Goal: Task Accomplishment & Management: Manage account settings

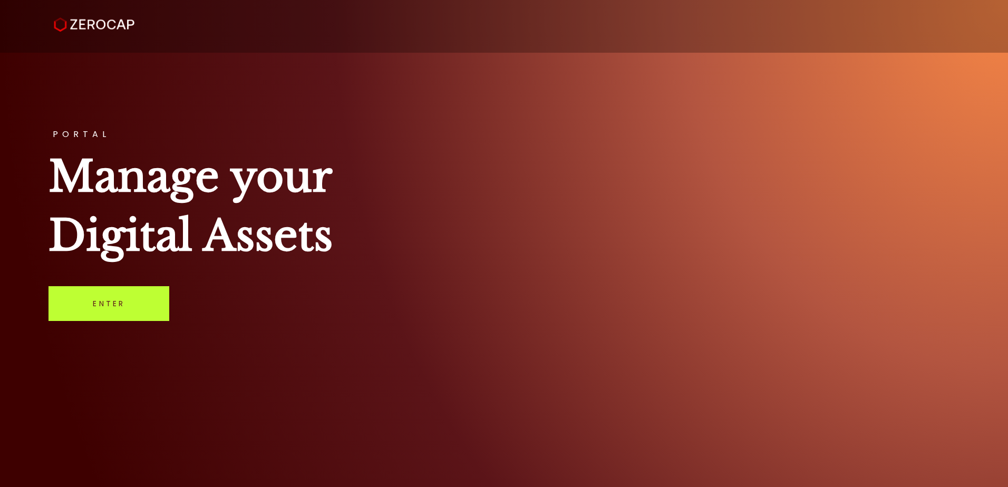
click at [74, 320] on link "Enter" at bounding box center [108, 303] width 121 height 35
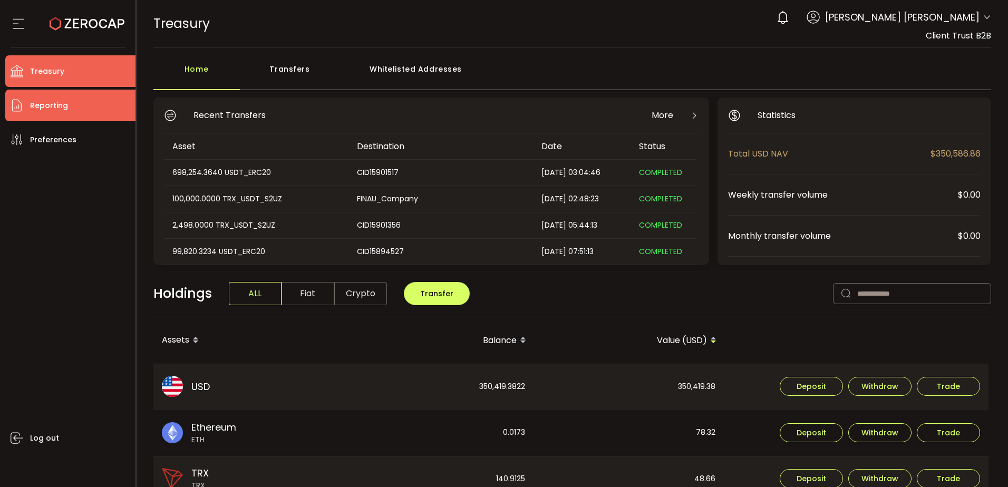
click at [92, 111] on li "Reporting" at bounding box center [70, 106] width 130 height 32
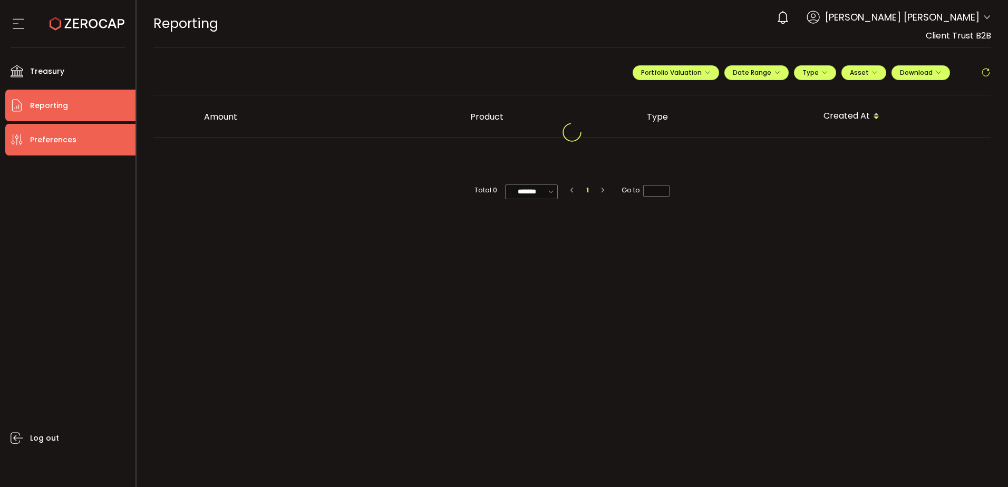
click at [74, 139] on span "Preferences" at bounding box center [53, 139] width 46 height 15
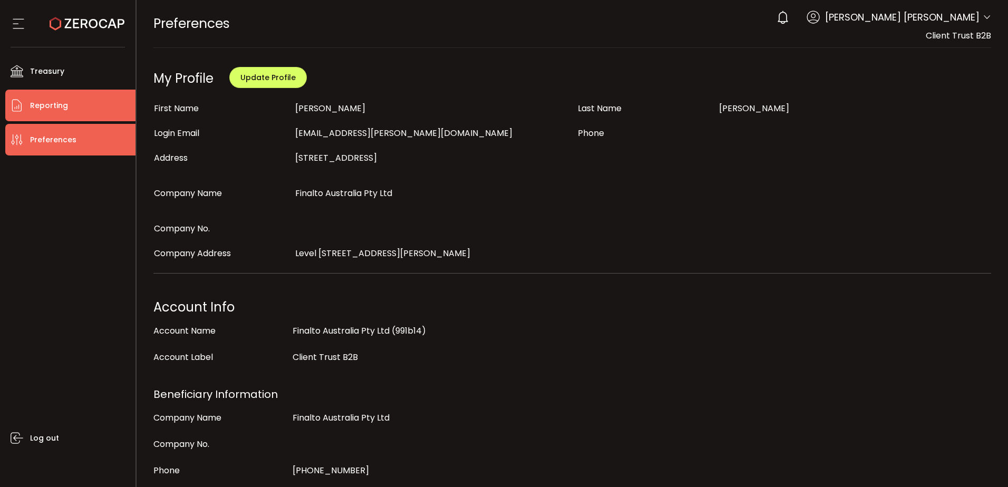
click at [86, 108] on li "Reporting" at bounding box center [70, 106] width 130 height 32
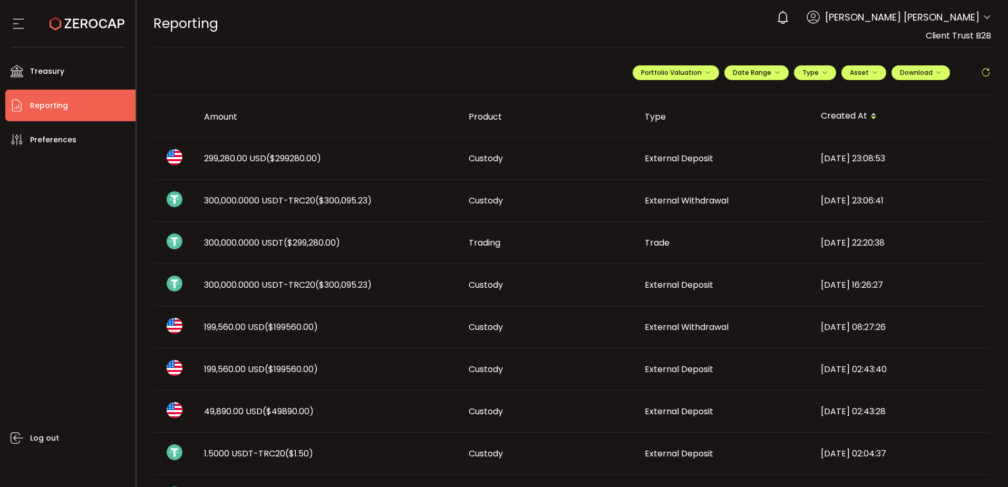
click at [279, 162] on span "($299280.00)" at bounding box center [293, 158] width 55 height 12
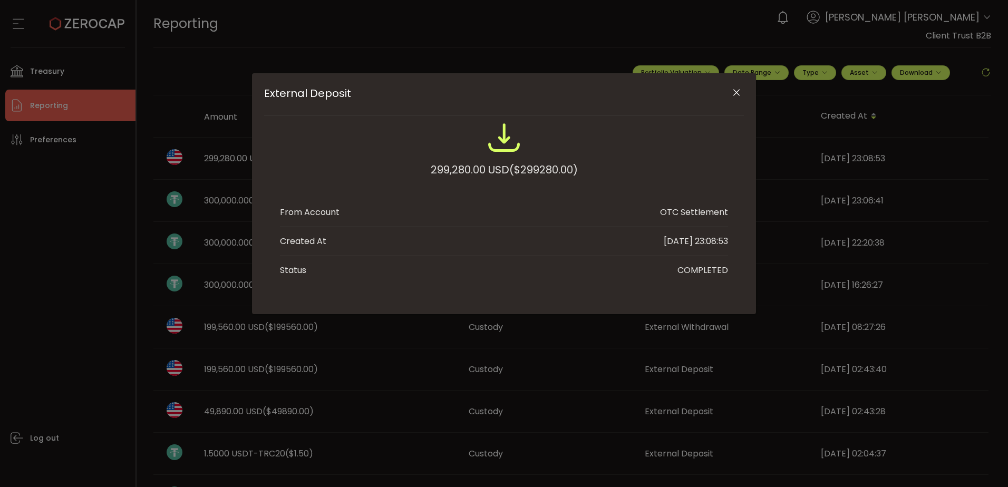
click at [445, 169] on div "299,280.00 USD ($299280.00)" at bounding box center [504, 169] width 147 height 19
copy div "299,280.00"
click at [442, 172] on div "299,280.00 USD ($299280.00)" at bounding box center [504, 169] width 147 height 19
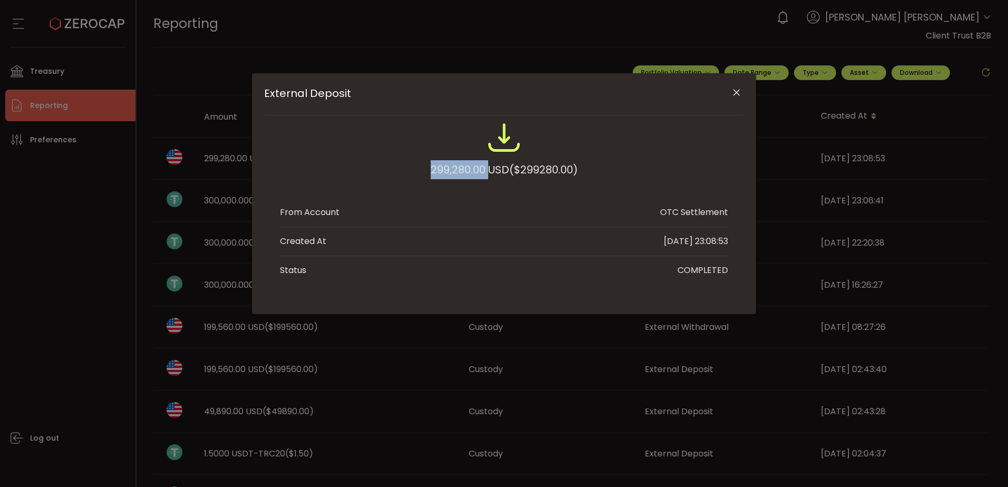
click at [736, 91] on icon "Close" at bounding box center [736, 92] width 11 height 11
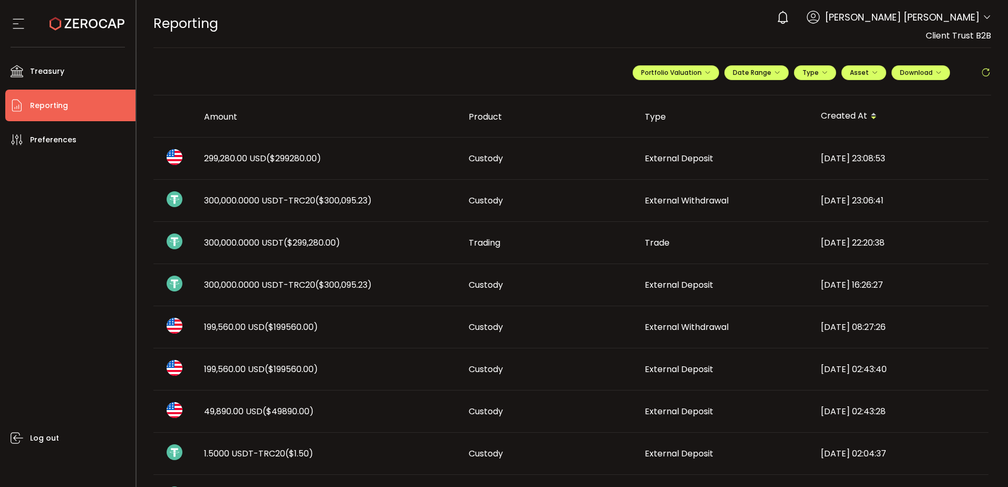
click at [290, 200] on span "300,000.0000 USDT-TRC20 ($300,095.23)" at bounding box center [288, 200] width 168 height 12
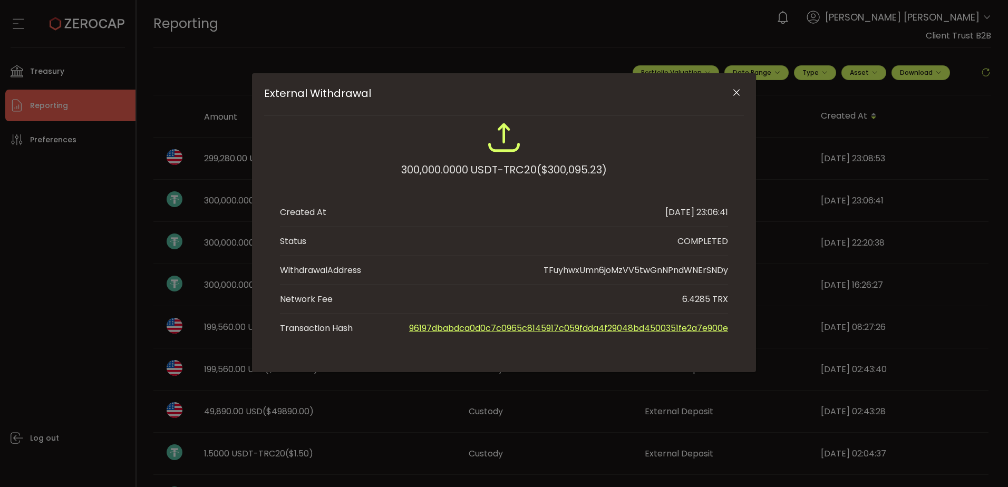
click at [735, 92] on icon "Close" at bounding box center [736, 92] width 11 height 11
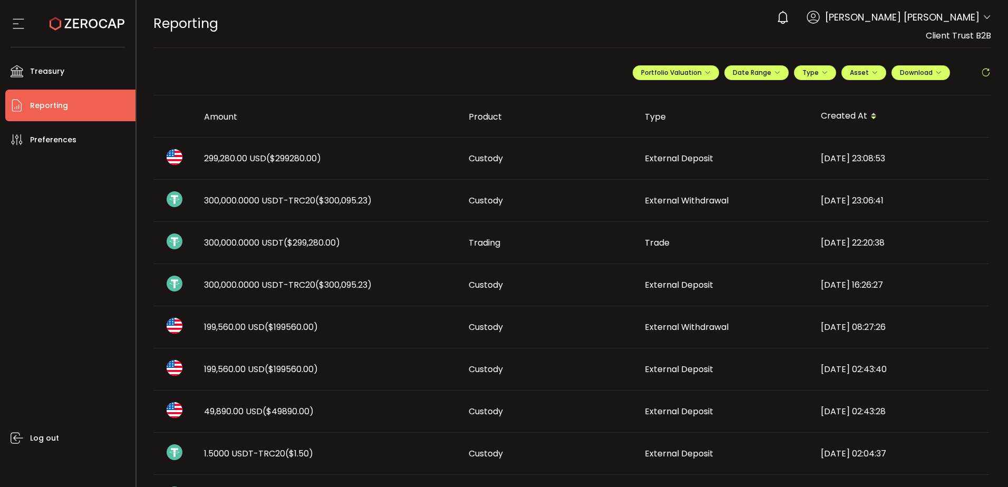
click at [661, 281] on span "External Deposit" at bounding box center [679, 285] width 69 height 12
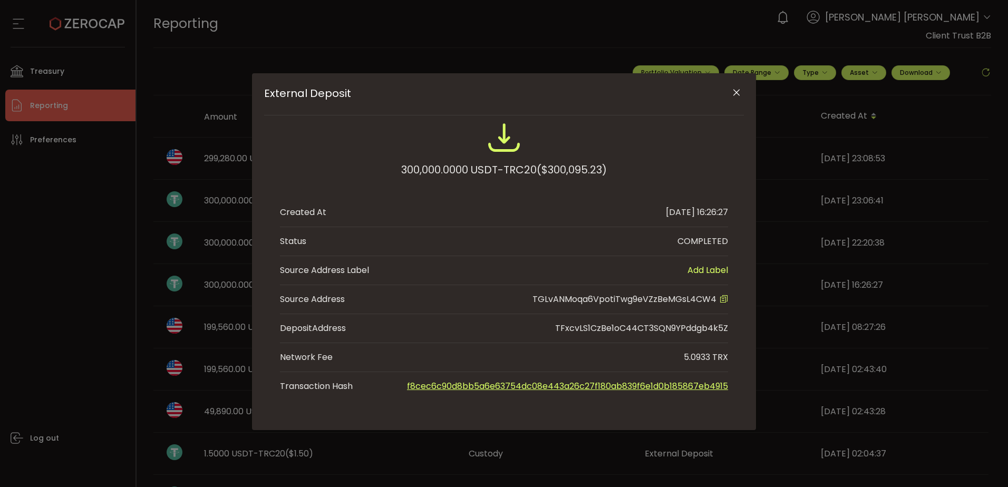
click at [722, 298] on icon "External Deposit" at bounding box center [723, 299] width 8 height 8
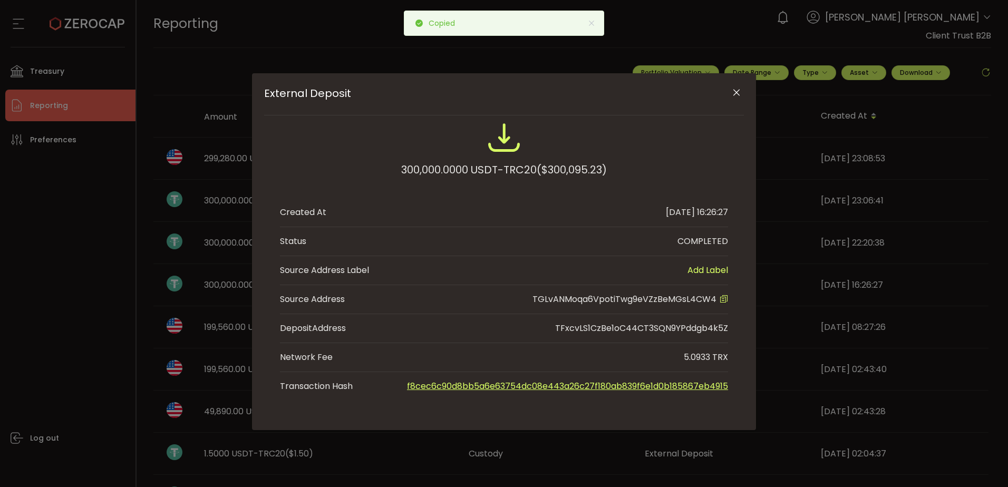
click at [74, 80] on div "External Deposit 300,000.0000 USDT-TRC20 ($300,095.23) Created At 2025-09-15 16…" at bounding box center [504, 243] width 1008 height 487
click at [77, 72] on div "External Deposit 300,000.0000 USDT-TRC20 ($300,095.23) Created At 2025-09-15 16…" at bounding box center [504, 243] width 1008 height 487
click at [743, 92] on button "Close" at bounding box center [736, 93] width 18 height 18
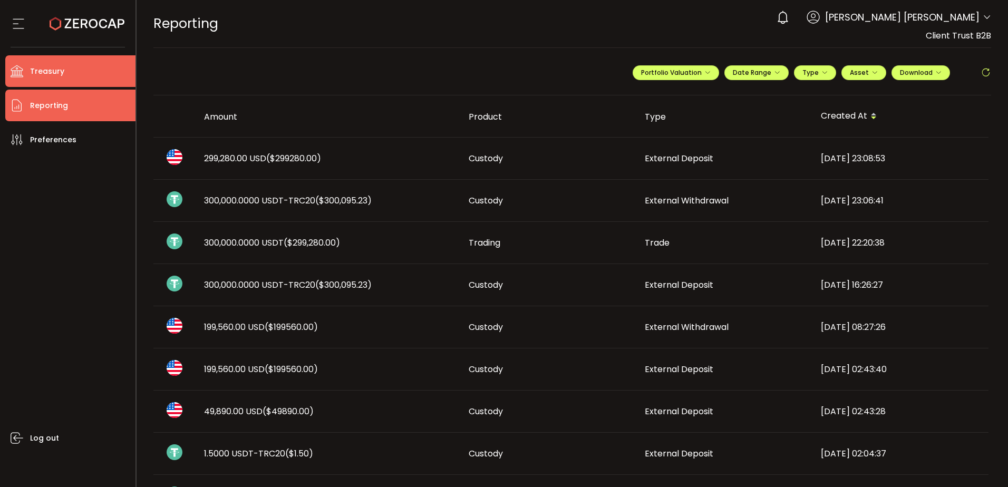
click at [80, 73] on li "Treasury" at bounding box center [70, 71] width 130 height 32
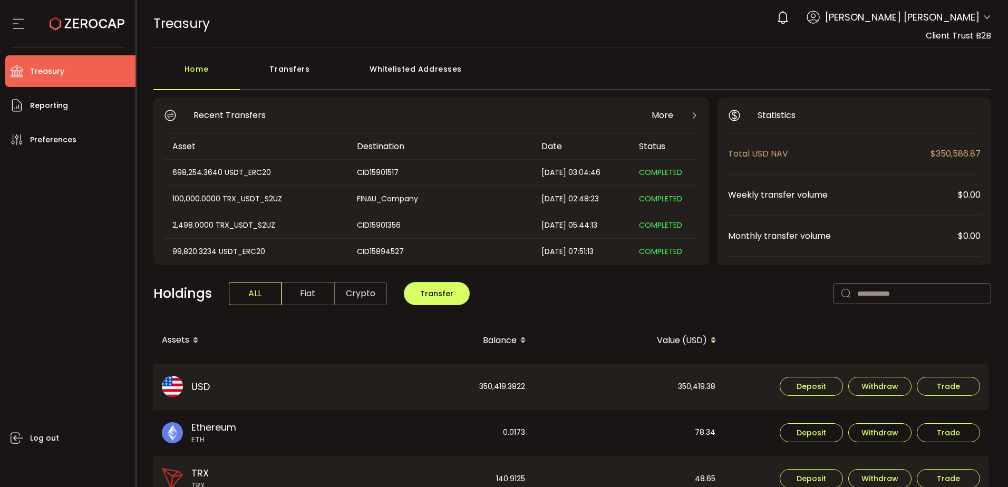
click at [409, 75] on div "Whitelisted Addresses" at bounding box center [416, 74] width 152 height 32
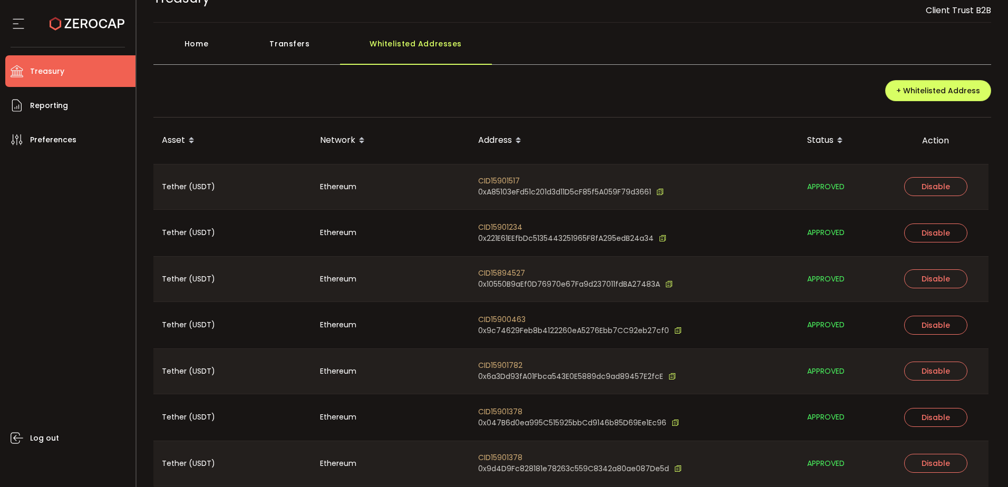
scroll to position [66, 0]
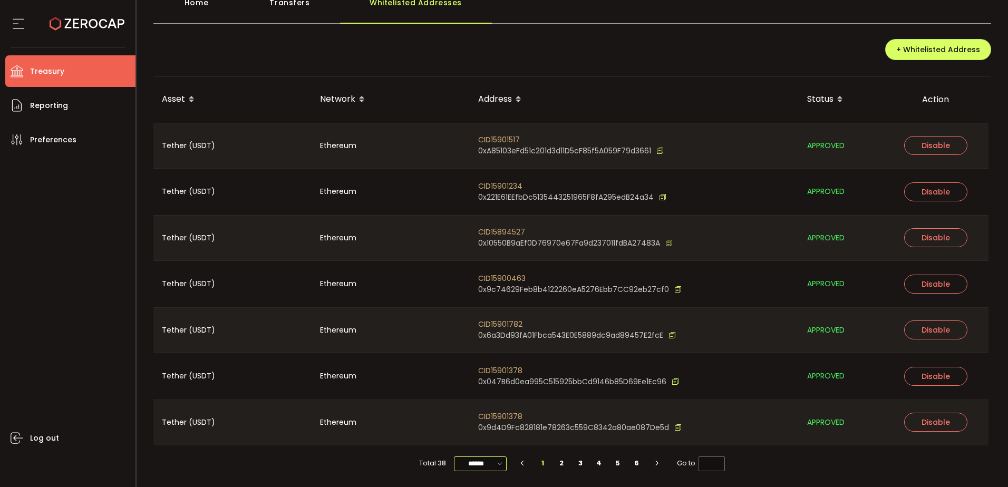
click at [482, 461] on input "******" at bounding box center [480, 463] width 53 height 15
click at [478, 447] on div at bounding box center [481, 446] width 56 height 3
click at [485, 437] on span "100/page" at bounding box center [480, 437] width 34 height 11
type input "********"
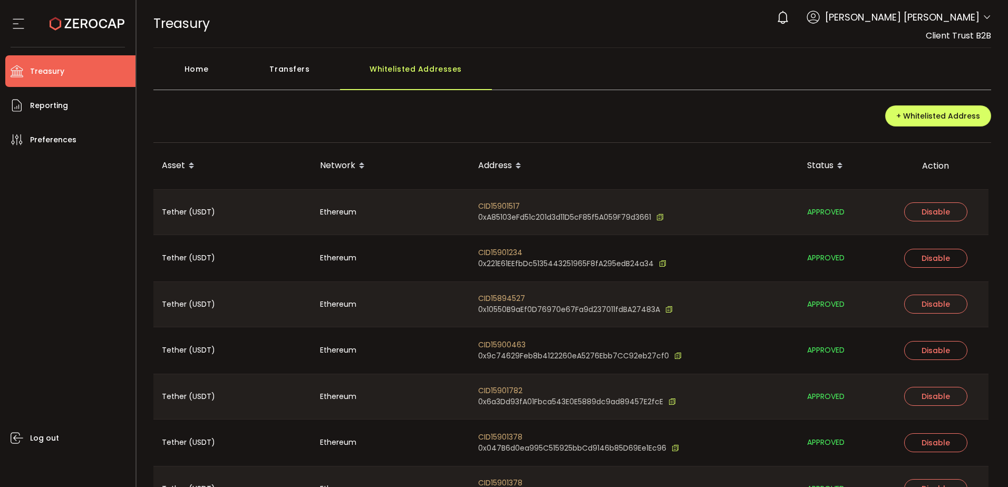
click at [655, 104] on div "+ Whitelisted Address" at bounding box center [572, 119] width 838 height 45
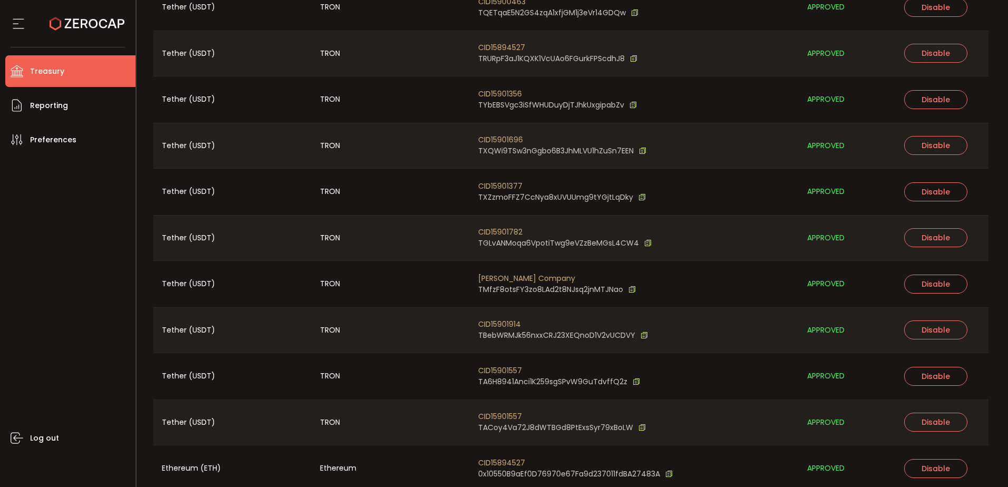
click at [495, 232] on span "CID15901782" at bounding box center [564, 232] width 173 height 11
copy span "CID15901782"
click at [510, 233] on span "CID15901782" at bounding box center [564, 232] width 173 height 11
click at [57, 101] on span "Reporting" at bounding box center [49, 105] width 38 height 15
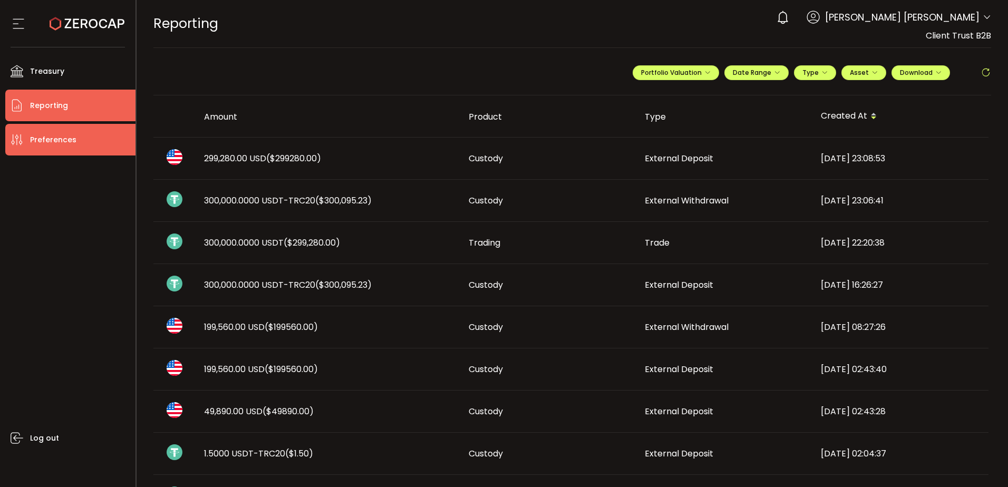
click at [48, 135] on span "Preferences" at bounding box center [53, 139] width 46 height 15
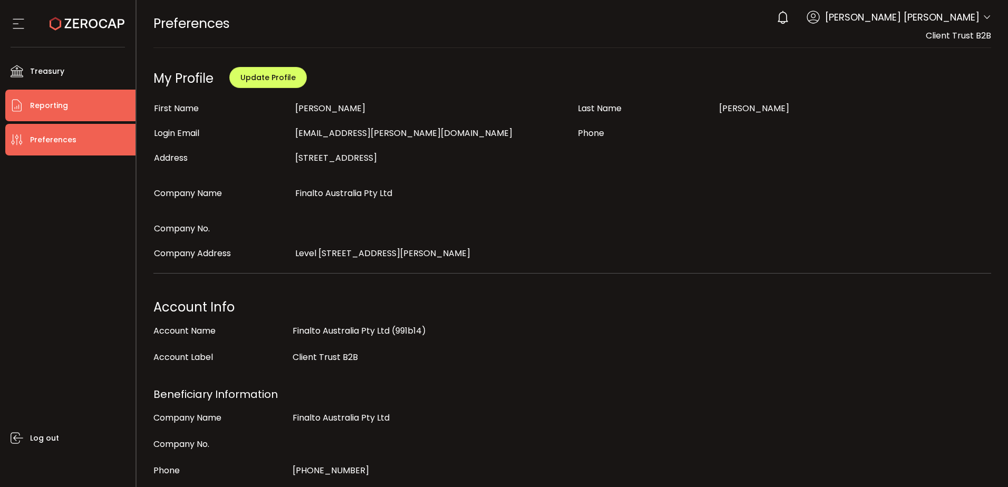
click at [75, 110] on li "Reporting" at bounding box center [70, 106] width 130 height 32
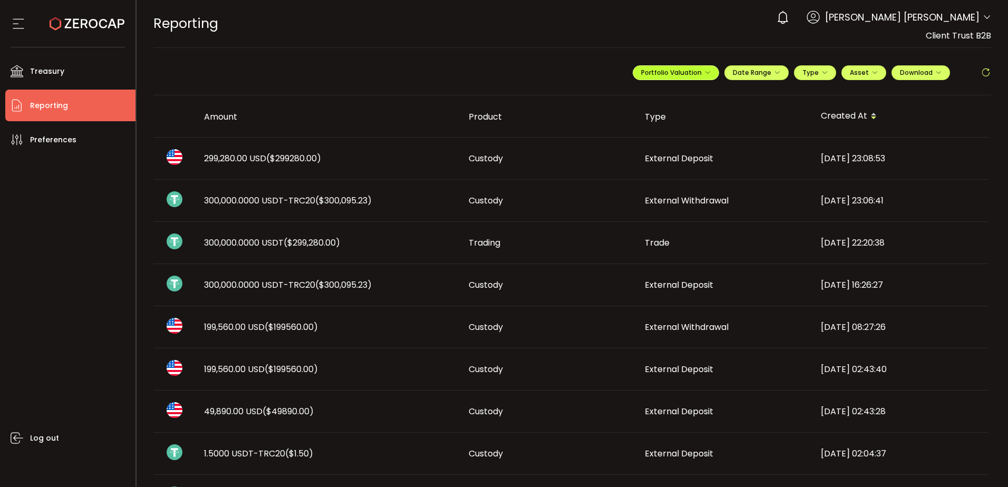
click at [680, 75] on span "Portfolio Valuation" at bounding box center [676, 72] width 70 height 9
click at [764, 69] on span "Date Range" at bounding box center [756, 72] width 47 height 9
click at [834, 69] on div "**********" at bounding box center [811, 77] width 358 height 32
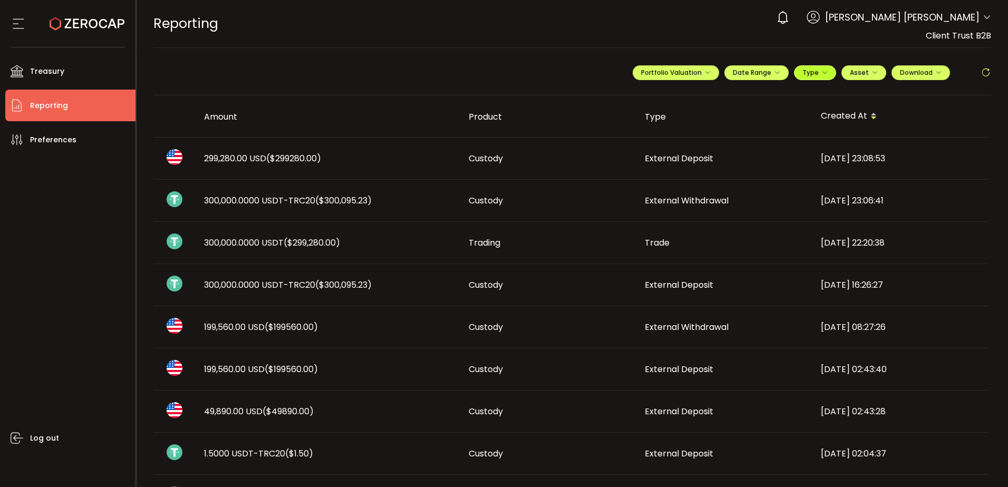
click at [821, 70] on icon "button" at bounding box center [824, 73] width 6 height 6
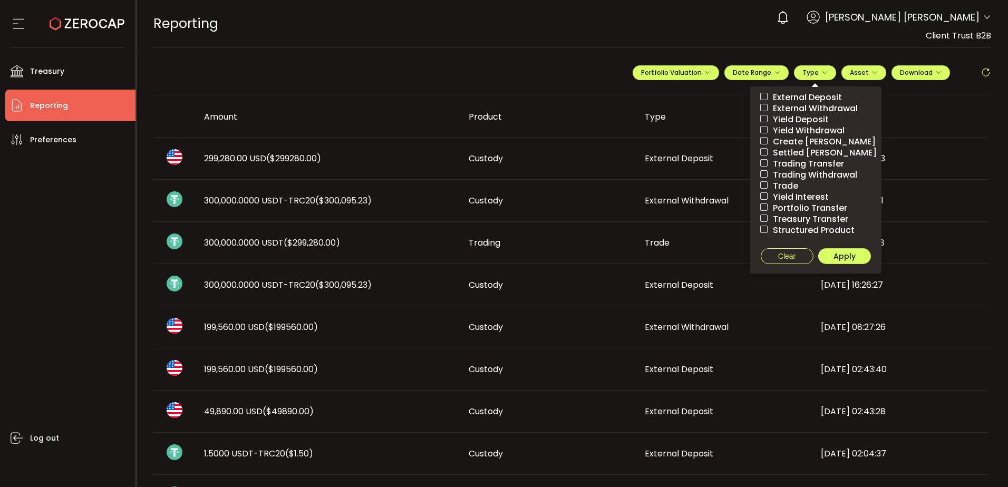
click at [802, 99] on span "External Deposit" at bounding box center [804, 97] width 74 height 10
click at [833, 256] on span "Apply" at bounding box center [844, 256] width 22 height 11
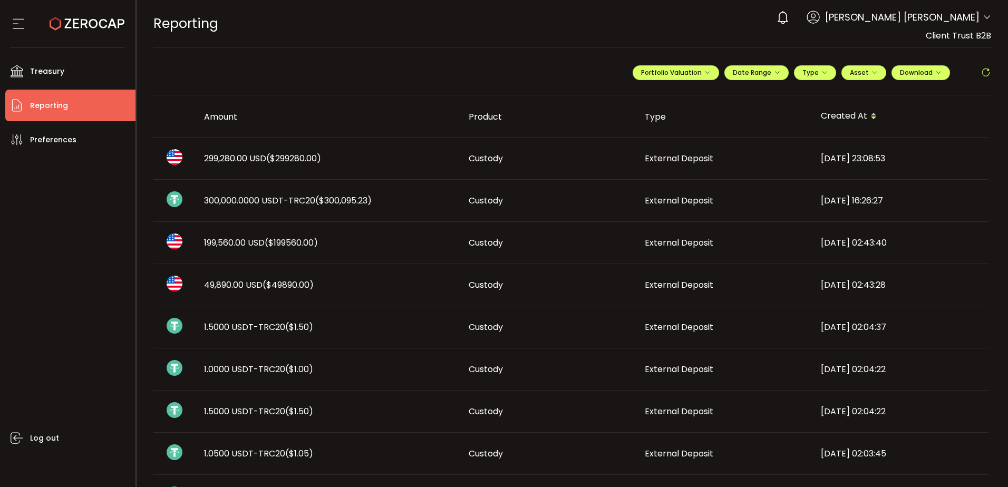
click at [246, 153] on span "299,280.00 USD ($299280.00)" at bounding box center [262, 158] width 117 height 12
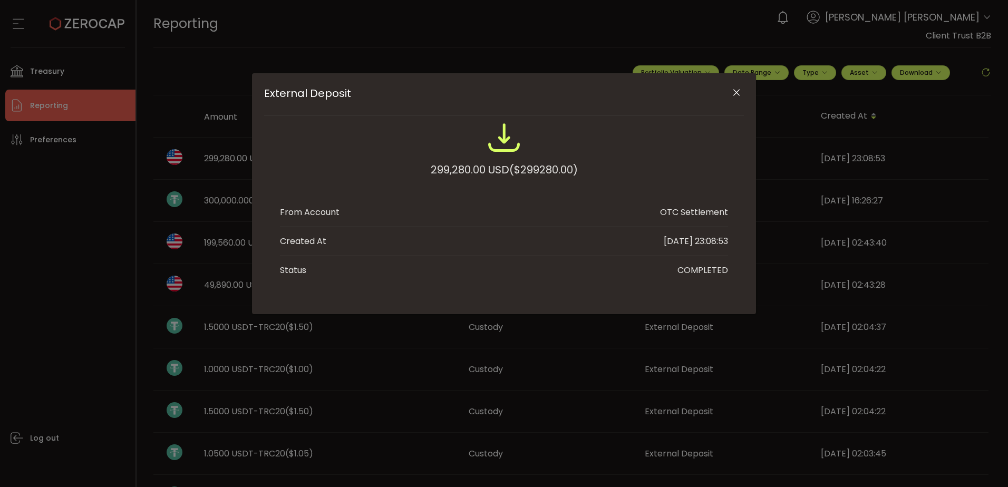
click at [448, 170] on div "299,280.00 USD ($299280.00)" at bounding box center [504, 169] width 147 height 19
copy div "299,280.00"
click at [728, 95] on div "External Deposit" at bounding box center [504, 94] width 480 height 42
drag, startPoint x: 728, startPoint y: 95, endPoint x: 719, endPoint y: 94, distance: 8.4
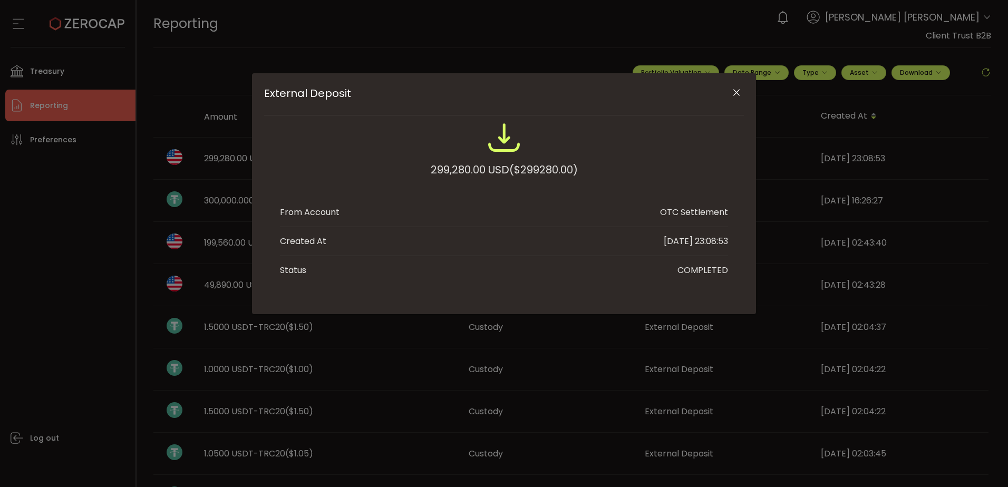
click at [731, 93] on icon "Close" at bounding box center [736, 92] width 11 height 11
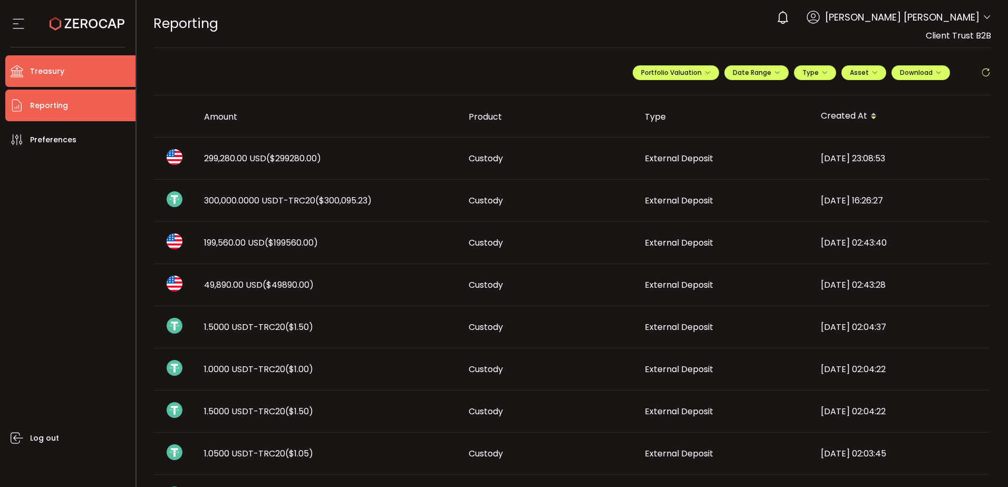
click at [100, 81] on li "Treasury" at bounding box center [70, 71] width 130 height 32
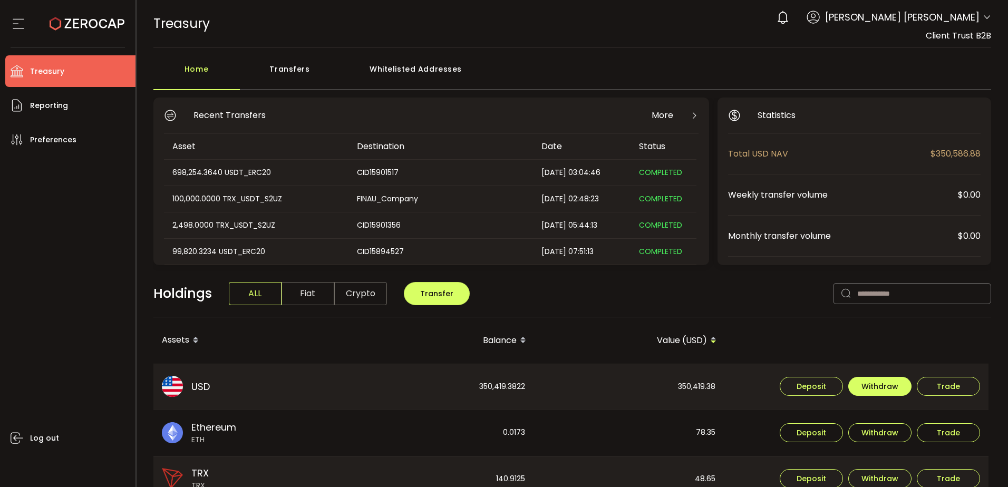
click at [880, 387] on span "Withdraw" at bounding box center [879, 386] width 37 height 7
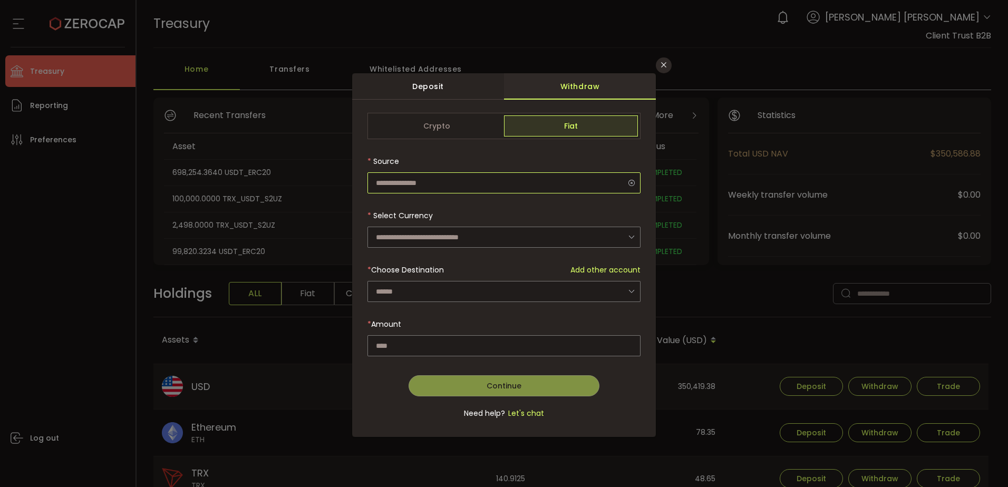
click at [446, 180] on input "dialog" at bounding box center [503, 182] width 273 height 21
type input "**********"
click at [431, 233] on input "dialog" at bounding box center [503, 237] width 273 height 21
click at [416, 267] on span "US Dollar (USD)" at bounding box center [405, 265] width 55 height 11
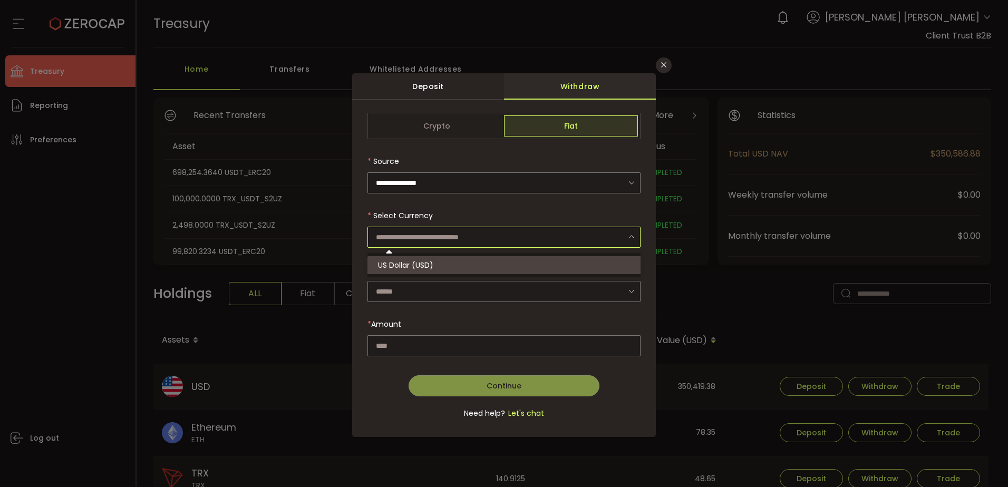
type input "**********"
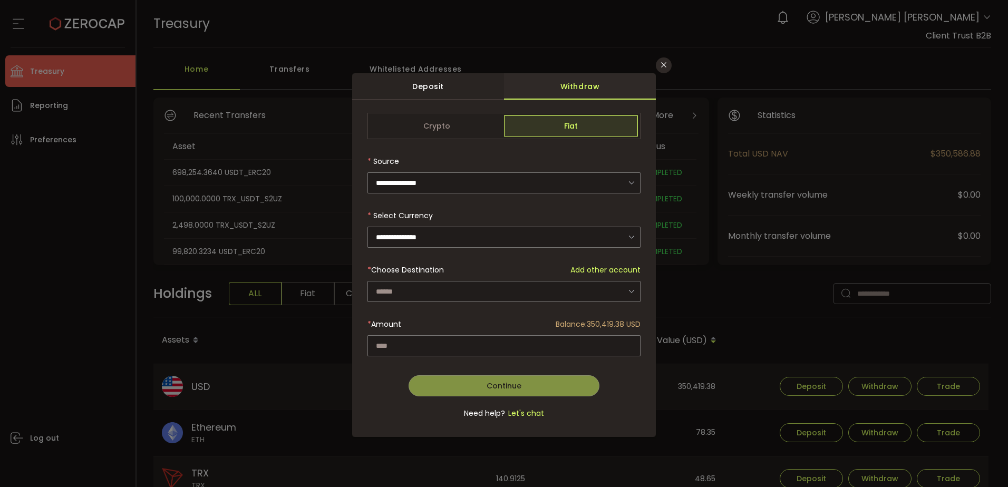
click at [405, 287] on div "dialog" at bounding box center [503, 272] width 273 height 318
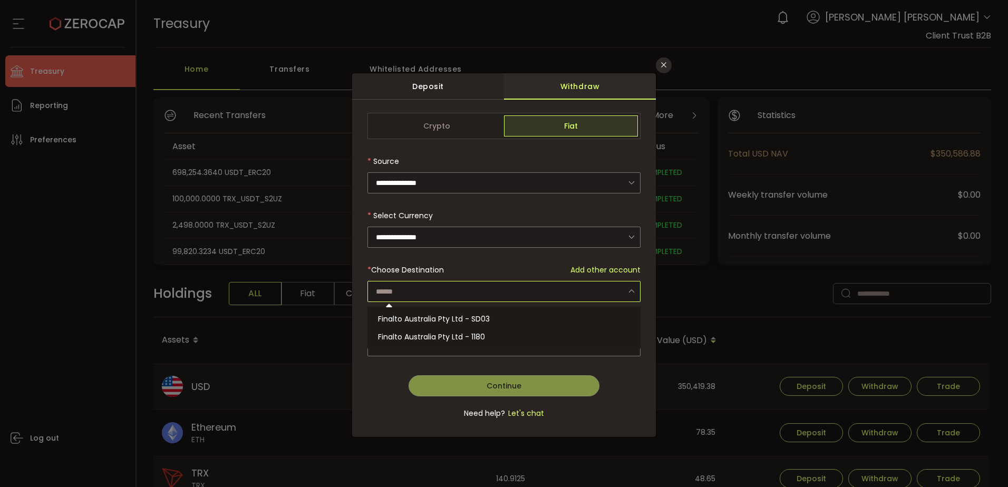
click at [404, 290] on input "dialog" at bounding box center [503, 291] width 273 height 21
click at [440, 320] on span "Finalto Australia Pty Ltd - SD03" at bounding box center [434, 319] width 112 height 11
type input "**********"
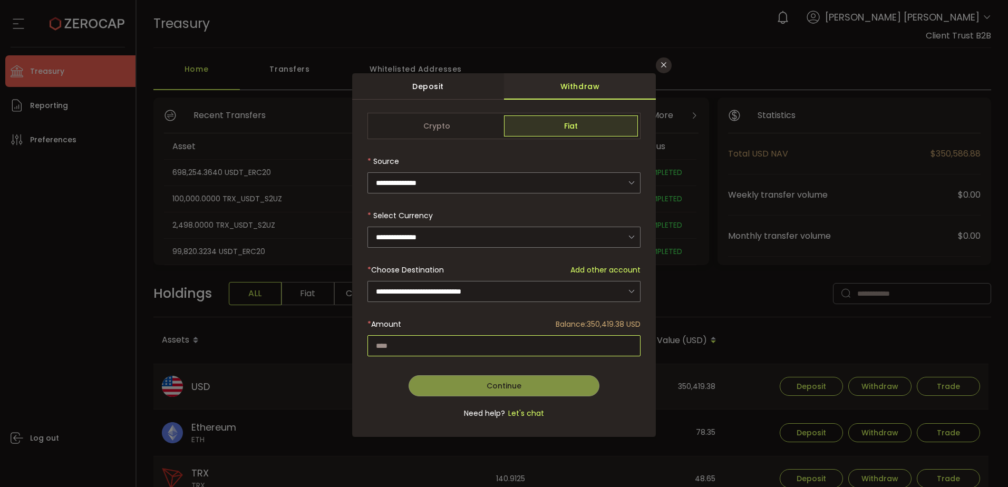
click at [466, 348] on input "dialog" at bounding box center [503, 345] width 273 height 21
paste input "*********"
type input "*********"
click at [539, 382] on button "Continue" at bounding box center [503, 385] width 191 height 21
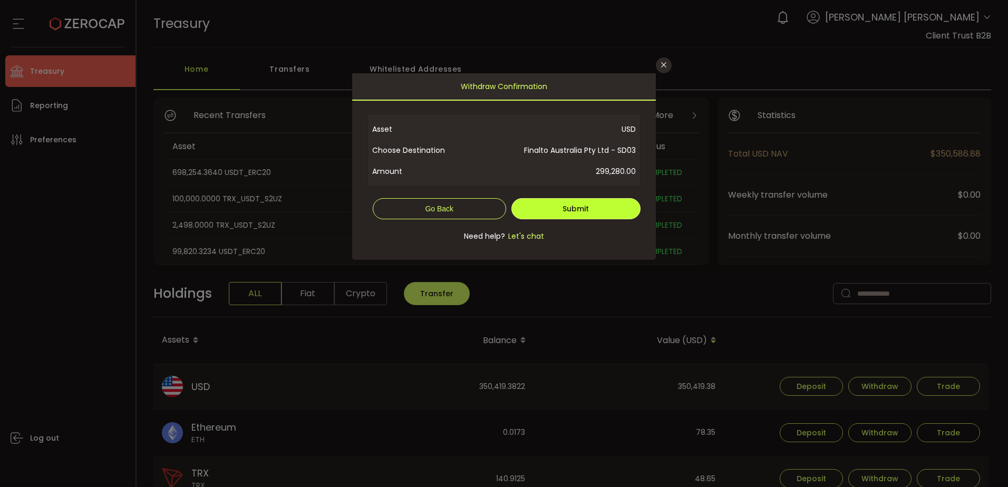
click at [600, 204] on button "Submit" at bounding box center [576, 208] width 130 height 21
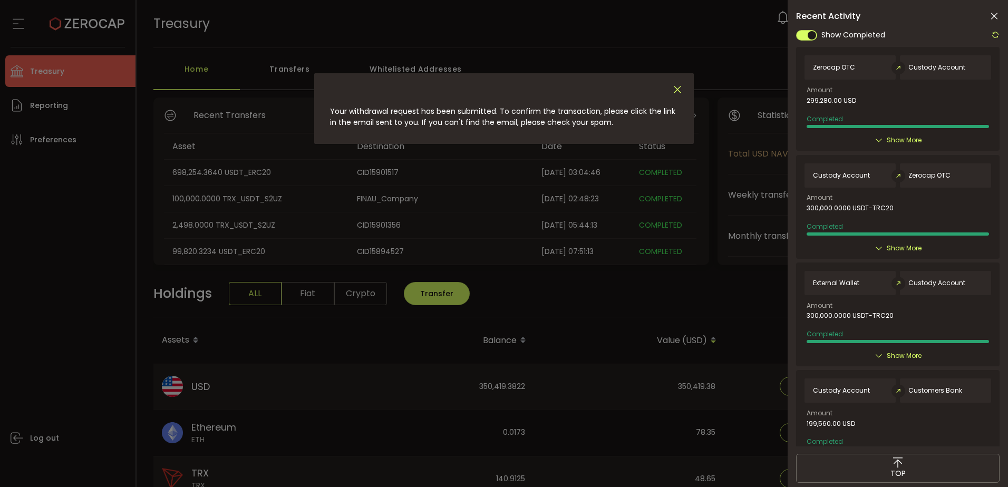
click at [676, 85] on icon "Close" at bounding box center [677, 90] width 12 height 12
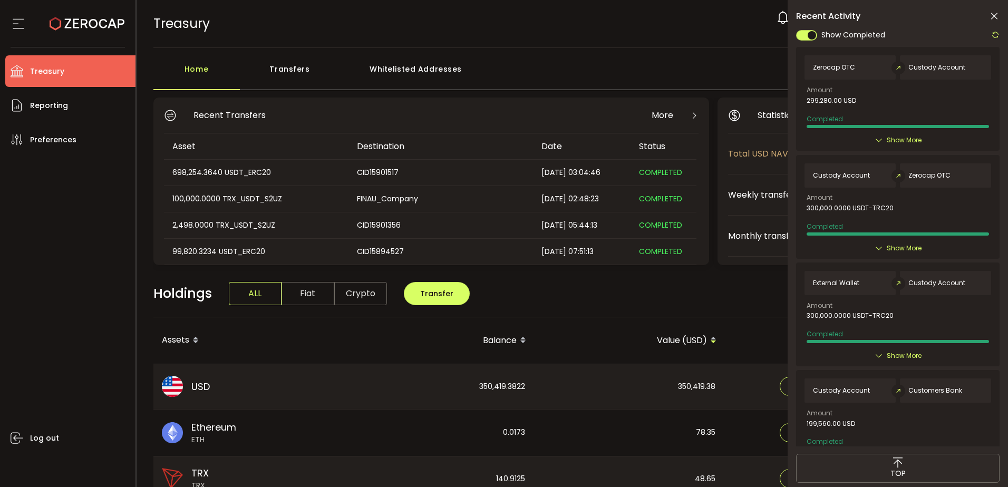
click at [895, 141] on span "Show More" at bounding box center [903, 140] width 35 height 11
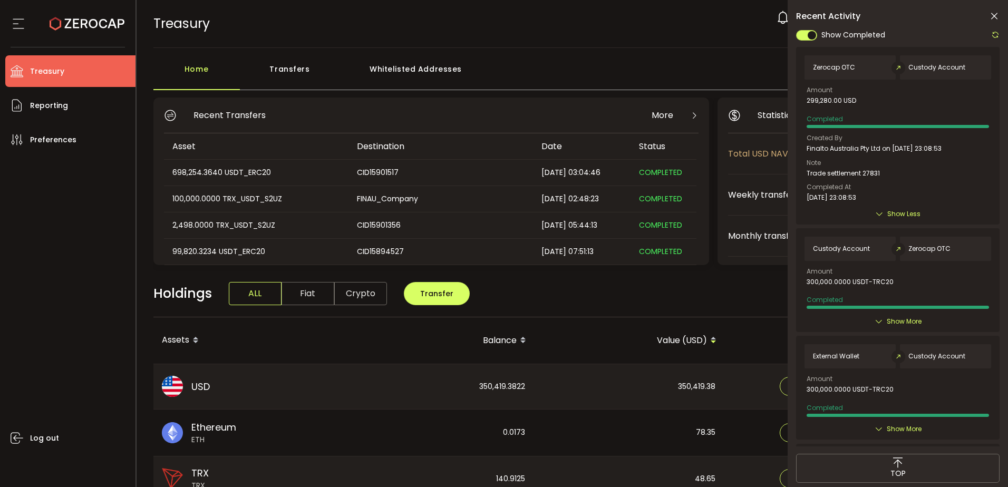
click at [888, 213] on span "Show Less" at bounding box center [903, 214] width 33 height 11
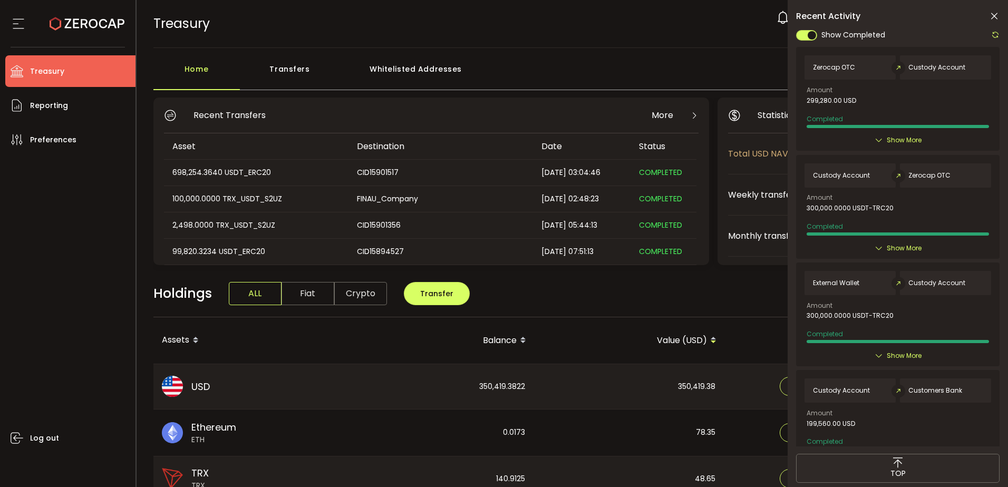
click at [89, 306] on div "Log out" at bounding box center [70, 317] width 130 height 324
click at [82, 120] on li "Reporting" at bounding box center [70, 106] width 130 height 32
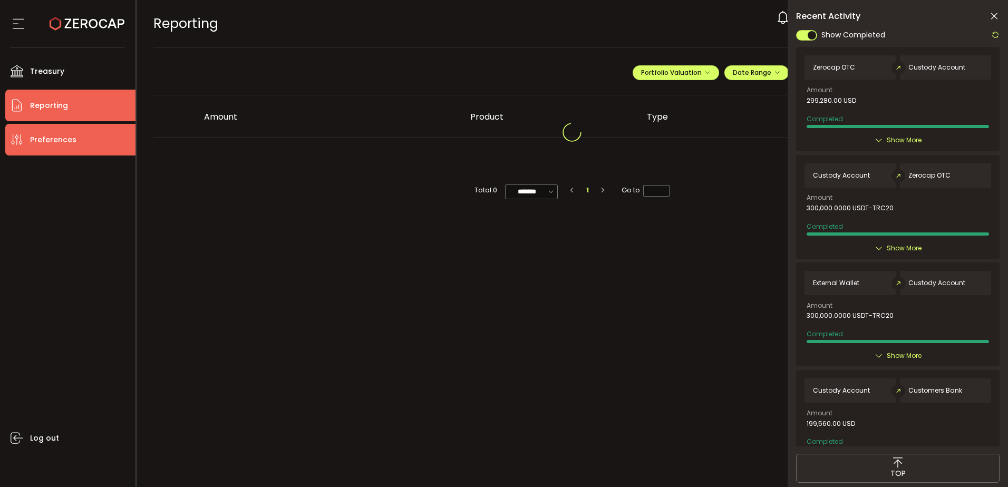
click at [69, 143] on span "Preferences" at bounding box center [53, 139] width 46 height 15
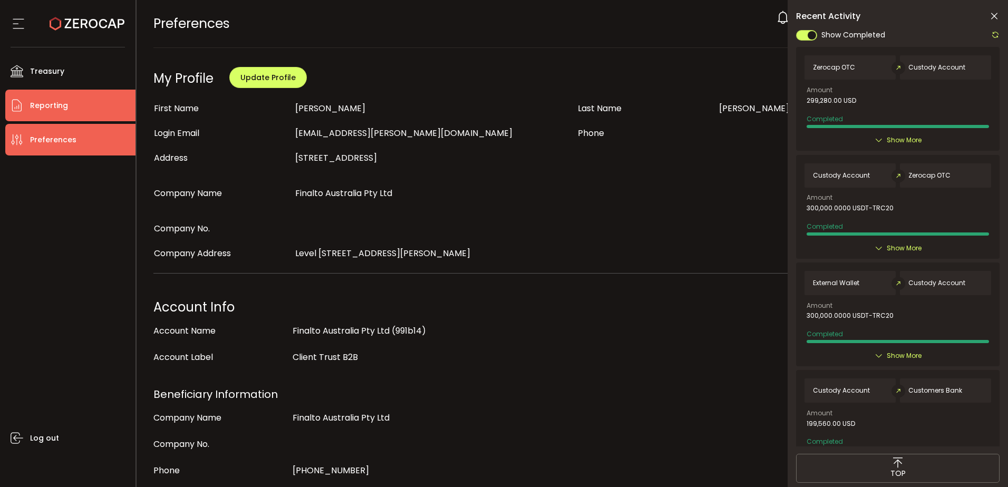
click at [80, 115] on li "Reporting" at bounding box center [70, 106] width 130 height 32
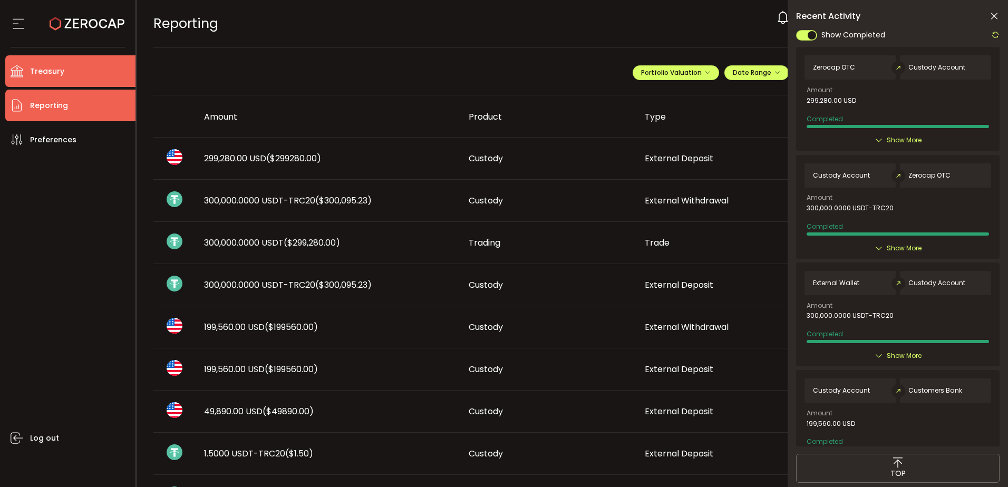
click at [81, 66] on li "Treasury" at bounding box center [70, 71] width 130 height 32
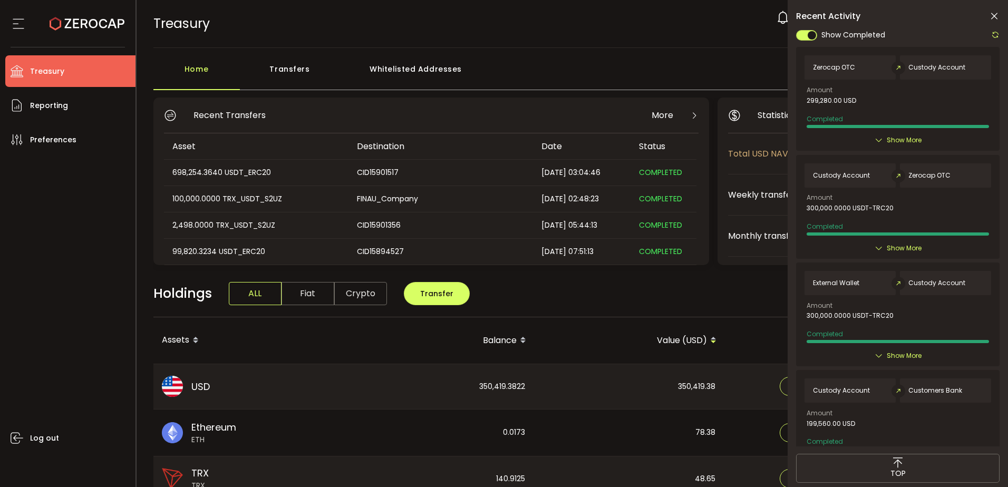
click at [495, 387] on div "350,419.3822" at bounding box center [438, 386] width 189 height 45
click at [991, 13] on icon at bounding box center [994, 16] width 11 height 11
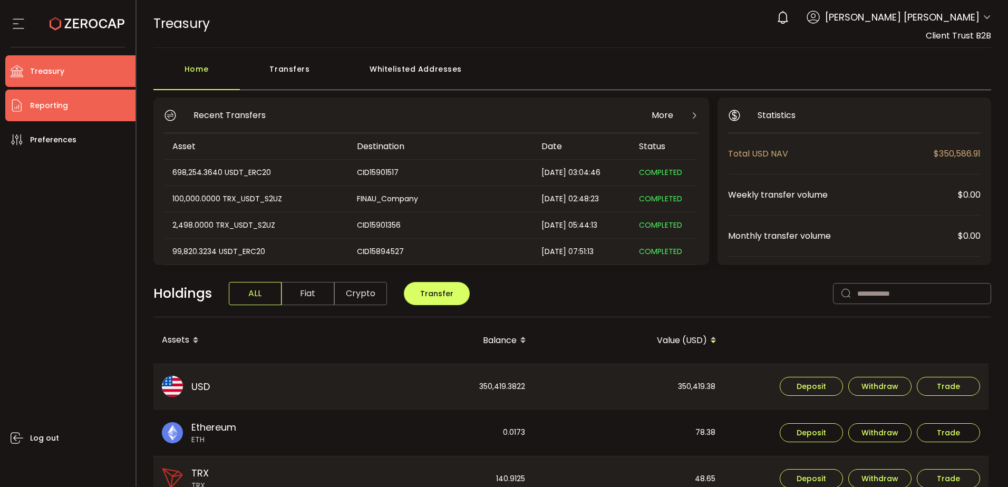
click at [94, 116] on li "Reporting" at bounding box center [70, 106] width 130 height 32
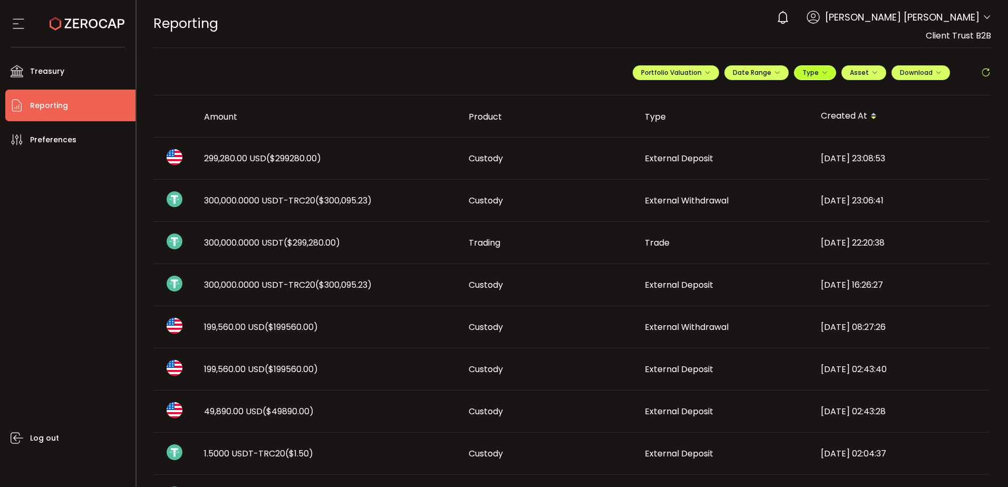
click at [818, 66] on button "Type" at bounding box center [815, 72] width 42 height 15
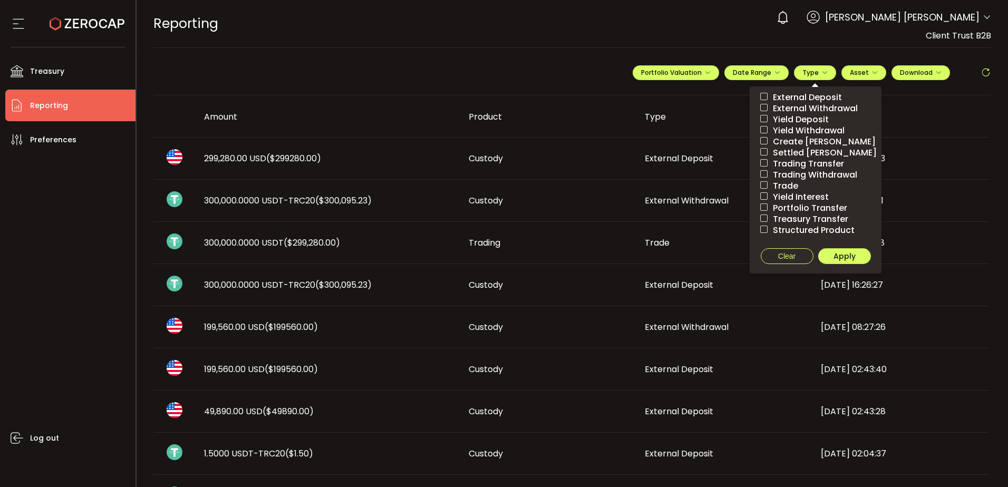
click at [801, 96] on span "External Deposit" at bounding box center [804, 97] width 74 height 10
click at [835, 255] on span "Apply" at bounding box center [844, 256] width 22 height 11
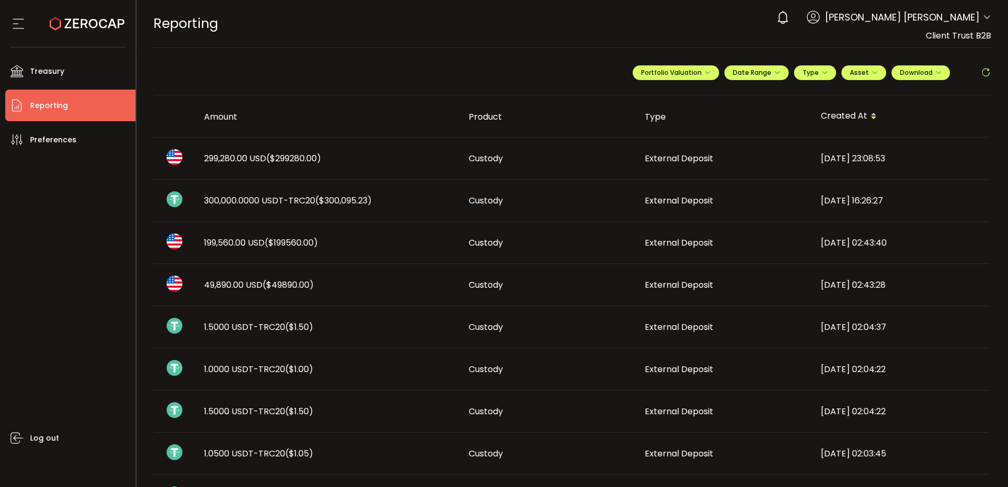
click at [233, 284] on span "49,890.00 USD ($49890.00)" at bounding box center [259, 285] width 110 height 12
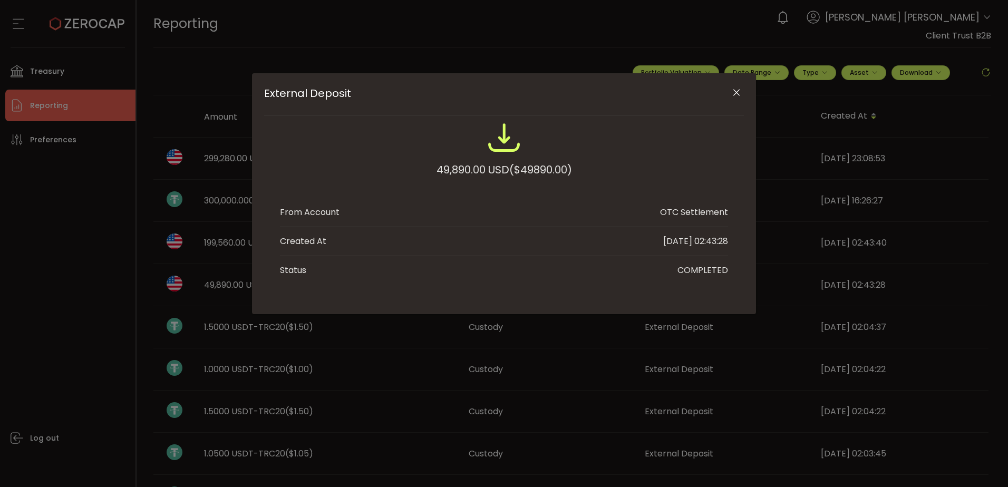
click at [739, 92] on icon "Close" at bounding box center [736, 92] width 11 height 11
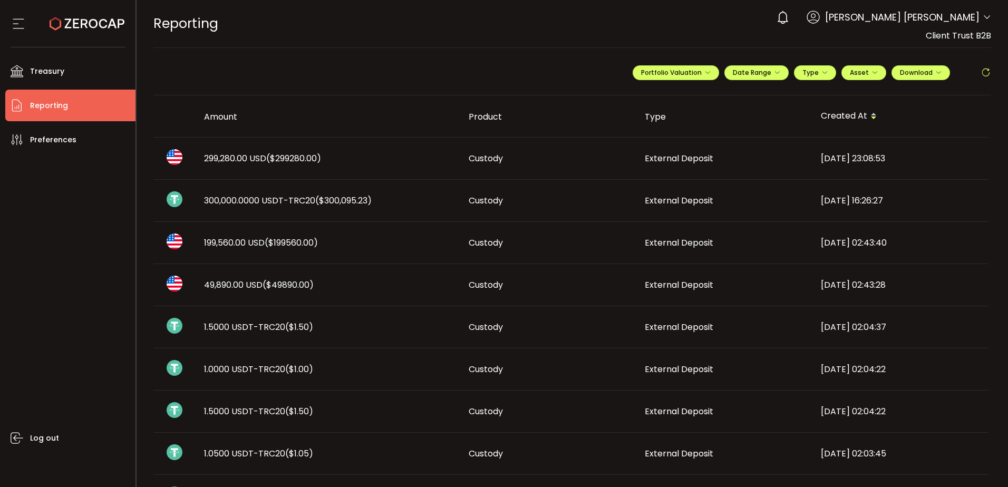
click at [280, 284] on span "($49890.00)" at bounding box center [287, 285] width 51 height 12
click at [0, 0] on div "External Deposit 49,890.00 USD ($49890.00) From Account OTC Settlement Created …" at bounding box center [0, 0] width 0 height 0
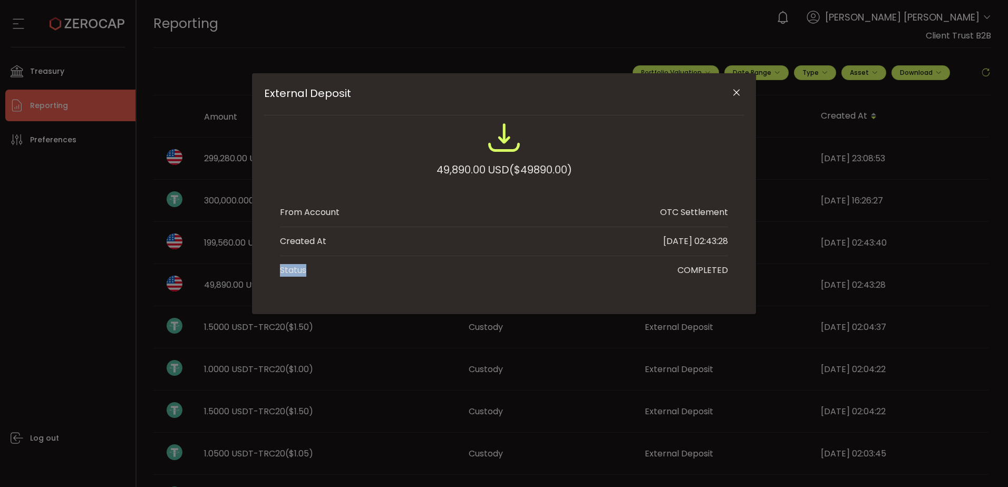
drag, startPoint x: 280, startPoint y: 284, endPoint x: 398, endPoint y: 325, distance: 124.5
click at [423, 324] on div "External Deposit 49,890.00 USD ($49890.00) From Account OTC Settlement Created …" at bounding box center [504, 243] width 1008 height 487
click at [290, 367] on div "External Deposit 49,890.00 USD ($49890.00) From Account OTC Settlement Created …" at bounding box center [504, 243] width 1008 height 487
click at [739, 91] on icon "Close" at bounding box center [736, 92] width 11 height 11
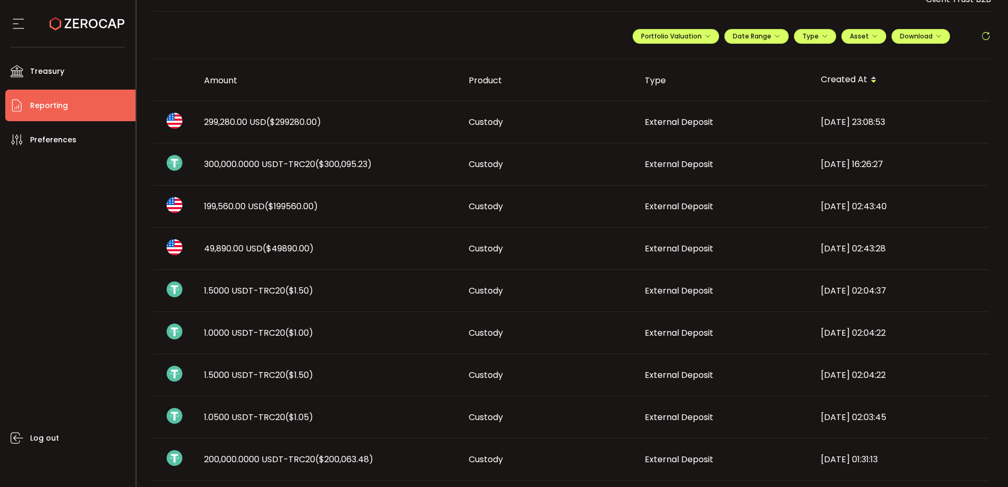
scroll to position [53, 0]
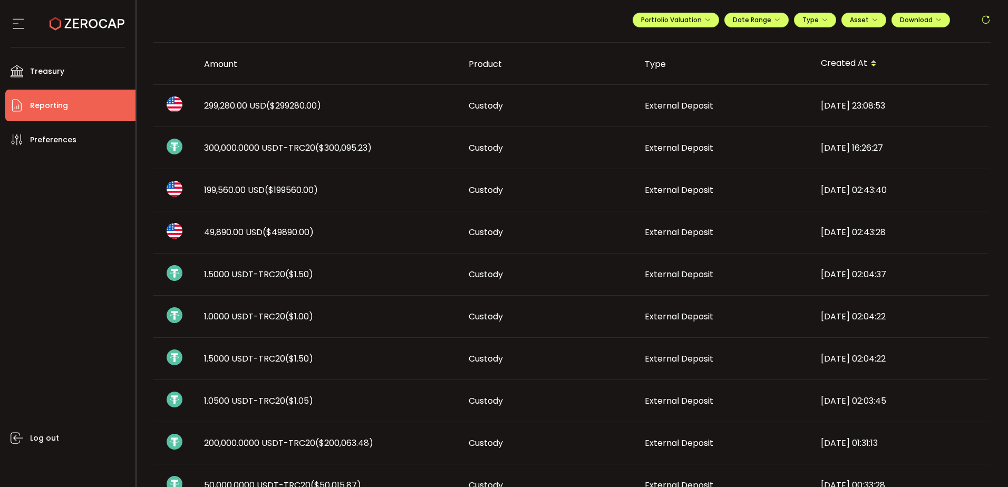
click at [343, 442] on span "($200,063.48)" at bounding box center [344, 443] width 58 height 12
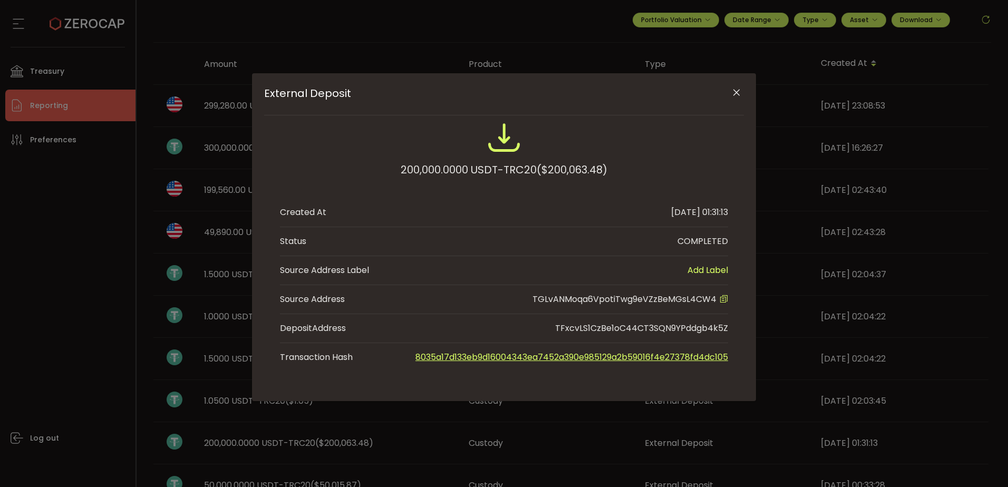
click at [724, 297] on icon "External Deposit" at bounding box center [723, 299] width 8 height 8
click at [735, 95] on icon "Close" at bounding box center [736, 92] width 11 height 11
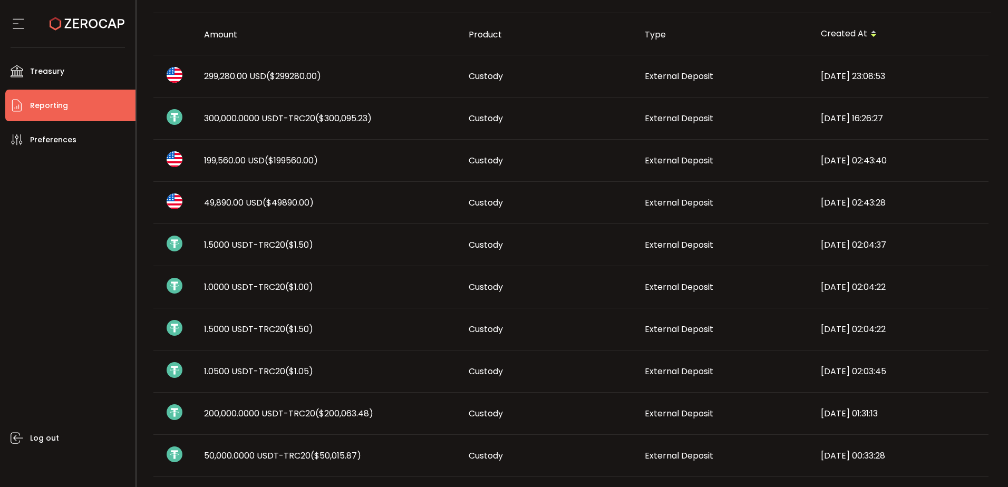
scroll to position [105, 0]
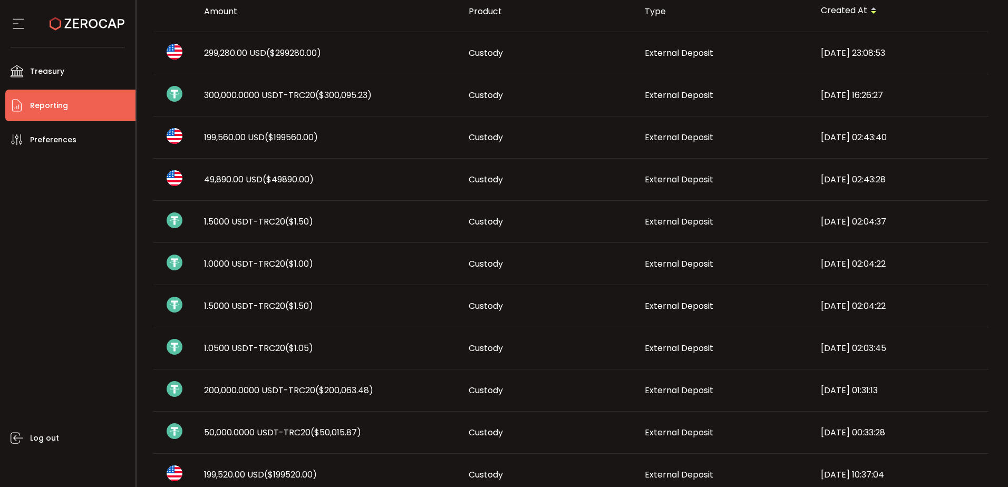
click at [267, 425] on td "50,000.0000 USDT-TRC20 ($50,015.87)" at bounding box center [328, 433] width 265 height 42
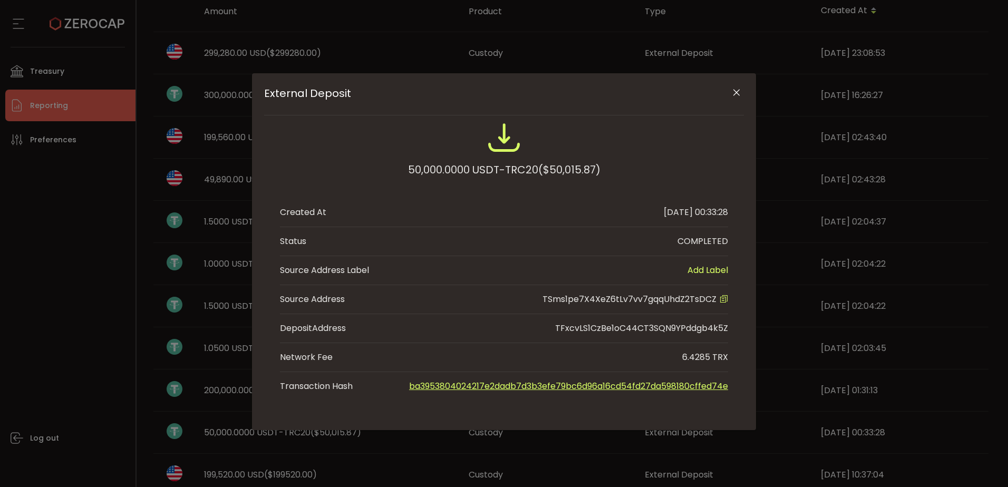
click at [264, 437] on div "External Deposit 50,000.0000 USDT-TRC20 ($50,015.87) Created At 2025-09-15 00:3…" at bounding box center [504, 243] width 1008 height 487
click at [723, 303] on div "TSms1pe7X4XeZ6tLv7vv7gqqUhdZ2TsDCZ" at bounding box center [635, 299] width 186 height 13
click at [723, 299] on icon "External Deposit" at bounding box center [723, 299] width 8 height 8
click at [733, 90] on icon "Close" at bounding box center [736, 92] width 11 height 11
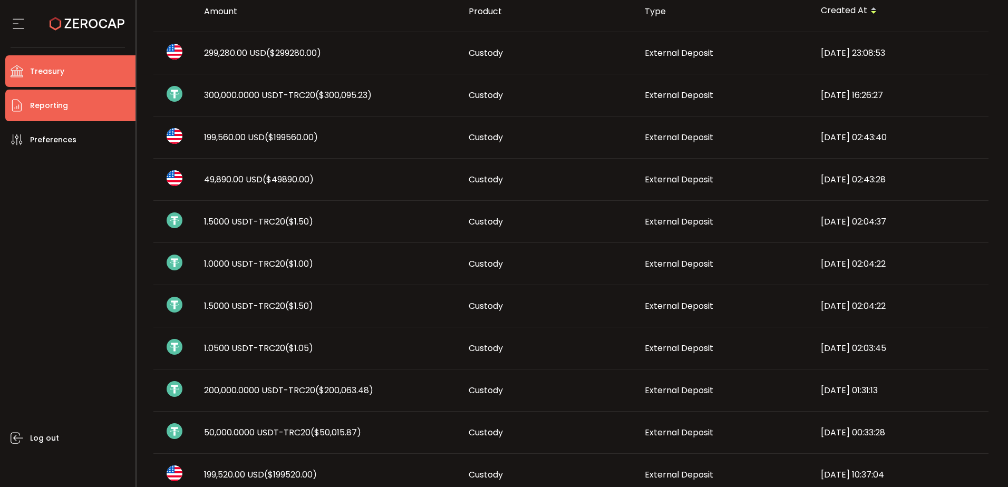
click at [50, 77] on span "Treasury" at bounding box center [47, 71] width 34 height 15
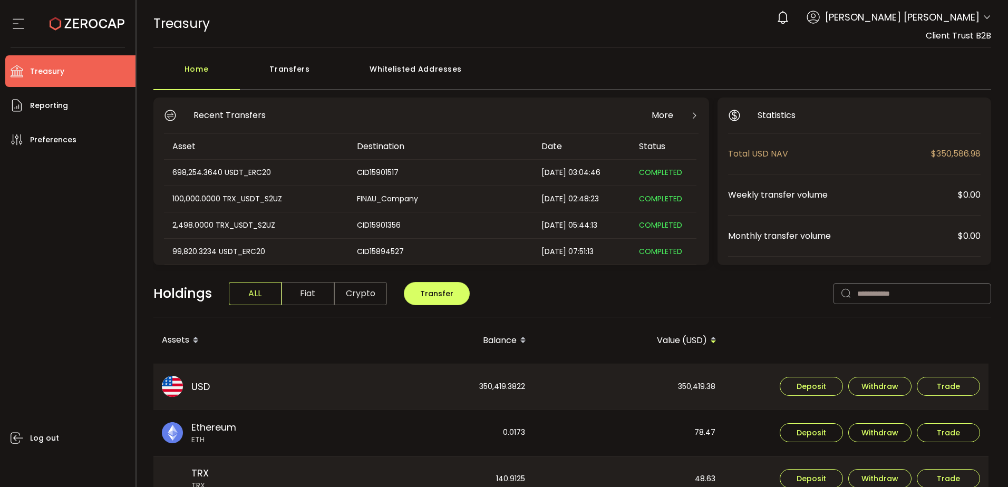
click at [415, 64] on div "Whitelisted Addresses" at bounding box center [416, 74] width 152 height 32
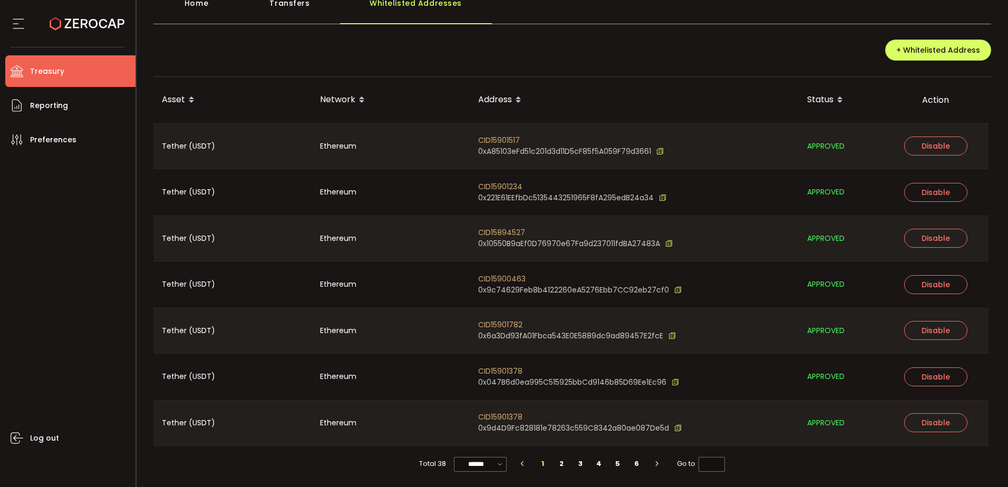
scroll to position [66, 0]
click at [466, 462] on input "******" at bounding box center [480, 463] width 53 height 15
click at [472, 445] on li "100/page" at bounding box center [482, 437] width 61 height 18
type input "********"
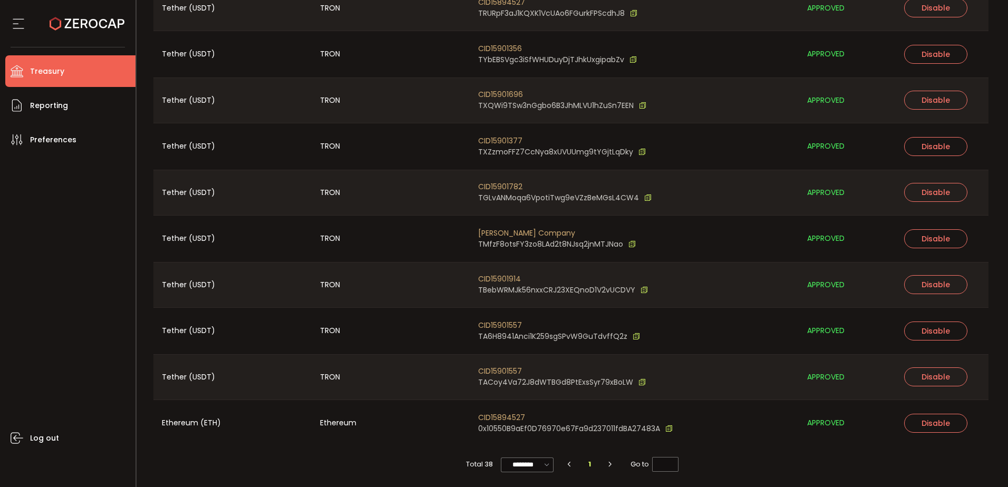
scroll to position [1496, 0]
click at [762, 466] on div "Total 38 ******** 1 Go to *" at bounding box center [572, 464] width 838 height 36
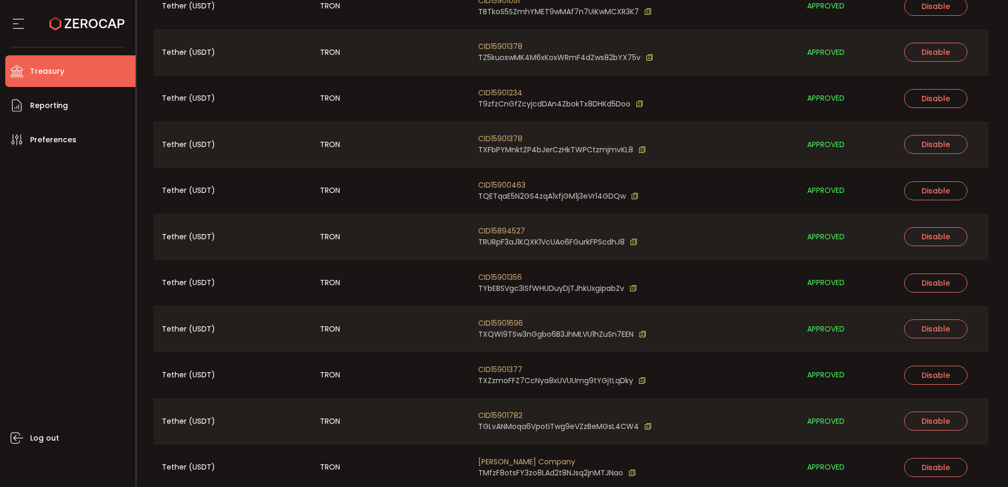
scroll to position [1179, 0]
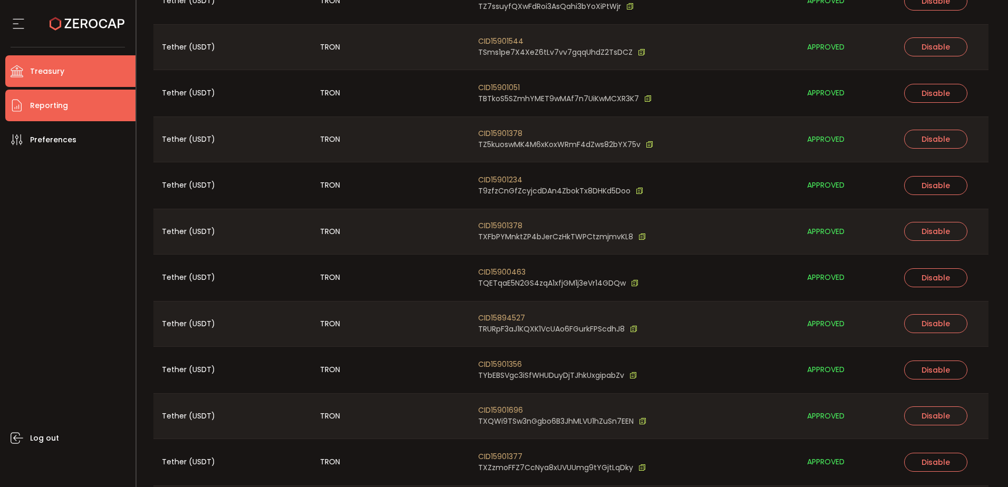
click at [85, 114] on li "Reporting" at bounding box center [70, 106] width 130 height 32
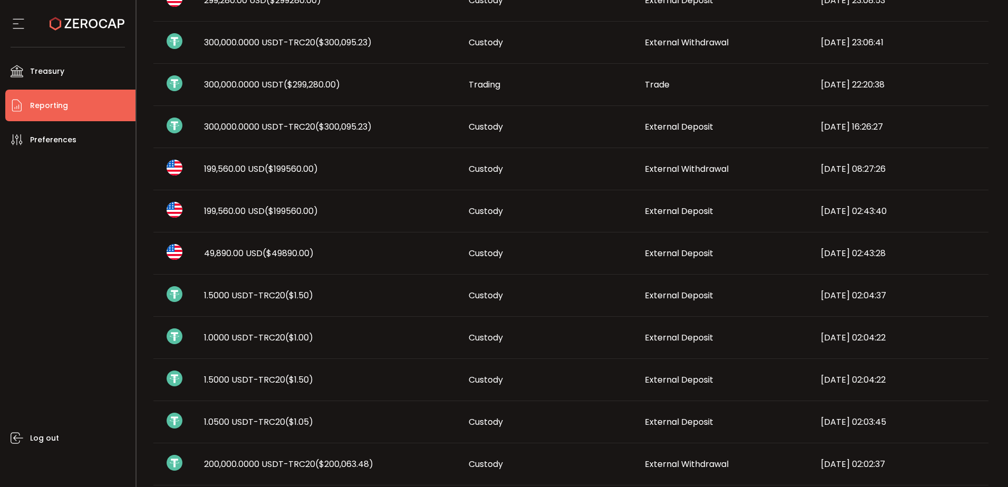
scroll to position [211, 0]
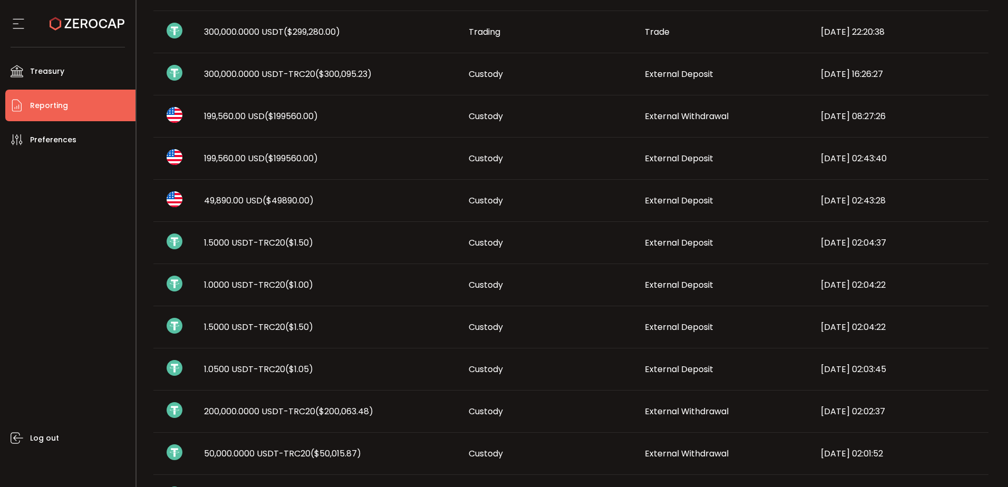
click at [277, 198] on span "($49890.00)" at bounding box center [287, 200] width 51 height 12
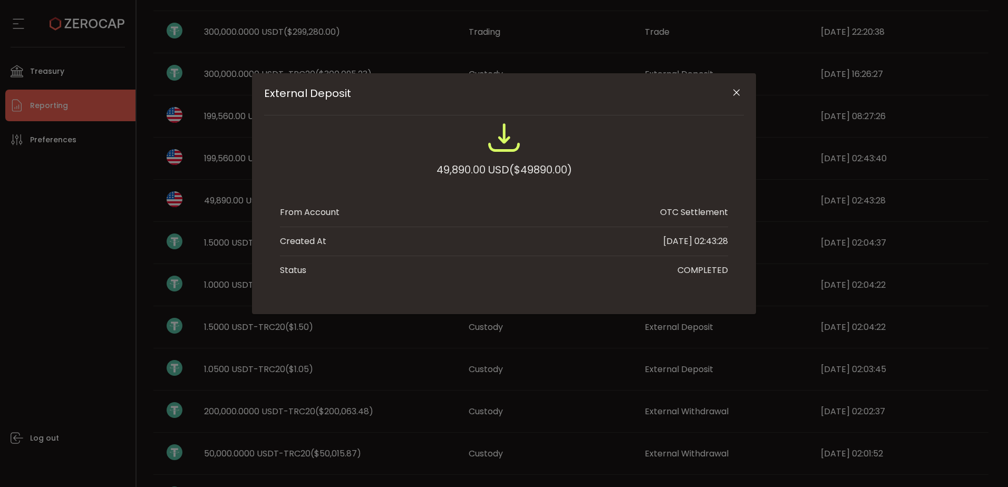
click at [729, 91] on button "Close" at bounding box center [736, 93] width 18 height 18
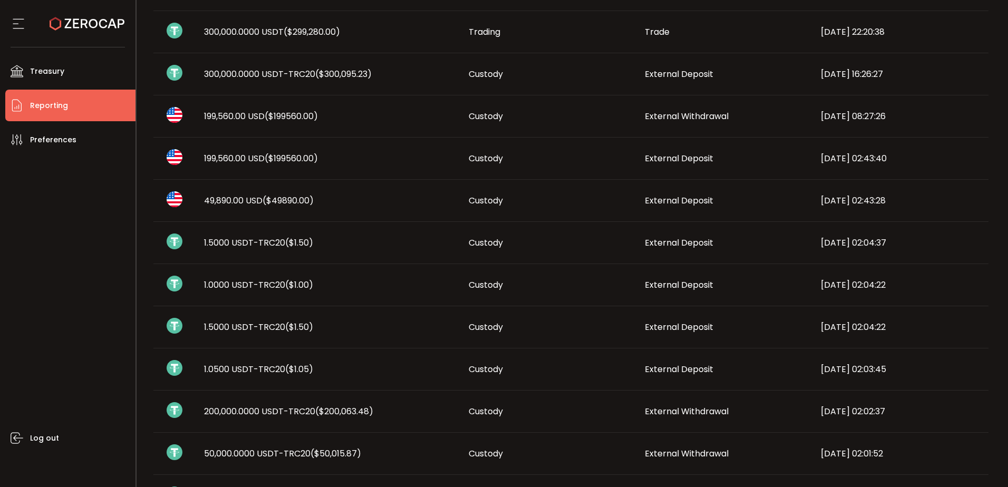
click at [297, 450] on span "50,000.0000 USDT-TRC20 ($50,015.87)" at bounding box center [282, 453] width 157 height 12
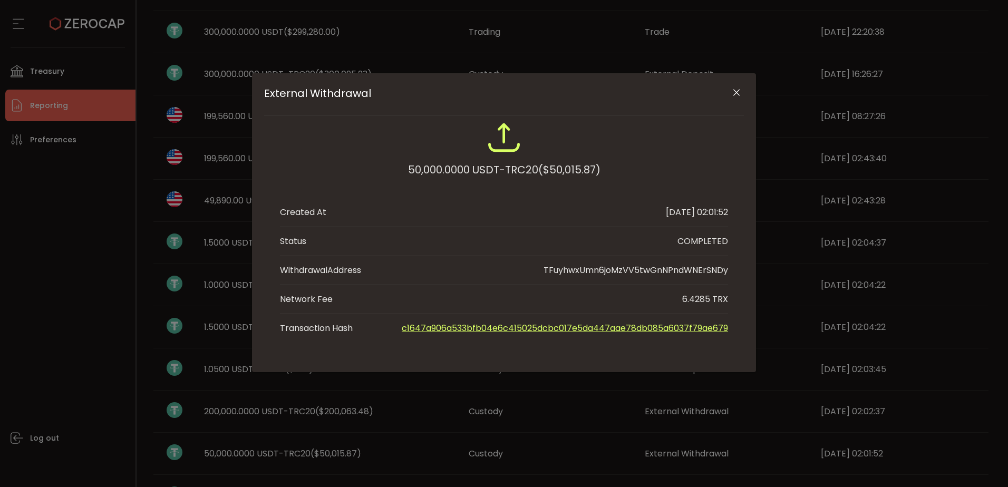
click at [632, 268] on div "TFuyhwxUmn6joMzVV5twGnNPndWNErSNDy" at bounding box center [635, 270] width 184 height 13
copy div "TFuyhwxUmn6joMzVV5twGnNPndWNErSNDy"
click at [597, 323] on link "c1647a906a533bfb04e6c415025dcbc017e5da447aae78db085a6037f79ae679" at bounding box center [565, 328] width 326 height 12
click at [710, 202] on li "Created At 2025-09-15 02:01:52" at bounding box center [504, 212] width 448 height 29
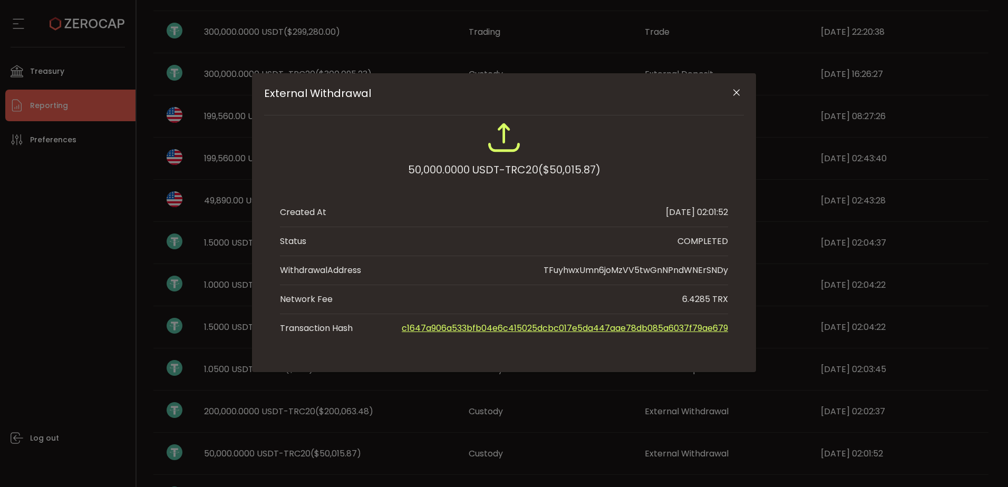
click at [739, 91] on icon "Close" at bounding box center [736, 92] width 11 height 11
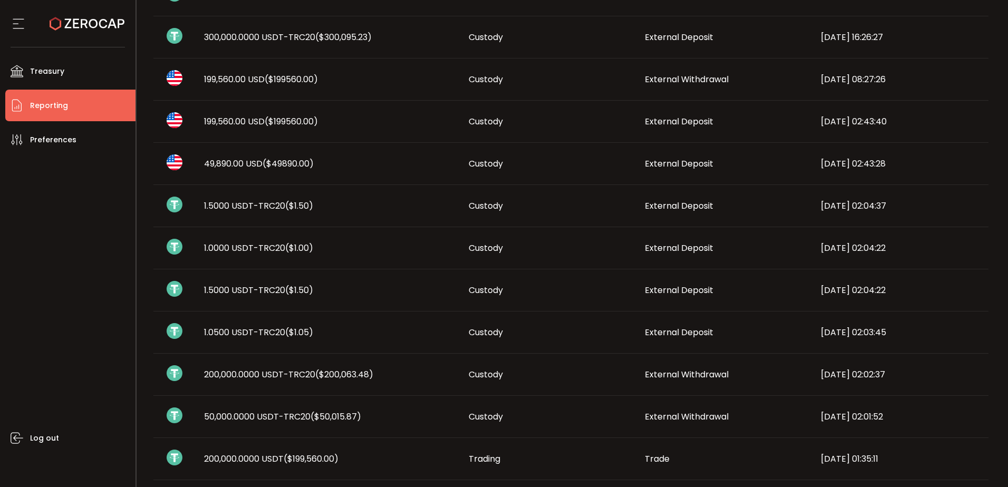
scroll to position [264, 0]
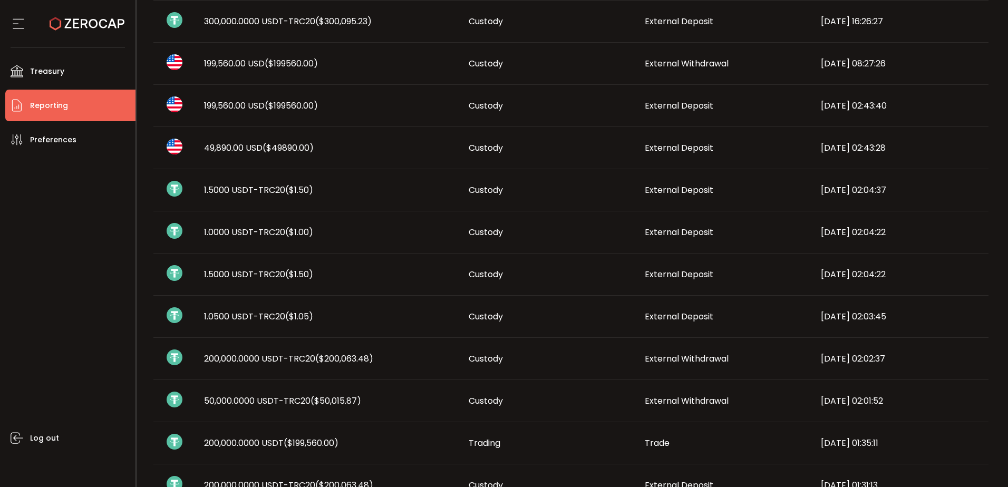
click at [315, 396] on span "($50,015.87)" at bounding box center [335, 401] width 51 height 12
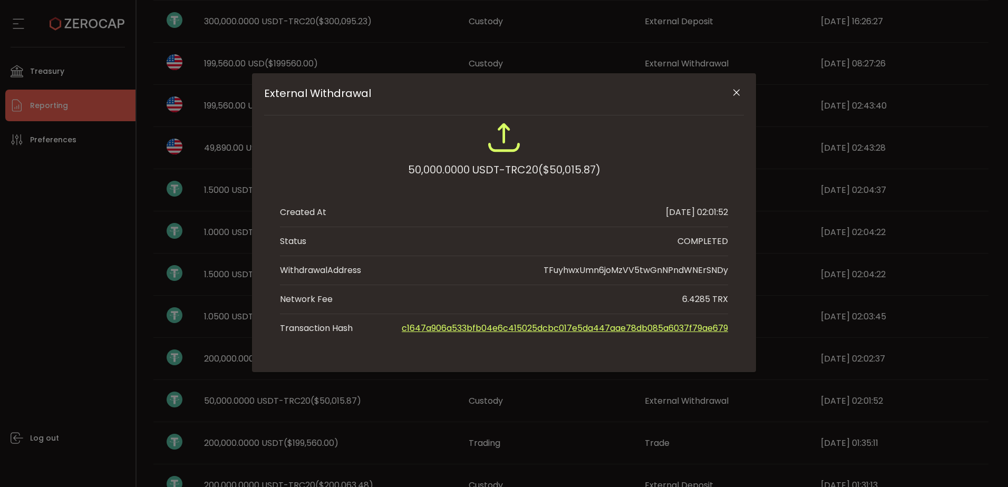
click at [629, 268] on div "TFuyhwxUmn6joMzVV5twGnNPndWNErSNDy" at bounding box center [635, 270] width 184 height 13
copy div "TFuyhwxUmn6joMzVV5twGnNPndWNErSNDy"
click at [736, 91] on icon "Close" at bounding box center [736, 92] width 11 height 11
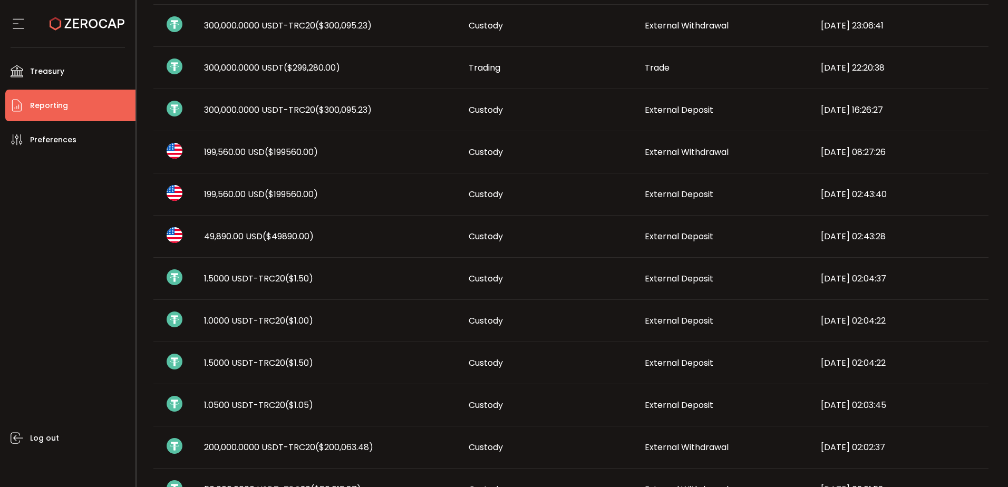
scroll to position [211, 0]
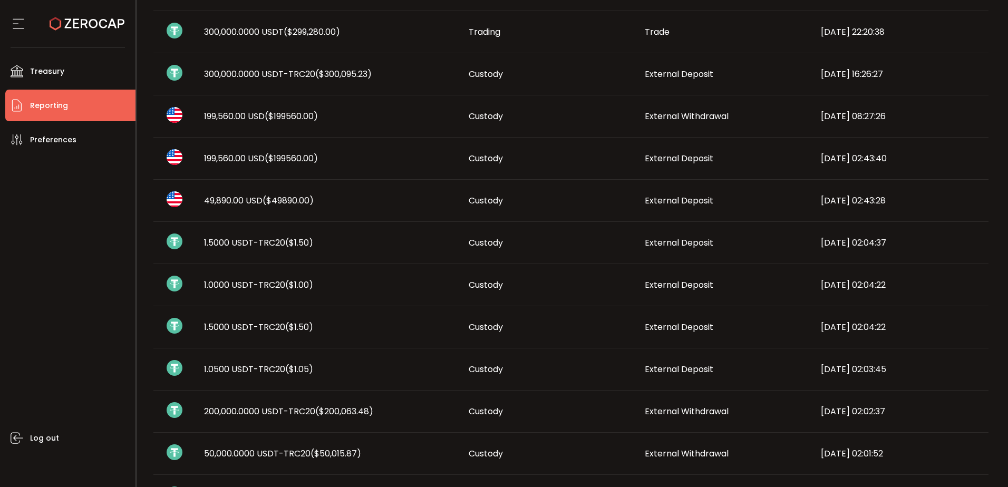
click at [250, 453] on span "50,000.0000 USDT-TRC20 ($50,015.87)" at bounding box center [282, 453] width 157 height 12
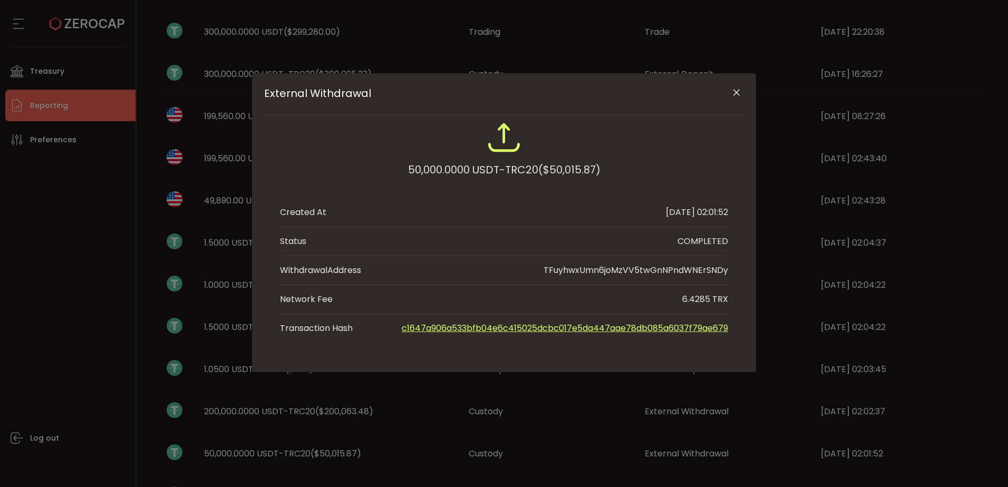
click at [638, 272] on div "TFuyhwxUmn6joMzVV5twGnNPndWNErSNDy" at bounding box center [635, 270] width 184 height 13
copy div "TFuyhwxUmn6joMzVV5twGnNPndWNErSNDy"
click at [739, 90] on icon "Close" at bounding box center [736, 92] width 11 height 11
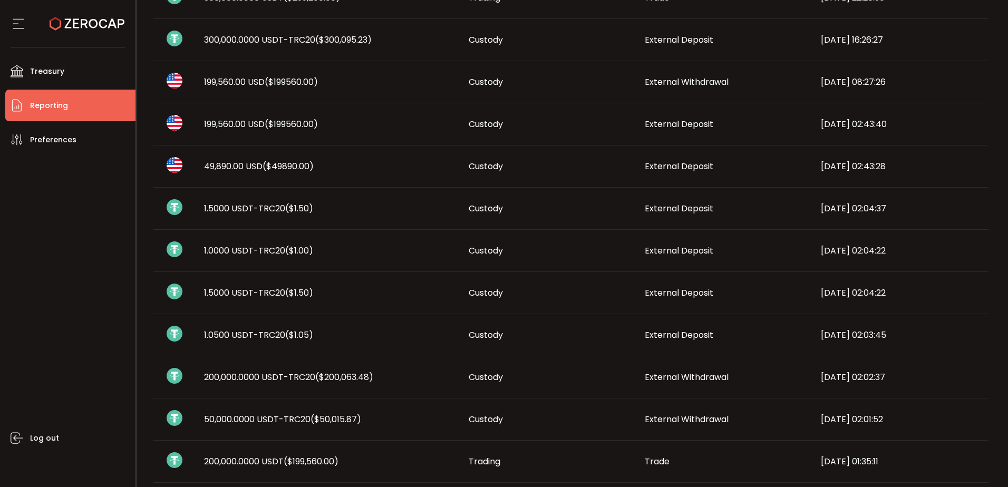
scroll to position [264, 0]
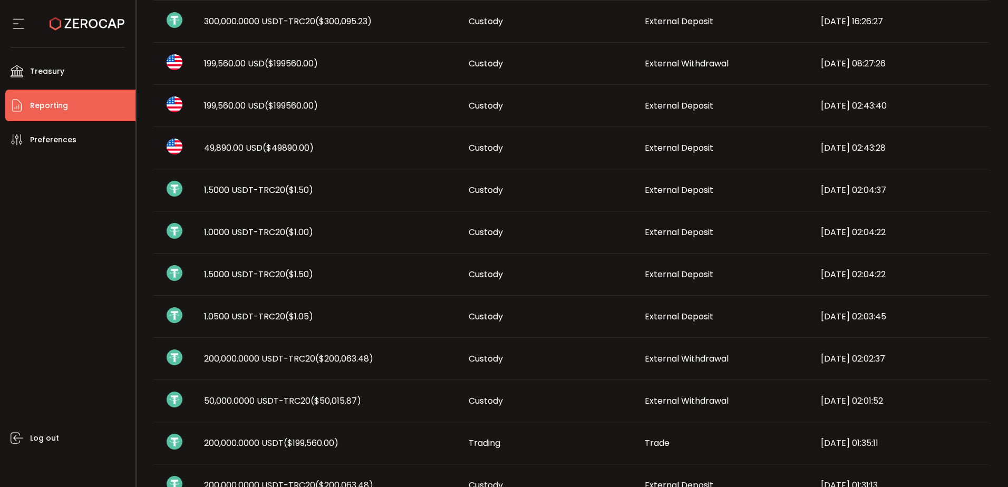
click at [312, 399] on span "($50,015.87)" at bounding box center [335, 401] width 51 height 12
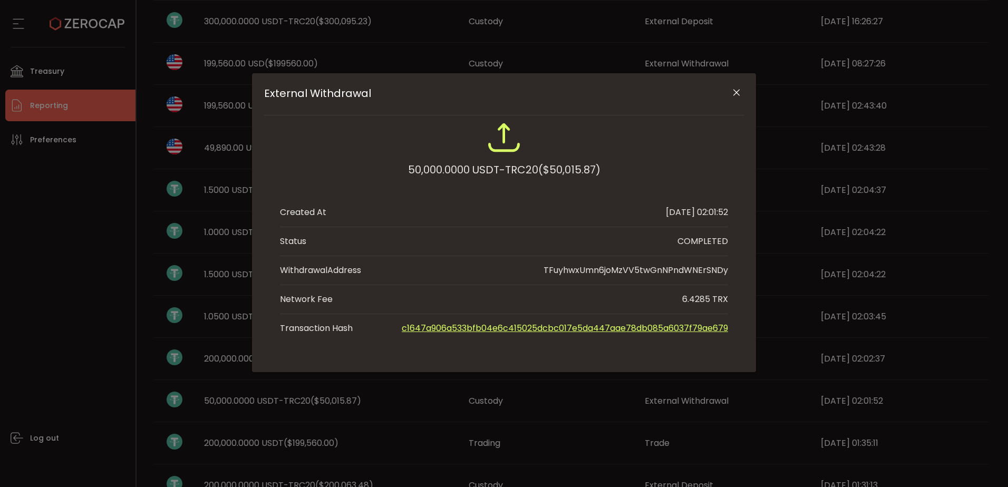
click at [655, 267] on div "TFuyhwxUmn6joMzVV5twGnNPndWNErSNDy" at bounding box center [635, 270] width 184 height 13
copy div "TFuyhwxUmn6joMzVV5twGnNPndWNErSNDy"
click at [737, 86] on button "Close" at bounding box center [736, 93] width 18 height 18
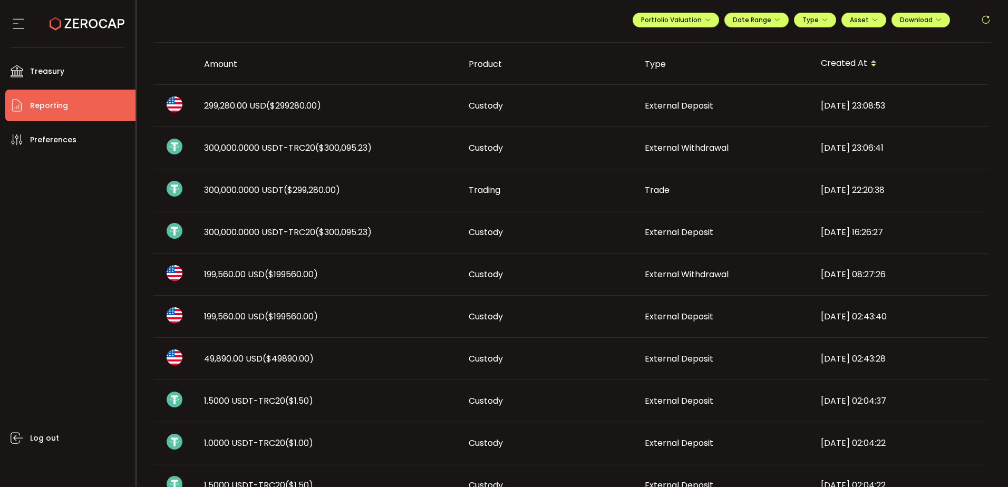
scroll to position [0, 0]
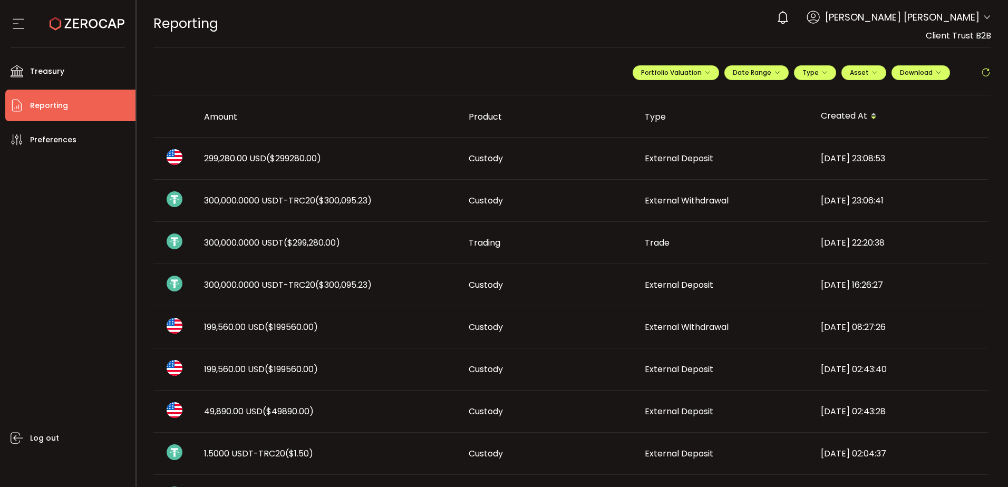
click at [772, 64] on div "**********" at bounding box center [811, 77] width 358 height 32
click at [774, 71] on icon "button" at bounding box center [777, 73] width 6 height 6
click at [828, 71] on button "Type" at bounding box center [815, 72] width 42 height 15
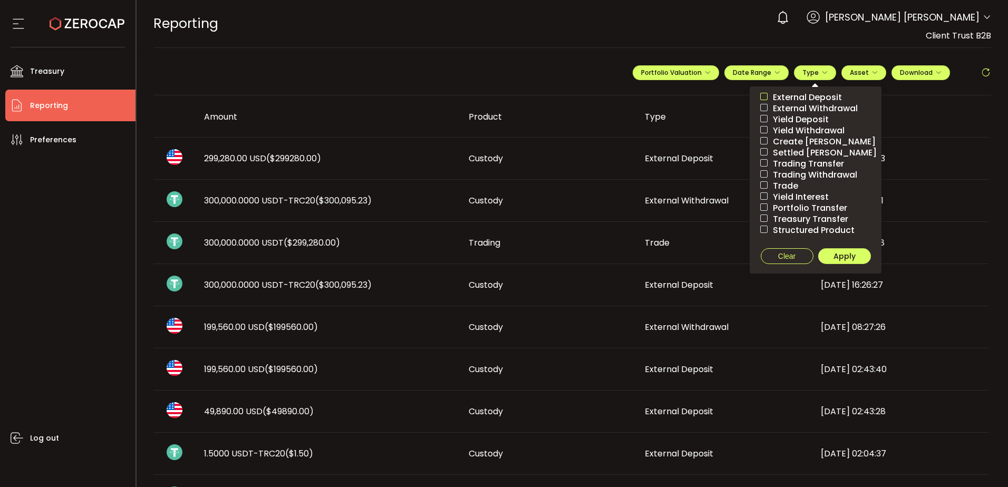
drag, startPoint x: 759, startPoint y: 94, endPoint x: 760, endPoint y: 100, distance: 5.5
click at [760, 94] on span at bounding box center [763, 96] width 7 height 7
click at [760, 106] on span at bounding box center [763, 107] width 7 height 7
click at [833, 253] on span "Apply" at bounding box center [844, 256] width 22 height 11
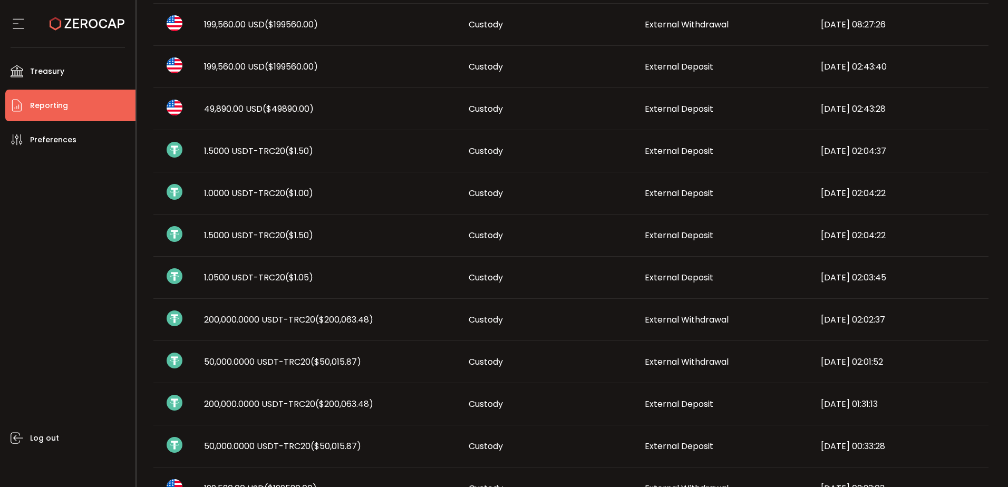
scroll to position [264, 0]
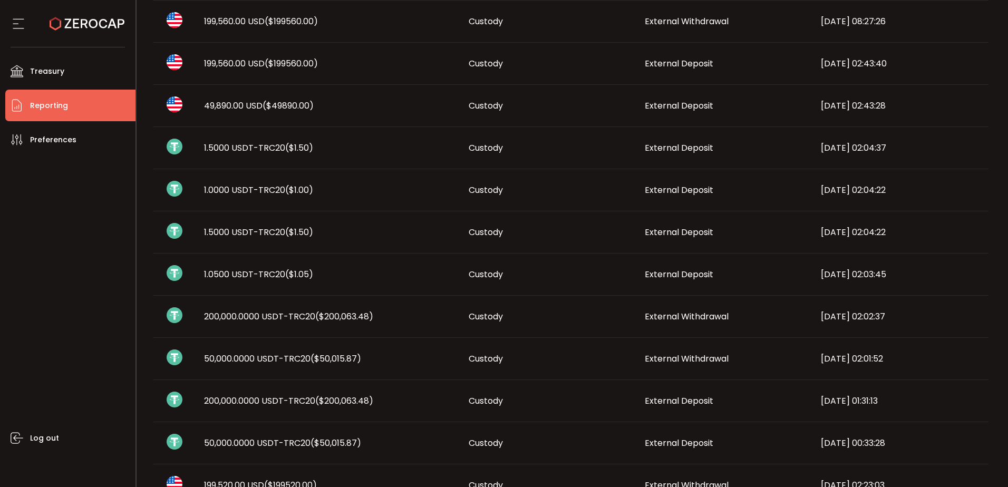
click at [317, 350] on td "50,000.0000 USDT-TRC20 ($50,015.87)" at bounding box center [328, 359] width 265 height 42
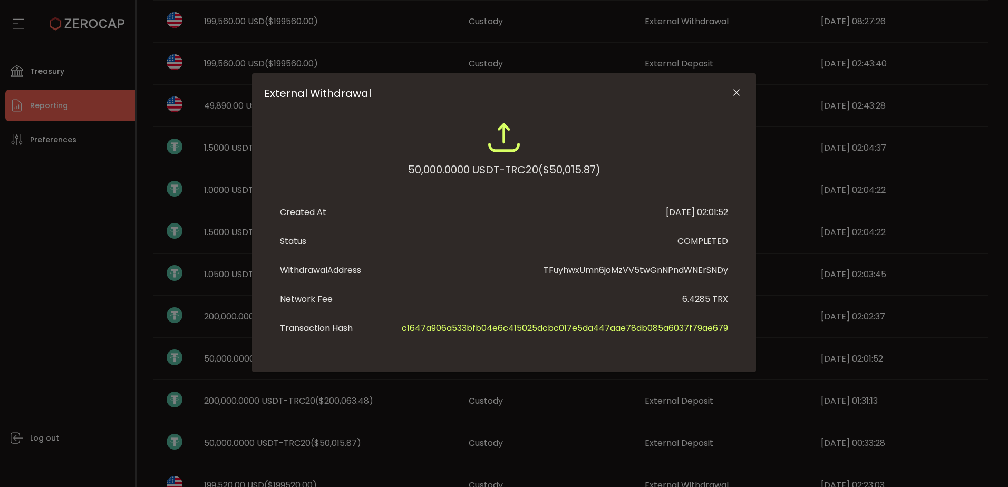
click at [347, 436] on div "External Withdrawal 50,000.0000 USDT-TRC20 ($50,015.87) Created At 2025-09-15 0…" at bounding box center [504, 243] width 1008 height 487
drag, startPoint x: 347, startPoint y: 436, endPoint x: 270, endPoint y: 445, distance: 77.4
click at [270, 445] on div "External Withdrawal 50,000.0000 USDT-TRC20 ($50,015.87) Created At 2025-09-15 0…" at bounding box center [504, 243] width 1008 height 487
click at [736, 94] on icon "Close" at bounding box center [736, 92] width 11 height 11
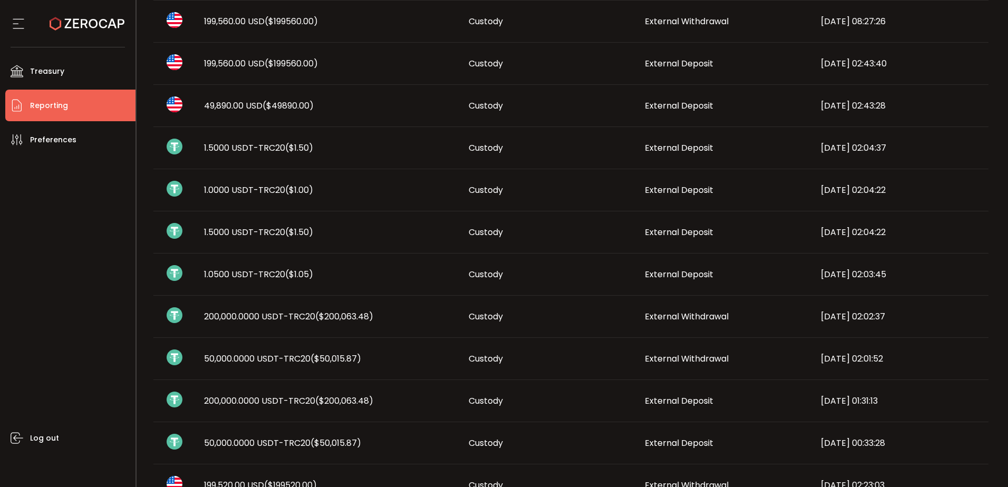
click at [321, 438] on span "($50,015.87)" at bounding box center [335, 443] width 51 height 12
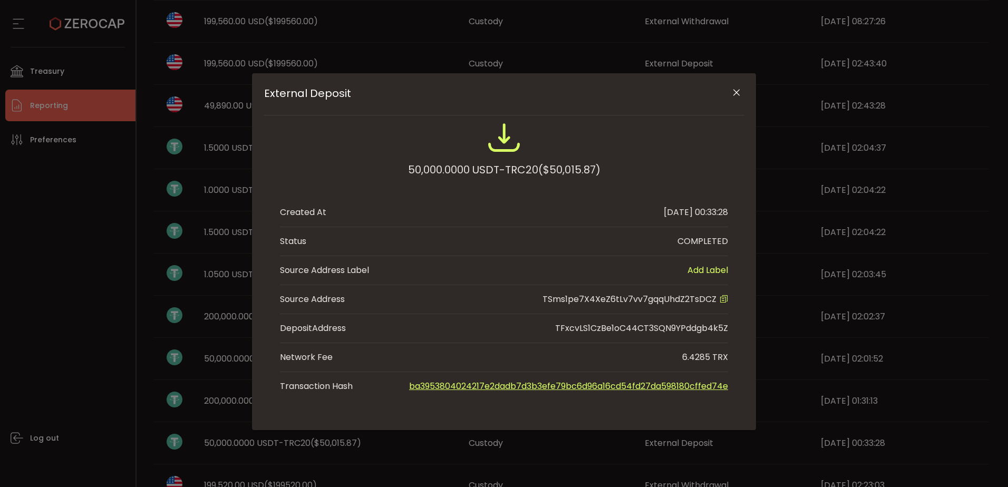
click at [658, 300] on span "TSms1pe7X4XeZ6tLv7vv7gqqUhdZ2TsDCZ" at bounding box center [629, 299] width 174 height 12
copy span "TSms1pe7X4XeZ6tLv7vv7gqqUhdZ2TsDCZ"
click at [658, 300] on span "TSms1pe7X4XeZ6tLv7vv7gqqUhdZ2TsDCZ" at bounding box center [629, 299] width 174 height 12
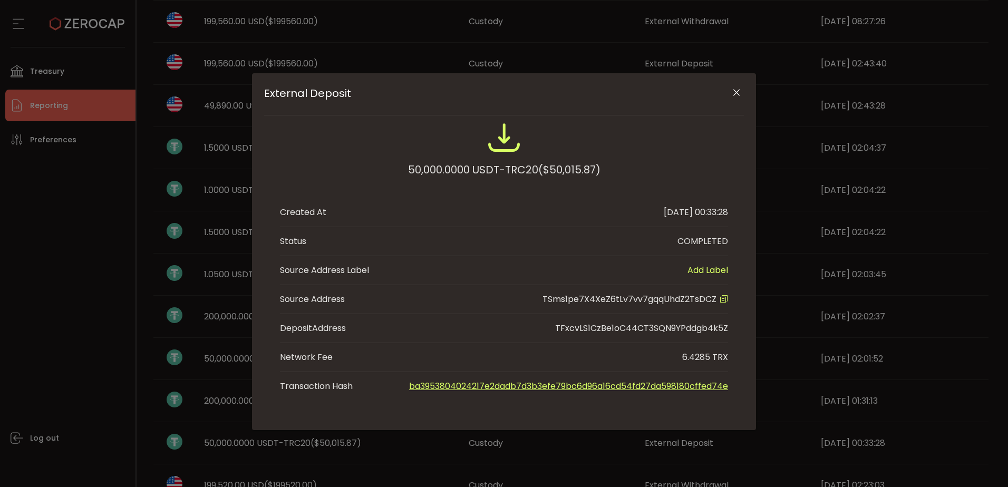
click at [800, 315] on div "External Deposit 50,000.0000 USDT-TRC20 ($50,015.87) Created At 2025-09-15 00:3…" at bounding box center [504, 243] width 1008 height 487
click at [729, 91] on button "Close" at bounding box center [736, 93] width 18 height 18
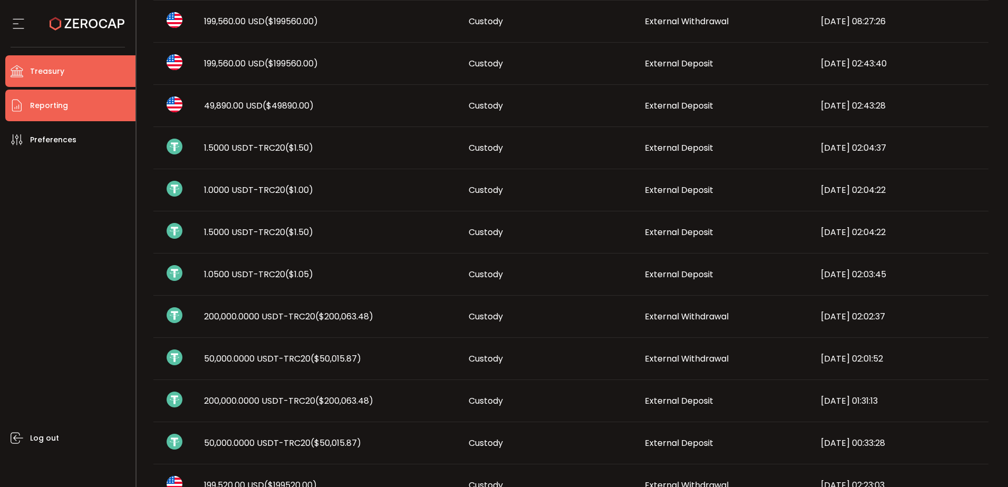
click at [78, 72] on li "Treasury" at bounding box center [70, 71] width 130 height 32
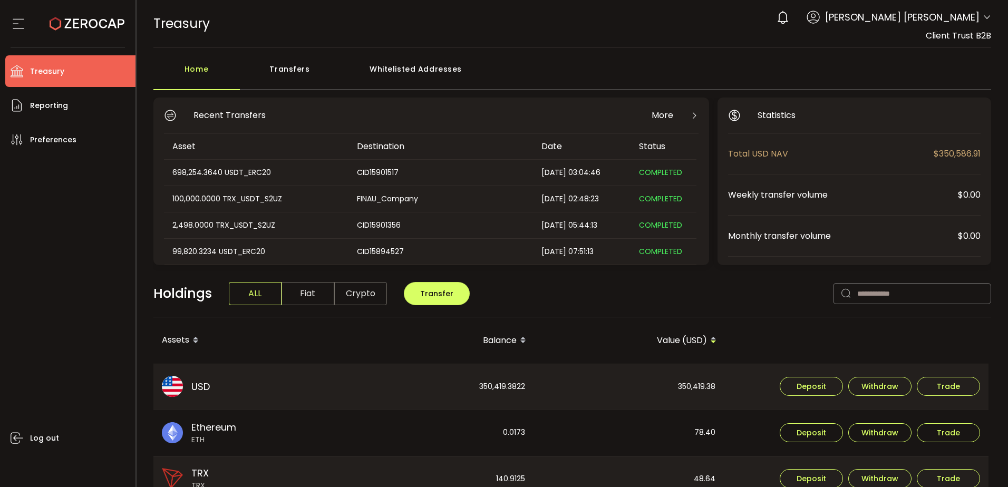
click at [417, 74] on div "Whitelisted Addresses" at bounding box center [416, 74] width 152 height 32
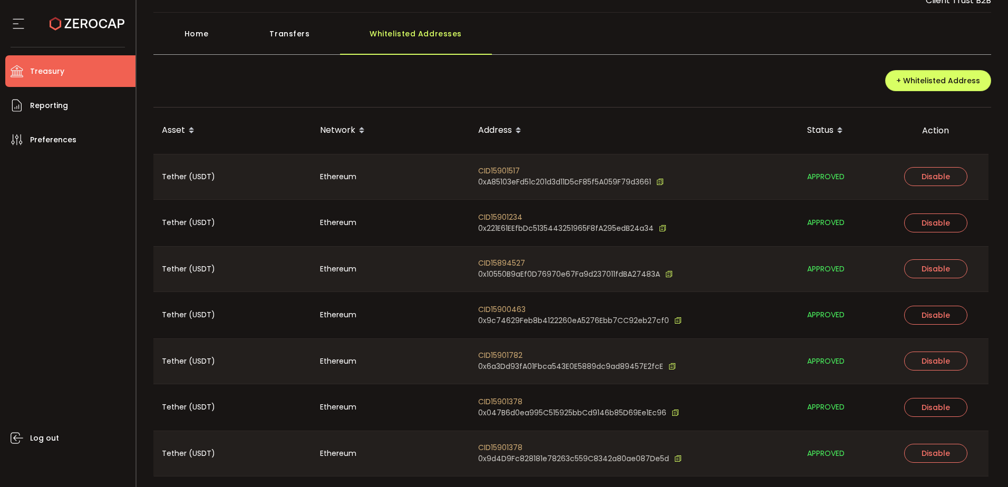
scroll to position [66, 0]
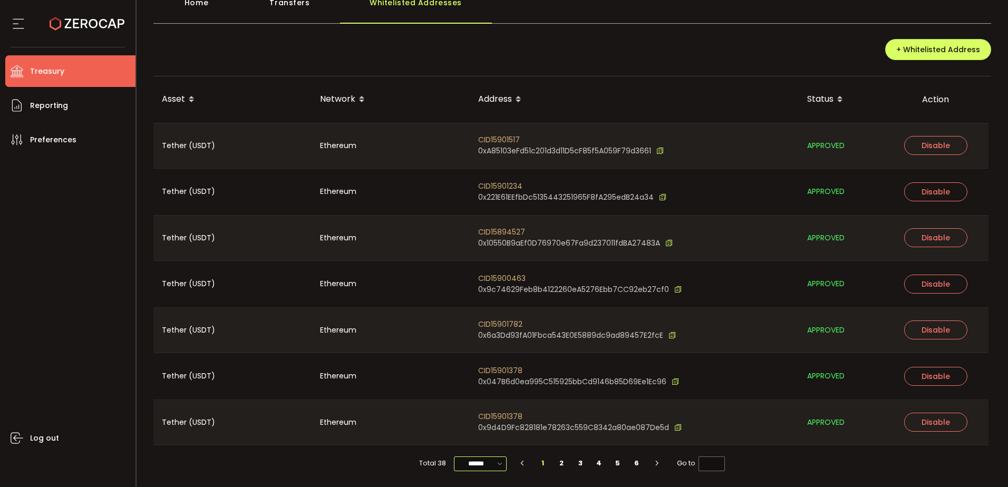
click at [479, 464] on input "******" at bounding box center [480, 463] width 53 height 15
click at [485, 444] on li "100/page" at bounding box center [482, 437] width 61 height 18
type input "********"
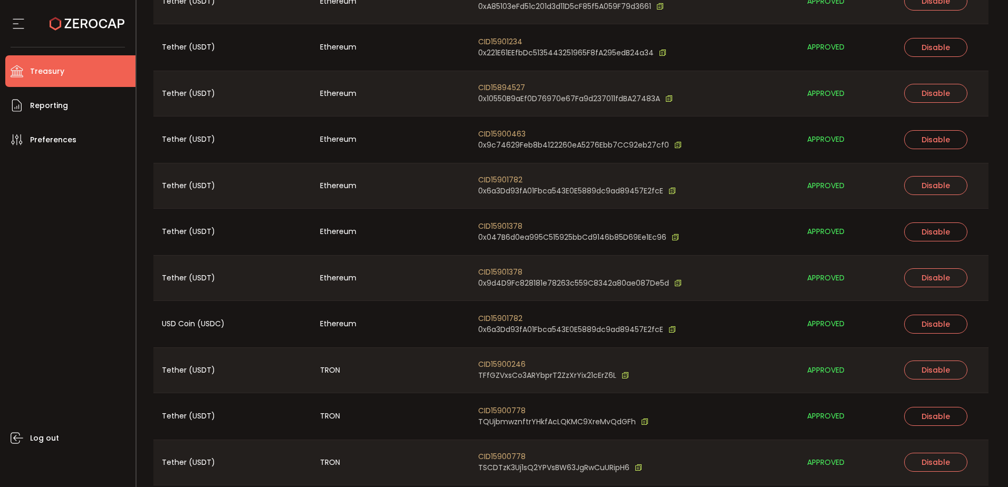
scroll to position [1496, 0]
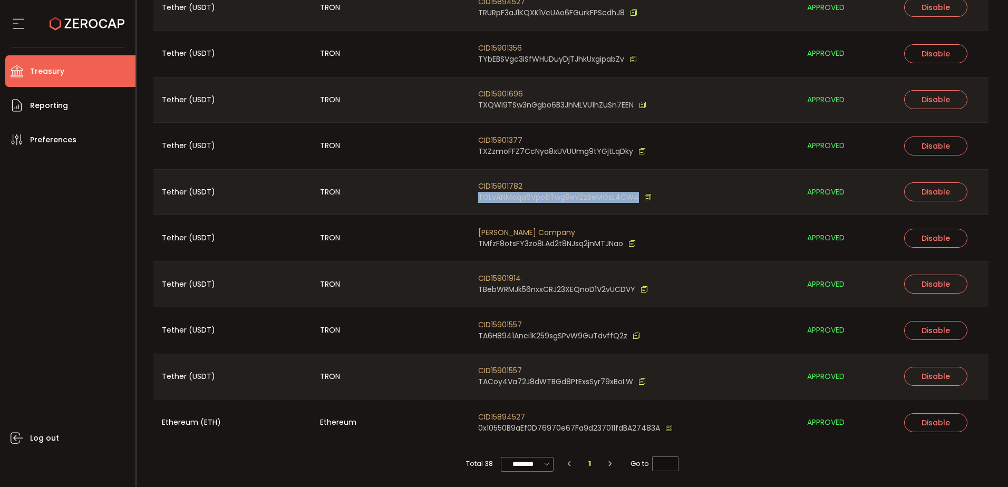
click at [511, 197] on span "TGLvANMoqa6VpotiTwg9eVZzBeMGsL4CW4" at bounding box center [558, 197] width 161 height 11
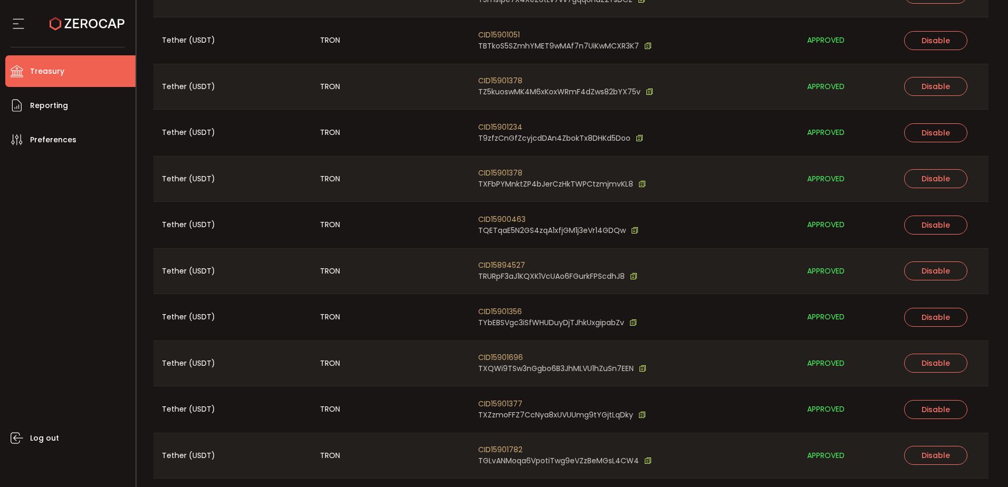
click at [668, 97] on div "CID15901378 TZ5kuoswMK4M6xKoxWRmF4dZws82bYX75v" at bounding box center [634, 86] width 329 height 45
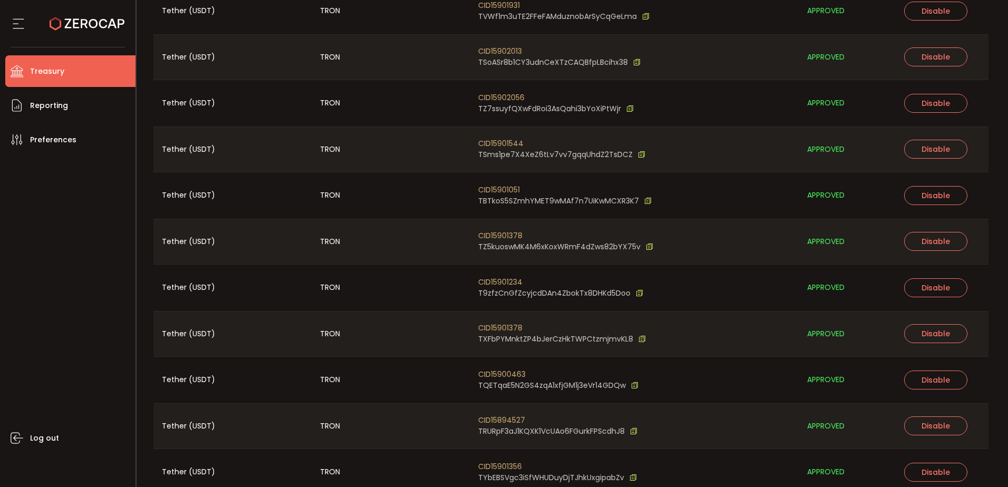
scroll to position [1074, 0]
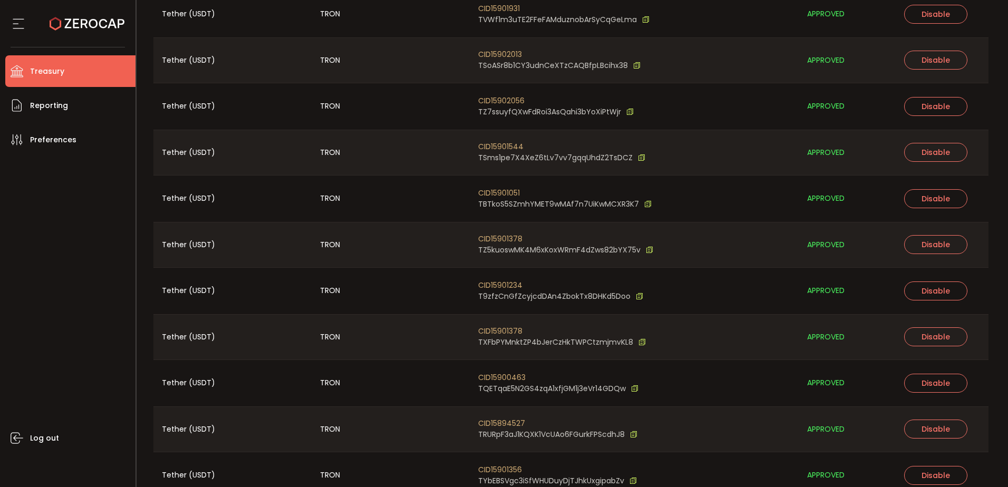
click at [503, 149] on span "CID15901544" at bounding box center [561, 146] width 167 height 11
copy span "CID15901544"
click at [510, 144] on span "CID15901544" at bounding box center [561, 146] width 167 height 11
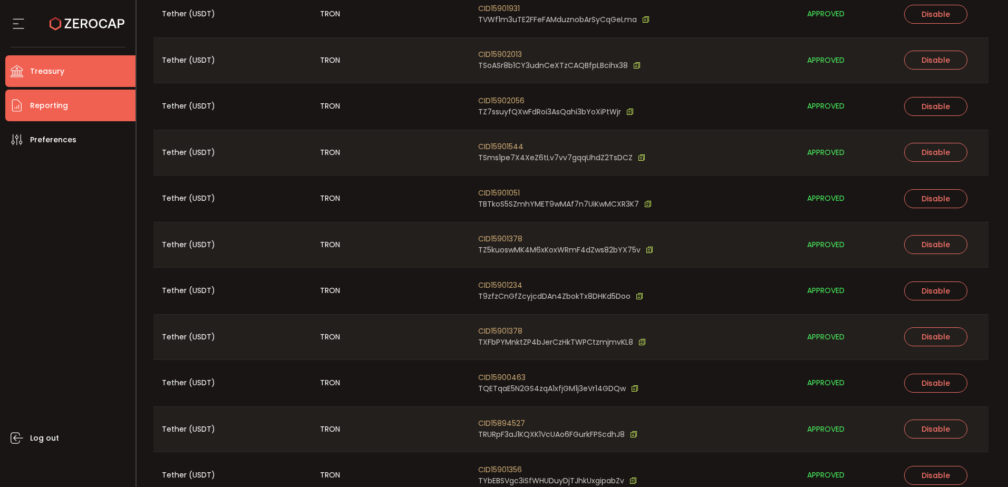
click at [44, 106] on span "Reporting" at bounding box center [49, 105] width 38 height 15
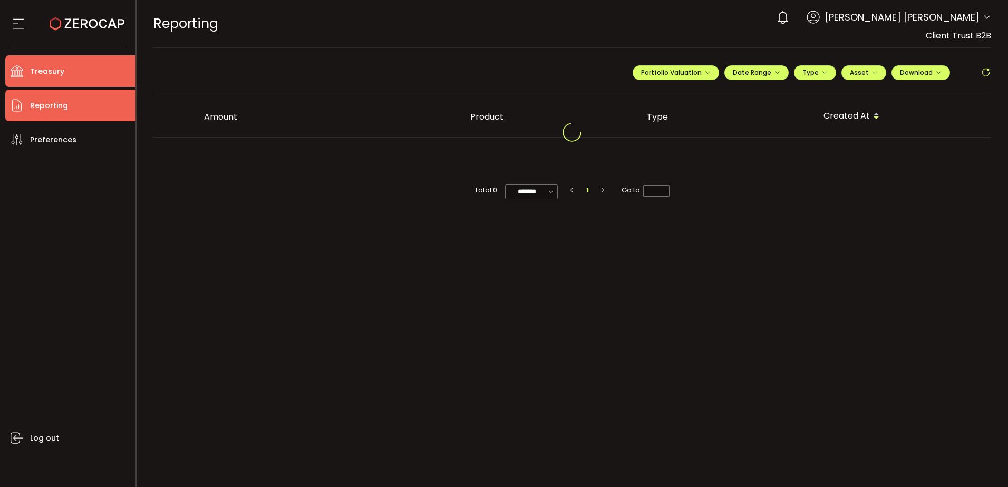
click at [71, 72] on li "Treasury" at bounding box center [70, 71] width 130 height 32
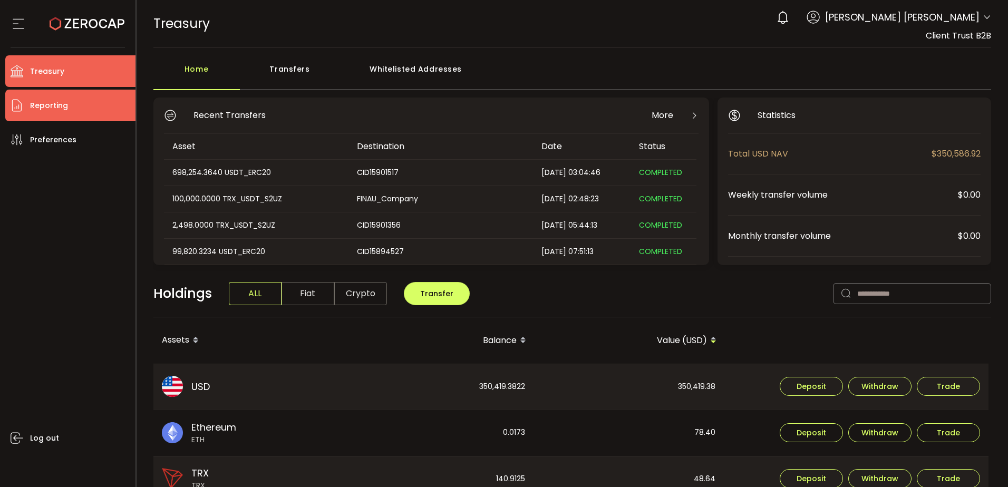
click at [65, 106] on span "Reporting" at bounding box center [49, 105] width 38 height 15
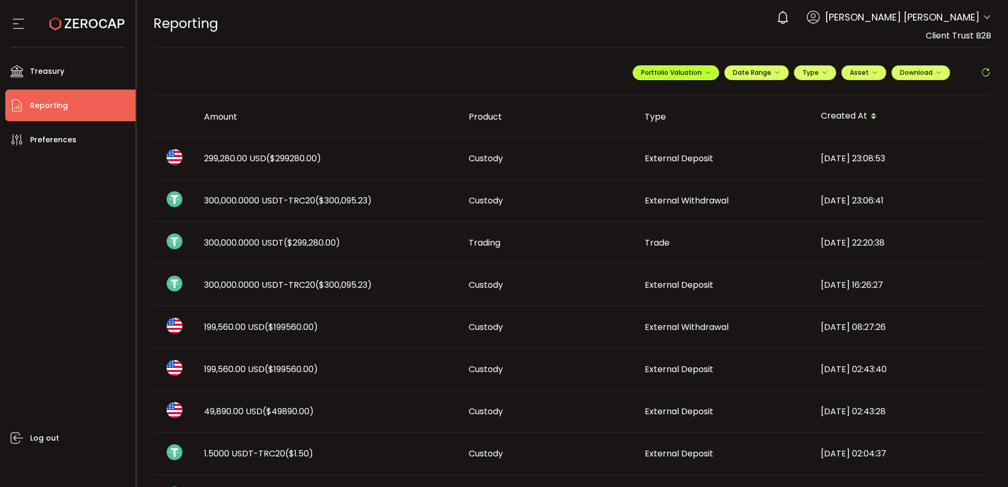
click at [704, 73] on icon "button" at bounding box center [707, 73] width 6 height 6
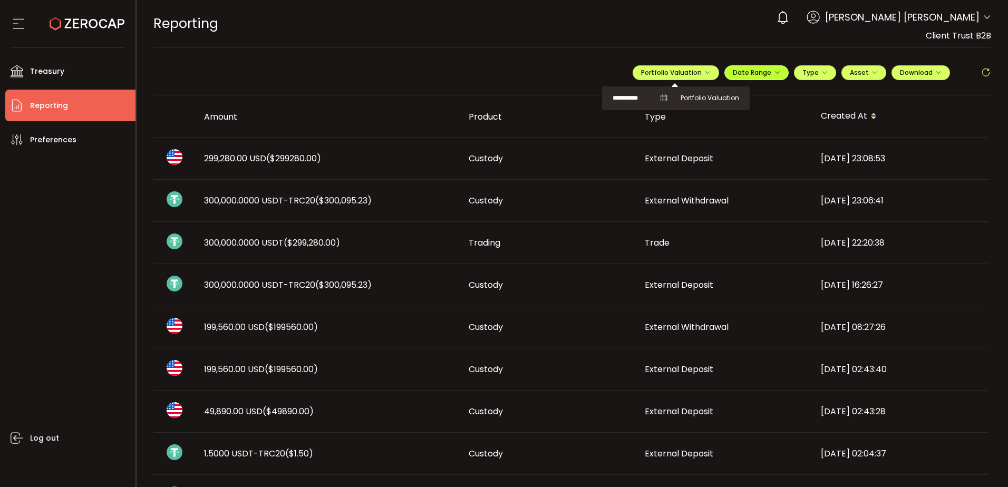
click at [774, 72] on icon "button" at bounding box center [777, 73] width 6 height 6
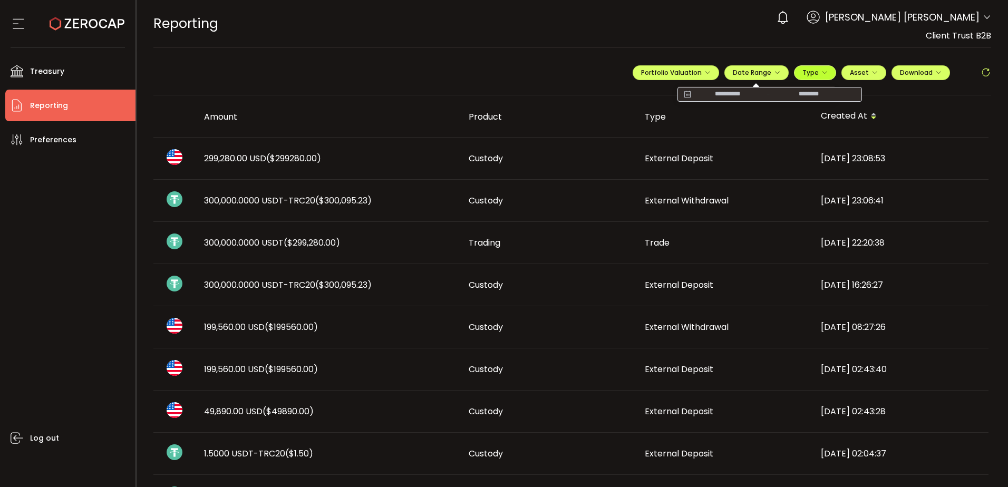
click at [806, 72] on span "Type" at bounding box center [814, 72] width 25 height 9
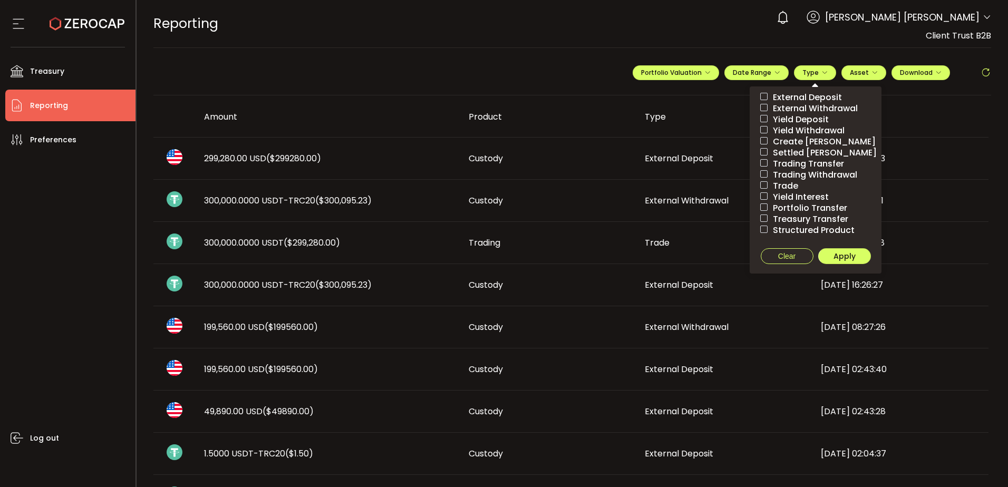
click at [811, 97] on span "External Deposit" at bounding box center [804, 97] width 74 height 10
click at [840, 257] on span "Apply" at bounding box center [844, 256] width 22 height 11
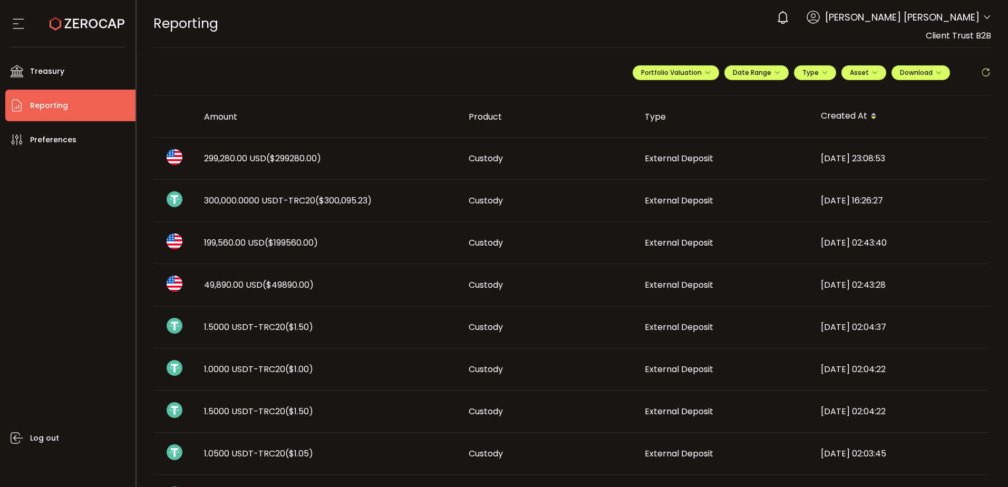
click at [243, 288] on span "49,890.00 USD ($49890.00)" at bounding box center [259, 285] width 110 height 12
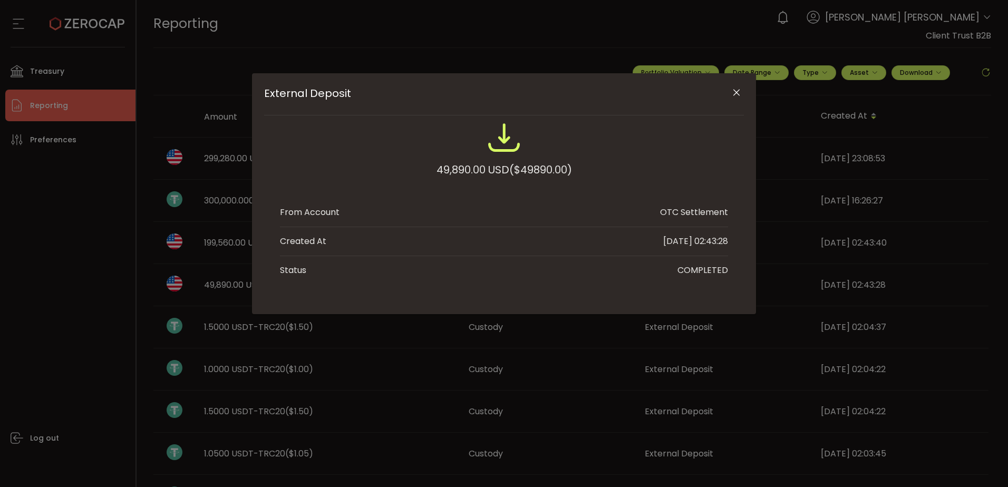
click at [456, 170] on div "49,890.00 USD ($49890.00)" at bounding box center [503, 169] width 135 height 19
copy div "49,890.00"
click at [736, 91] on icon "Close" at bounding box center [736, 92] width 11 height 11
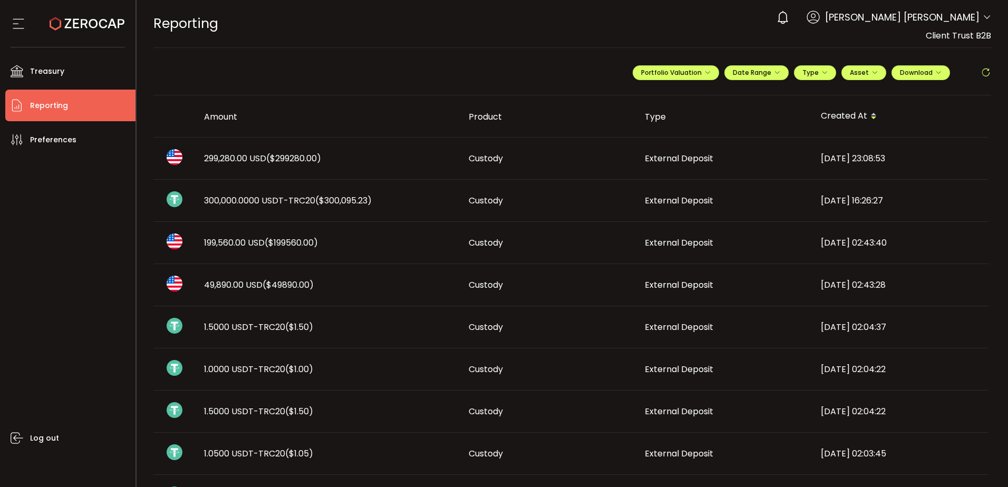
click at [231, 242] on span "199,560.00 USD ($199560.00)" at bounding box center [261, 243] width 114 height 12
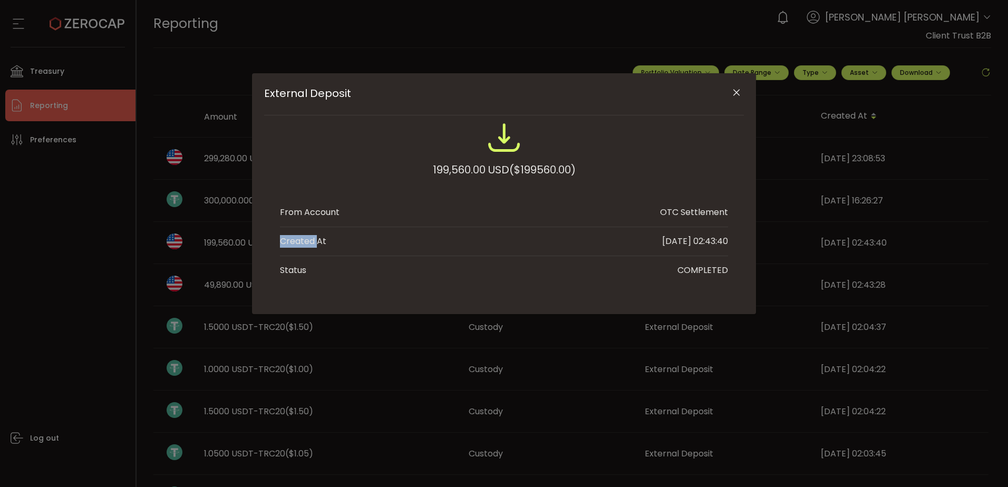
click at [231, 242] on div "External Deposit 199,560.00 USD ($199560.00) From Account OTC Settlement Create…" at bounding box center [504, 243] width 1008 height 487
click at [735, 93] on icon "Close" at bounding box center [736, 92] width 11 height 11
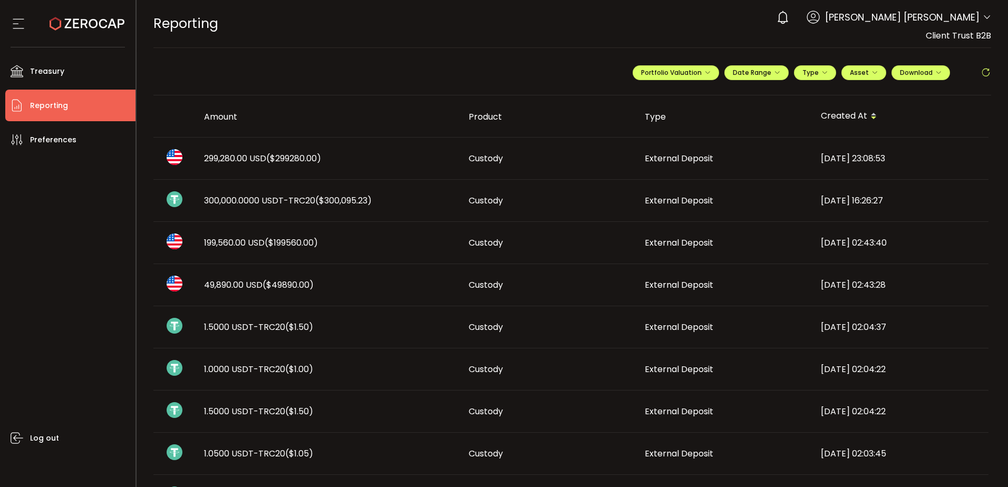
click at [216, 158] on span "299,280.00 USD ($299280.00)" at bounding box center [262, 158] width 117 height 12
click at [0, 0] on div "External Deposit 199,560.00 USD ($199560.00) From Account OTC Settlement Create…" at bounding box center [0, 0] width 0 height 0
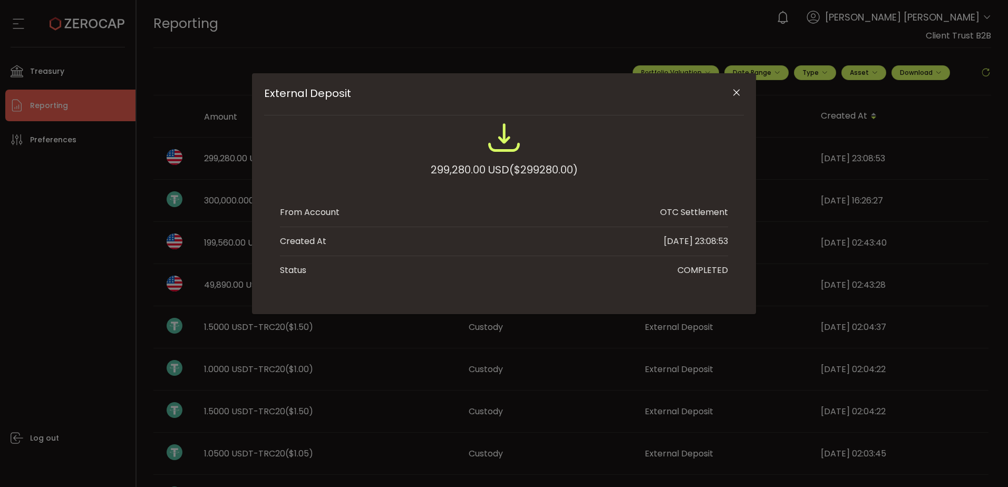
click at [738, 90] on icon "Close" at bounding box center [736, 92] width 11 height 11
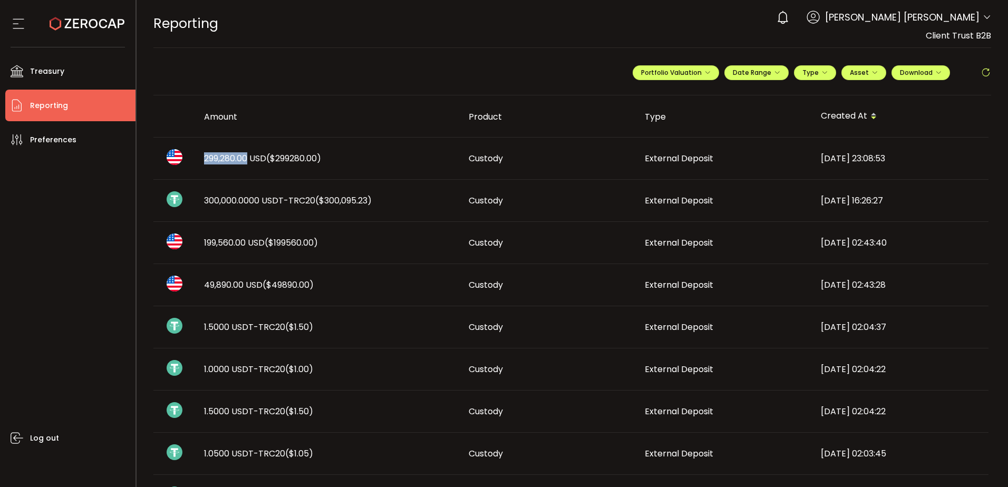
drag, startPoint x: 202, startPoint y: 160, endPoint x: 248, endPoint y: 161, distance: 45.9
click at [248, 161] on div "299,280.00 USD ($299280.00)" at bounding box center [328, 158] width 265 height 12
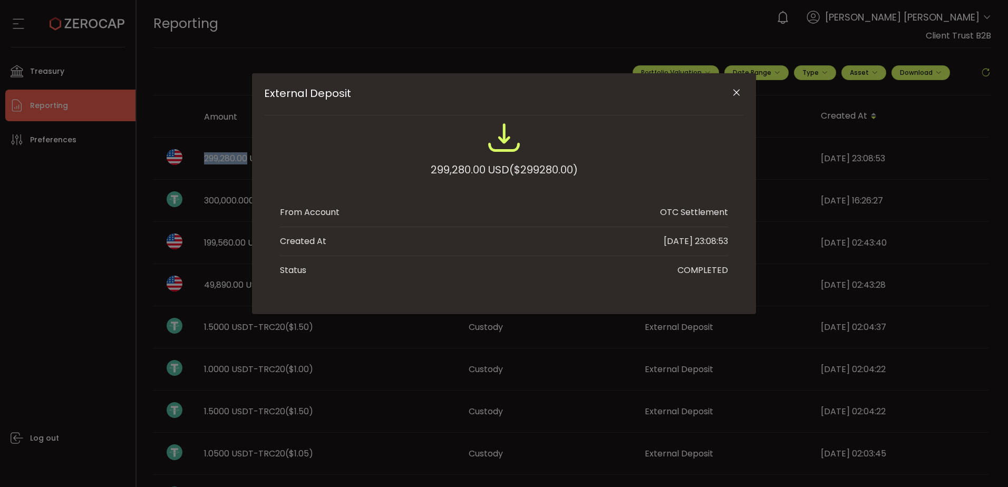
drag, startPoint x: 742, startPoint y: 87, endPoint x: 736, endPoint y: 95, distance: 9.5
click at [742, 87] on button "Close" at bounding box center [736, 93] width 18 height 18
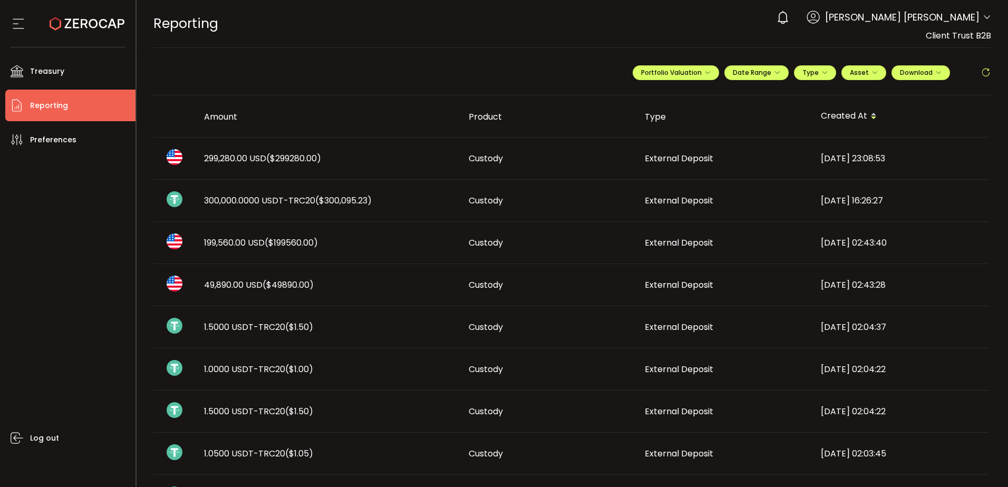
click at [257, 198] on span "300,000.0000 USDT-TRC20 ($300,095.23)" at bounding box center [288, 200] width 168 height 12
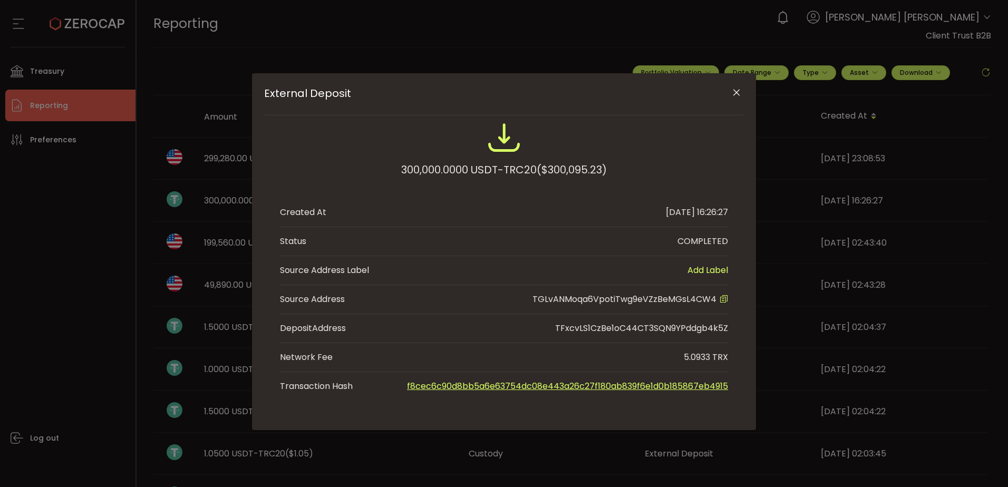
click at [678, 299] on span "TGLvANMoqa6VpotiTwg9eVZzBeMGsL4CW4" at bounding box center [624, 299] width 184 height 12
click at [322, 295] on div "Source Address" at bounding box center [312, 299] width 65 height 13
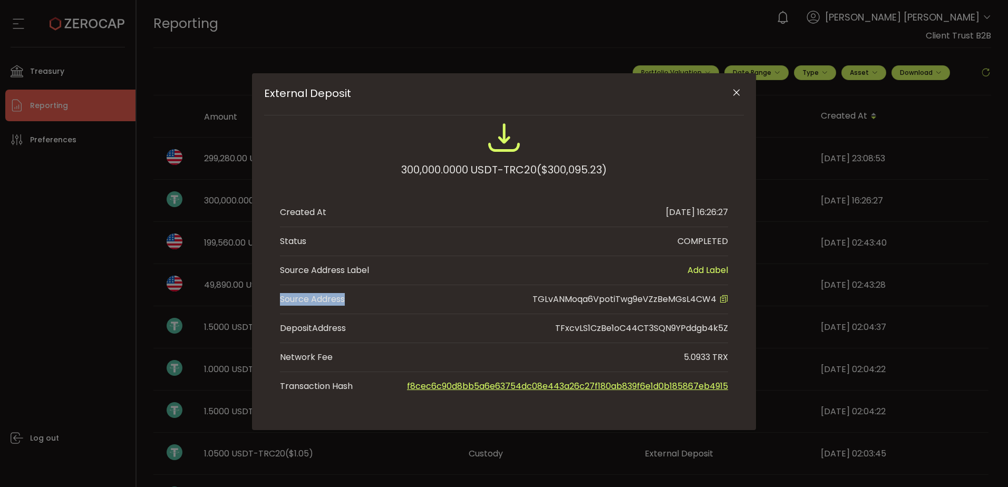
click at [735, 95] on icon "Close" at bounding box center [736, 92] width 11 height 11
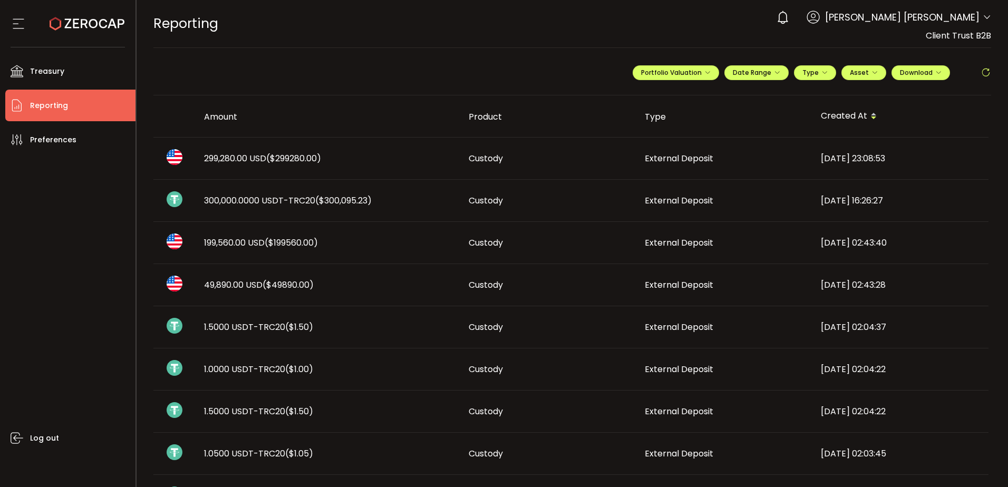
click at [228, 197] on span "300,000.0000 USDT-TRC20 ($300,095.23)" at bounding box center [288, 200] width 168 height 12
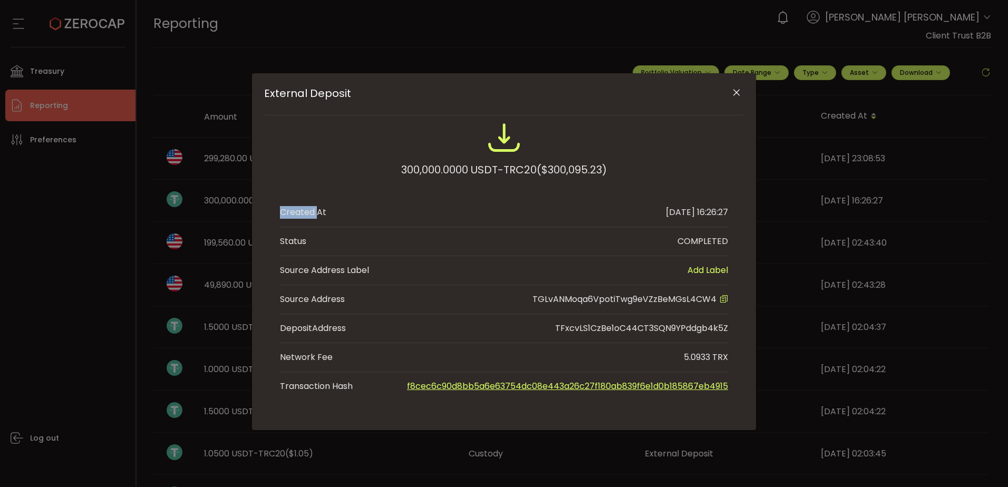
click at [228, 197] on div "External Deposit 300,000.0000 USDT-TRC20 ($300,095.23) Created At 2025-09-15 16…" at bounding box center [504, 243] width 1008 height 487
click at [422, 170] on div "300,000.0000 USDT-TRC20 ($300,095.23)" at bounding box center [504, 169] width 206 height 19
click at [484, 168] on div "300,000.0000 USDT-TRC20 ($300,095.23)" at bounding box center [504, 169] width 206 height 19
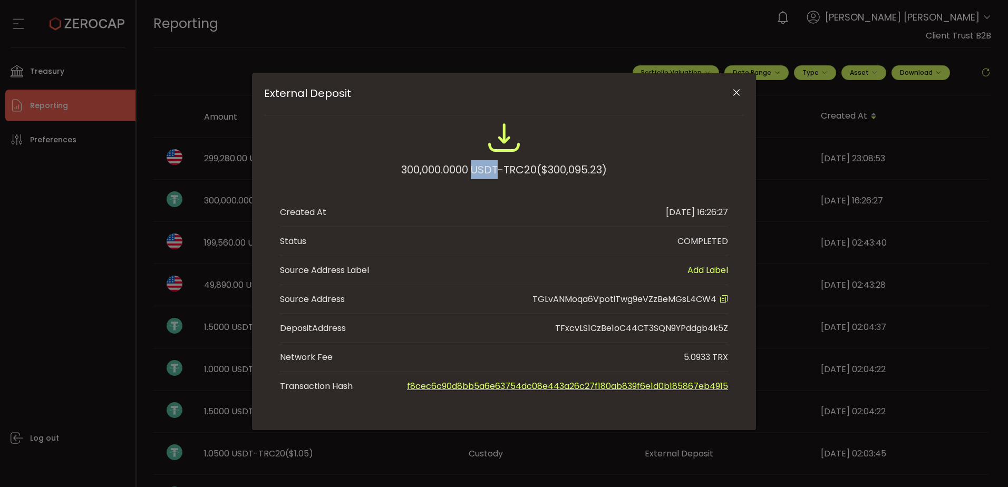
click at [738, 94] on icon "Close" at bounding box center [736, 92] width 11 height 11
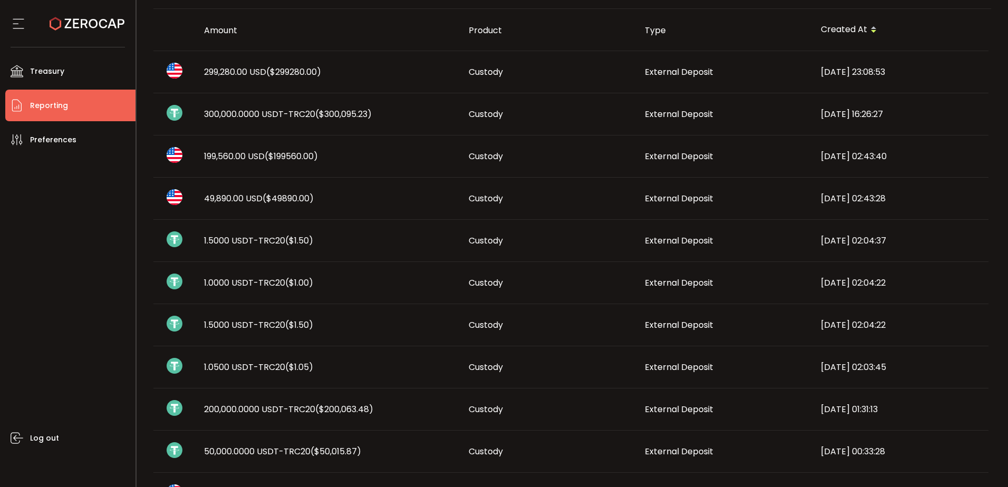
scroll to position [105, 0]
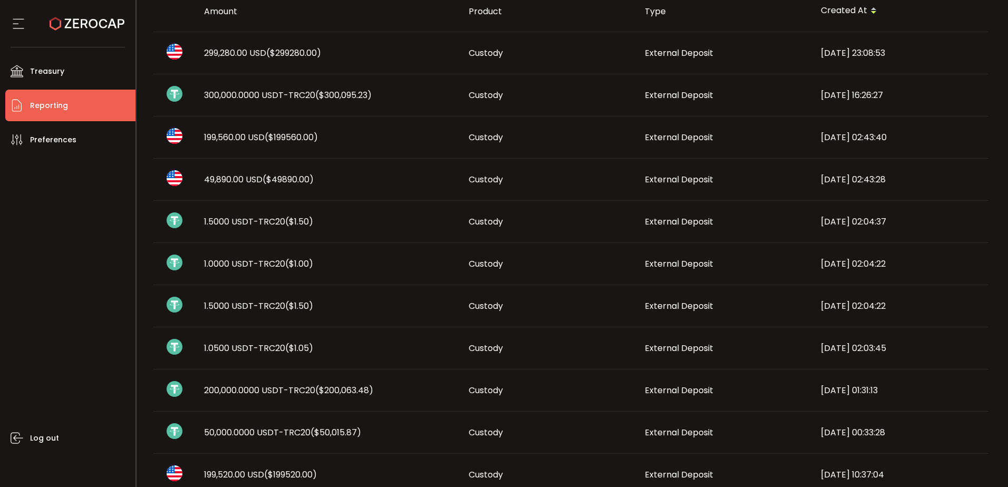
click at [237, 392] on span "200,000.0000 USDT-TRC20 ($200,063.48)" at bounding box center [288, 390] width 169 height 12
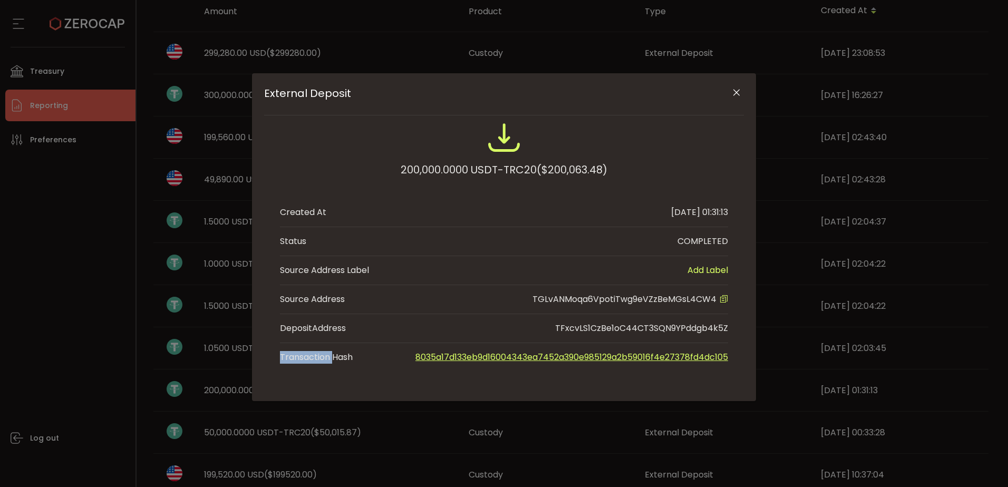
click at [237, 392] on div "External Deposit 200,000.0000 USDT-TRC20 ($200,063.48) Created At 2025-09-15 01…" at bounding box center [504, 243] width 1008 height 487
click at [422, 175] on div "200,000.0000 USDT-TRC20 ($200,063.48)" at bounding box center [504, 169] width 207 height 19
drag, startPoint x: 551, startPoint y: 266, endPoint x: 239, endPoint y: 290, distance: 313.5
click at [551, 266] on li "Source Address Label Add Label" at bounding box center [504, 270] width 448 height 29
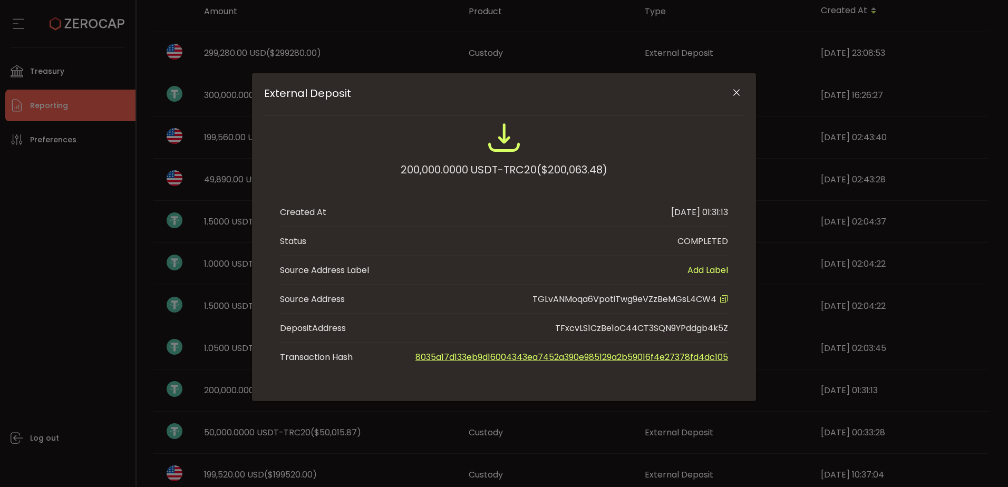
click at [206, 291] on div "External Deposit 200,000.0000 USDT-TRC20 ($200,063.48) Created At 2025-09-15 01…" at bounding box center [504, 243] width 1008 height 487
click at [734, 94] on icon "Close" at bounding box center [736, 92] width 11 height 11
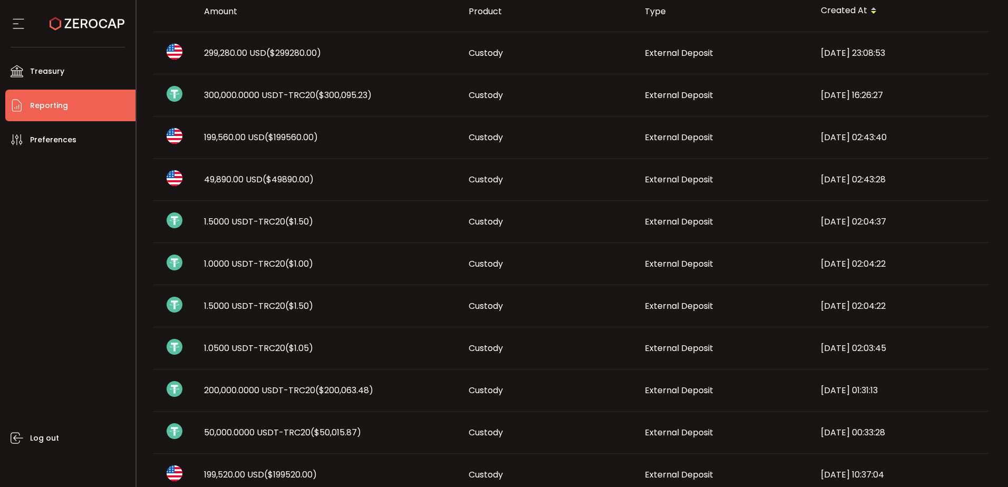
click at [230, 135] on span "199,560.00 USD ($199560.00)" at bounding box center [261, 137] width 114 height 12
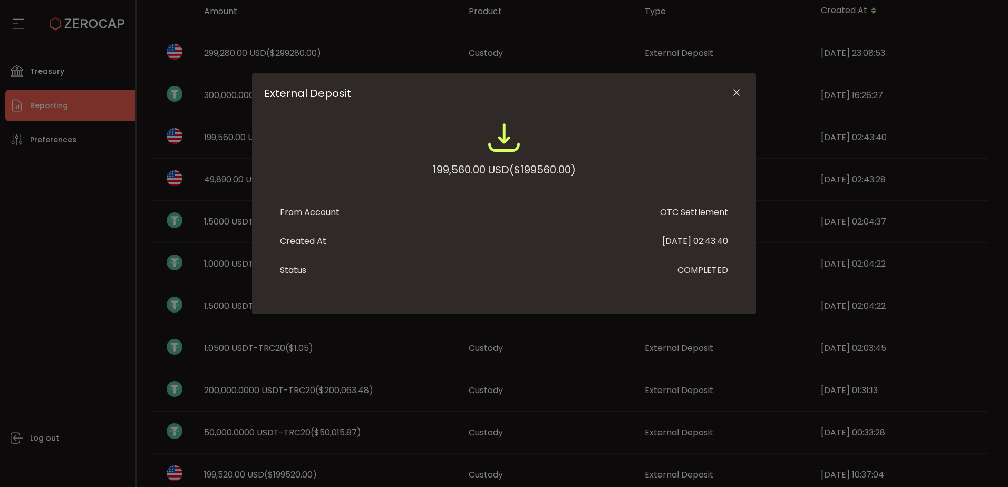
click at [462, 169] on div "199,560.00 USD ($199560.00)" at bounding box center [504, 169] width 143 height 19
click at [734, 89] on icon "Close" at bounding box center [736, 92] width 11 height 11
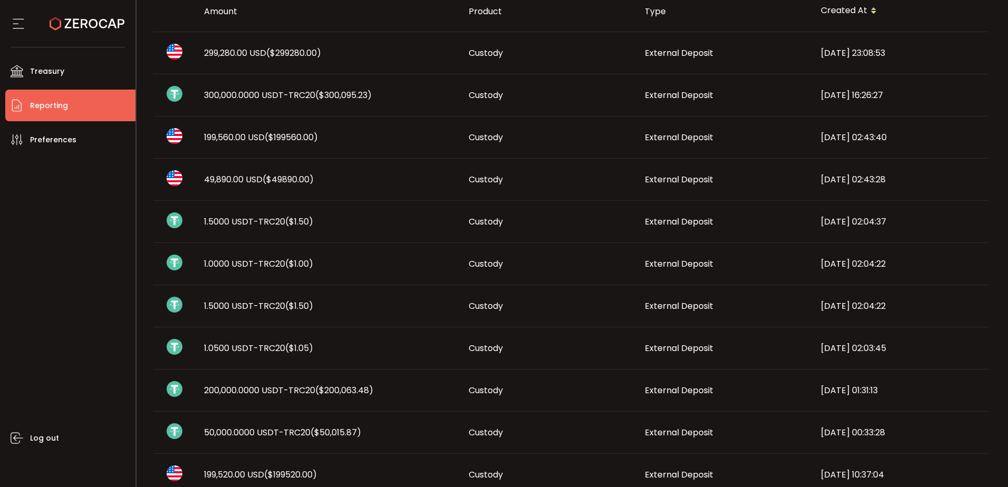
click at [287, 389] on span "200,000.0000 USDT-TRC20 ($200,063.48)" at bounding box center [288, 390] width 169 height 12
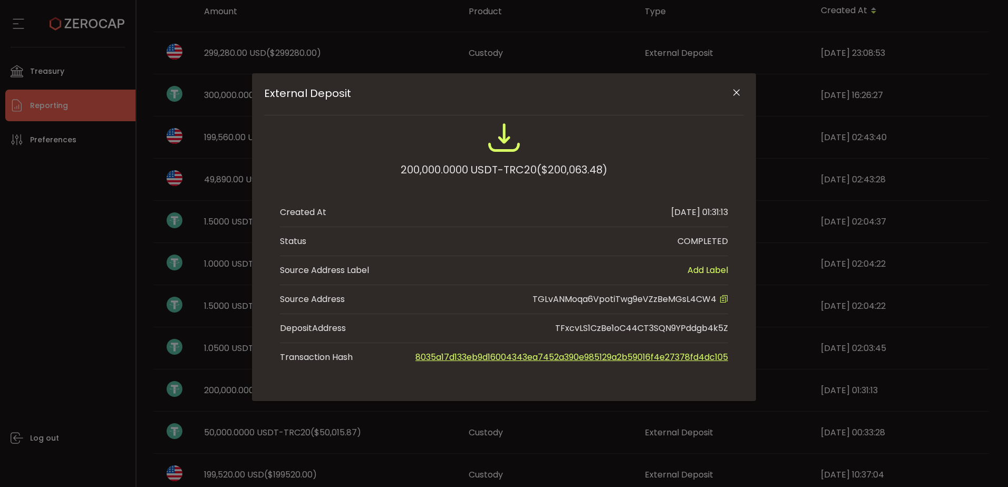
click at [661, 300] on span "TGLvANMoqa6VpotiTwg9eVZzBeMGsL4CW4" at bounding box center [624, 299] width 184 height 12
click at [737, 91] on icon "Close" at bounding box center [736, 92] width 11 height 11
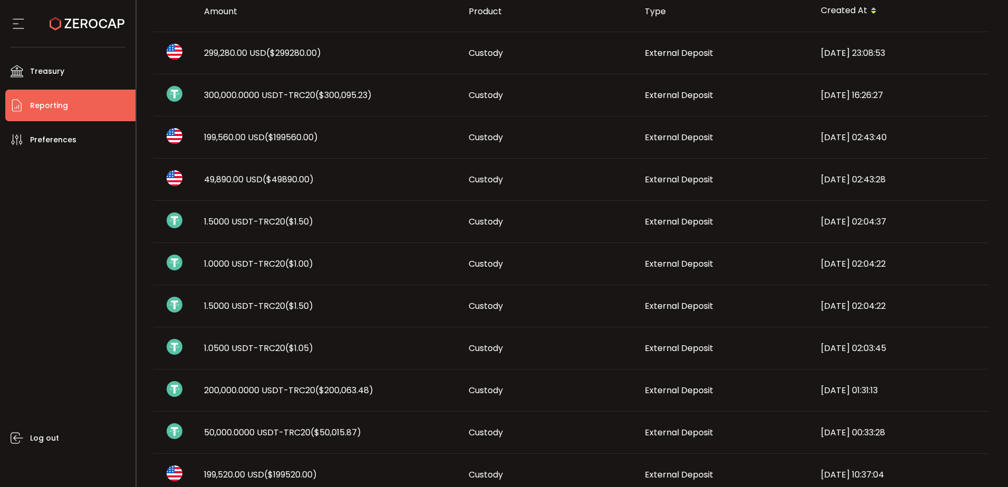
click at [239, 431] on span "50,000.0000 USDT-TRC20 ($50,015.87)" at bounding box center [282, 432] width 157 height 12
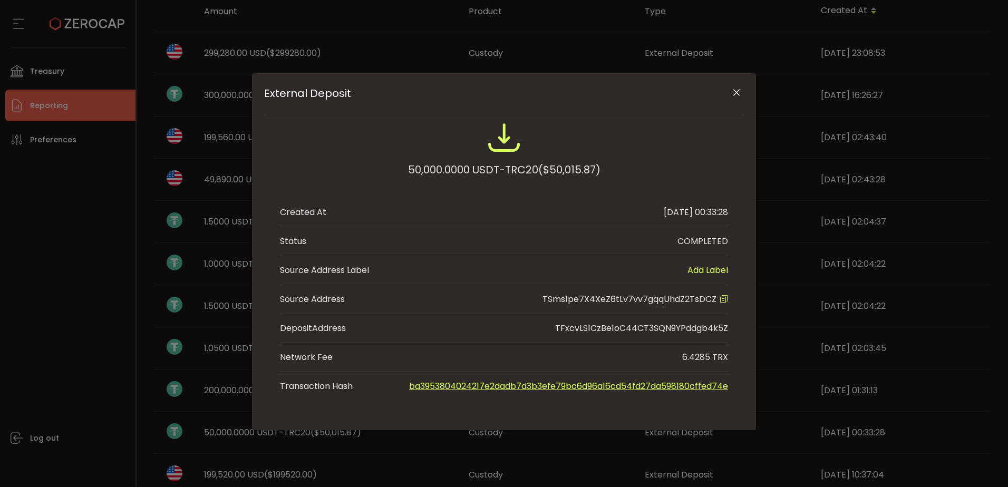
click at [672, 300] on span "TSms1pe7X4XeZ6tLv7vv7gqqUhdZ2TsDCZ" at bounding box center [629, 299] width 174 height 12
click at [432, 177] on div "50,000.0000 USDT-TRC20 ($50,015.87)" at bounding box center [504, 169] width 192 height 19
click at [441, 168] on div "50,000.0000 USDT-TRC20 ($50,015.87)" at bounding box center [504, 169] width 192 height 19
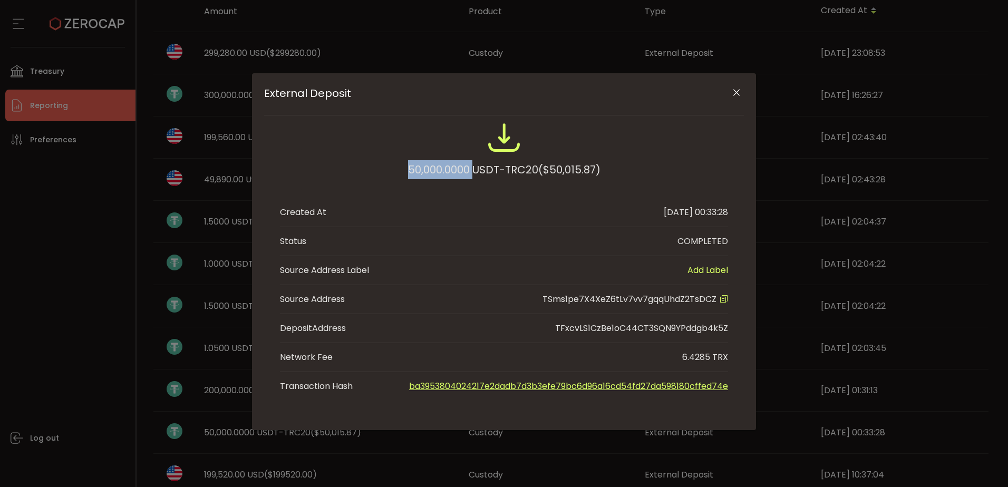
drag, startPoint x: 736, startPoint y: 92, endPoint x: 717, endPoint y: 108, distance: 24.4
click at [736, 93] on icon "Close" at bounding box center [736, 92] width 11 height 11
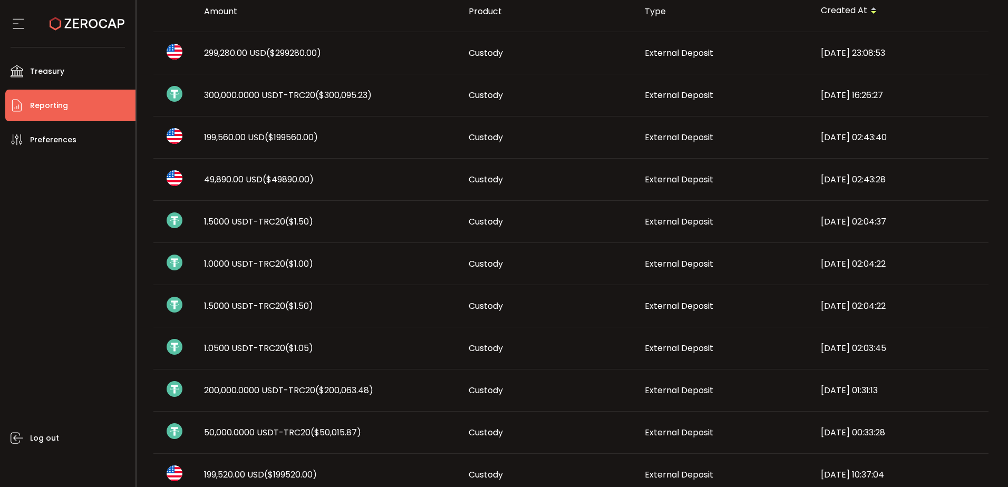
click at [251, 180] on span "49,890.00 USD ($49890.00)" at bounding box center [259, 179] width 110 height 12
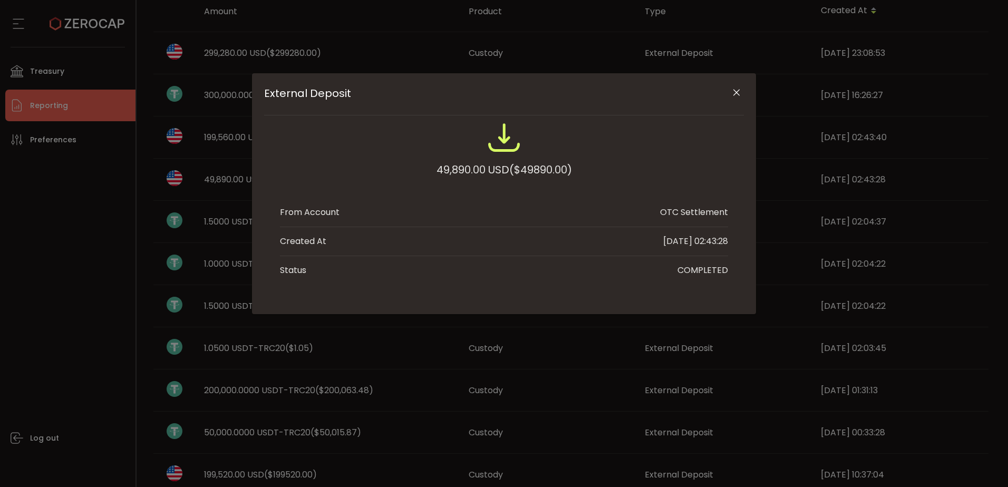
click at [462, 167] on div "49,890.00 USD ($49890.00)" at bounding box center [503, 169] width 135 height 19
click at [738, 95] on icon "Close" at bounding box center [736, 92] width 11 height 11
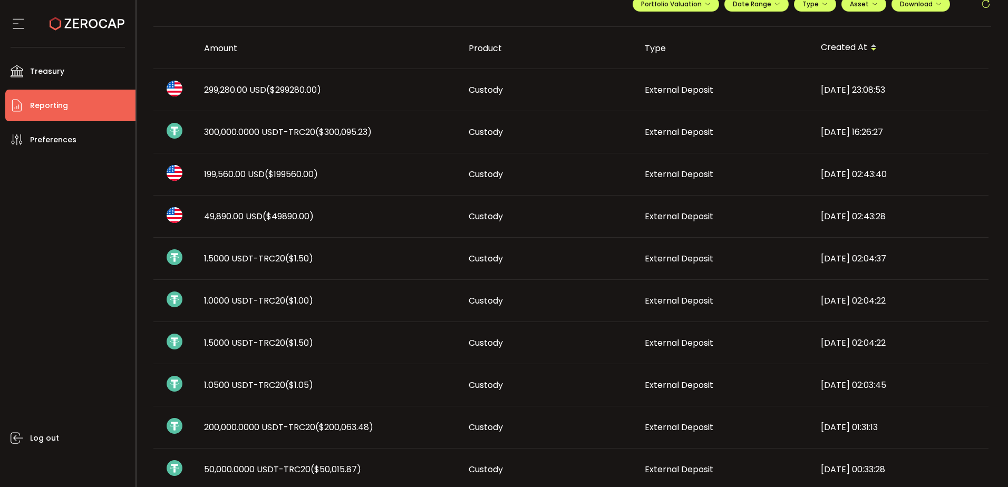
scroll to position [53, 0]
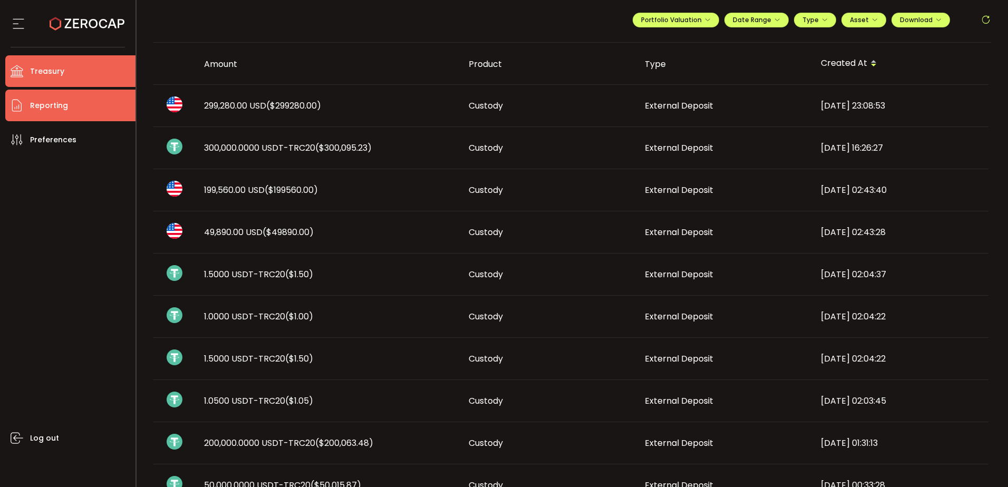
click at [79, 80] on li "Treasury" at bounding box center [70, 71] width 130 height 32
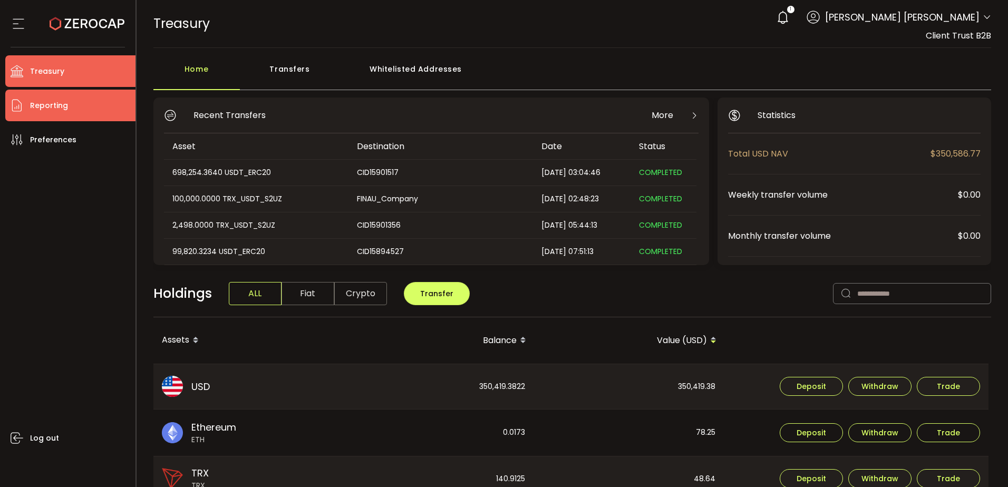
drag, startPoint x: 74, startPoint y: 103, endPoint x: 76, endPoint y: 112, distance: 9.1
click at [74, 103] on li "Reporting" at bounding box center [70, 106] width 130 height 32
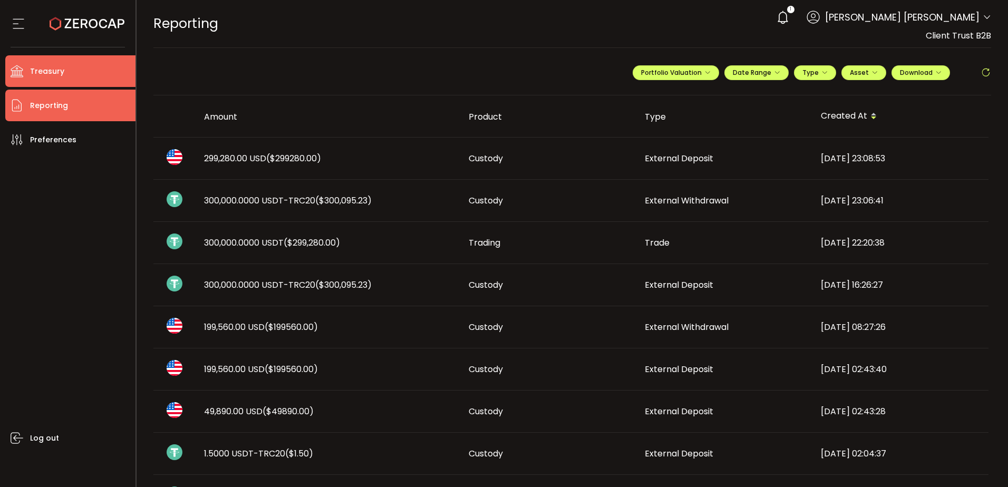
click at [76, 76] on li "Treasury" at bounding box center [70, 71] width 130 height 32
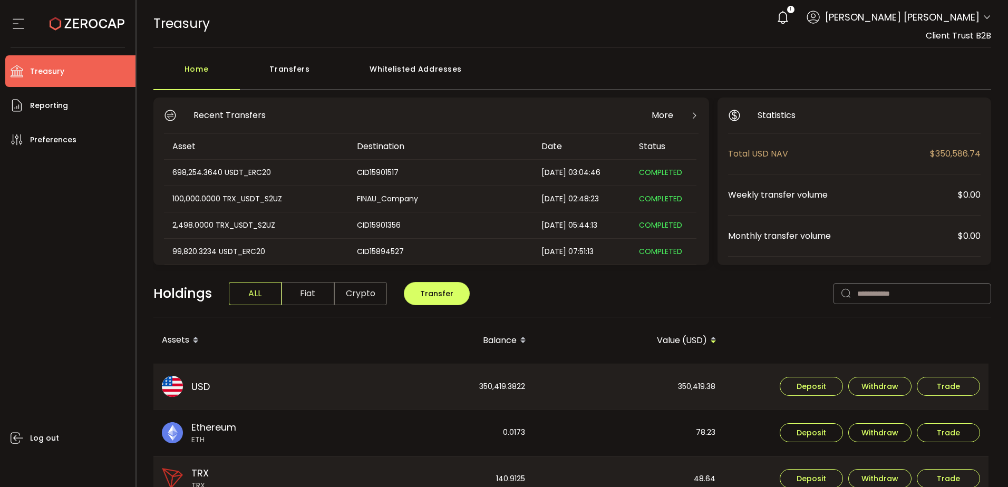
click at [417, 70] on div "Whitelisted Addresses" at bounding box center [416, 74] width 152 height 32
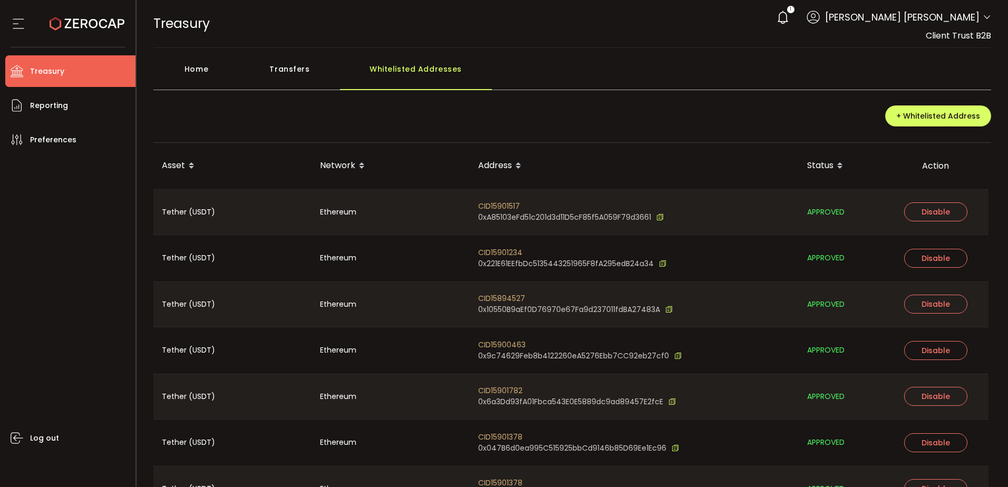
click at [614, 133] on div "+ Whitelisted Address" at bounding box center [572, 119] width 838 height 45
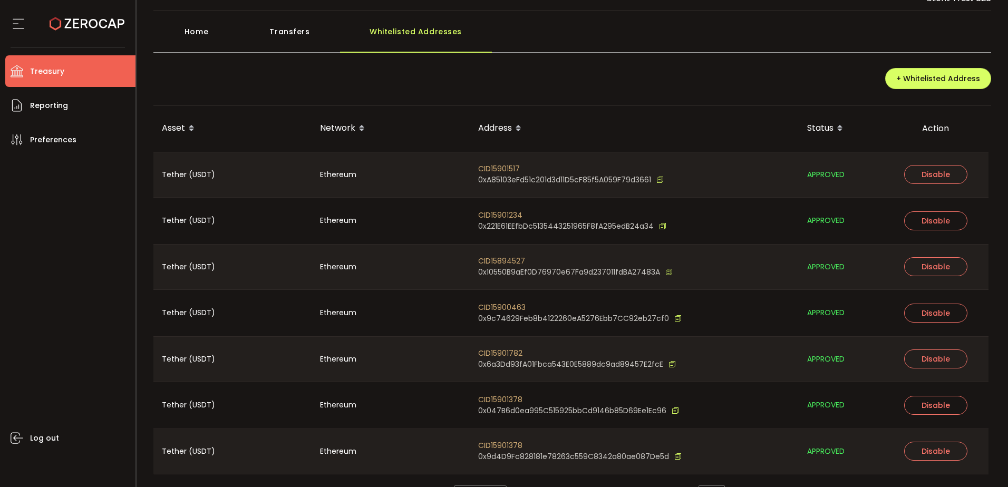
scroll to position [66, 0]
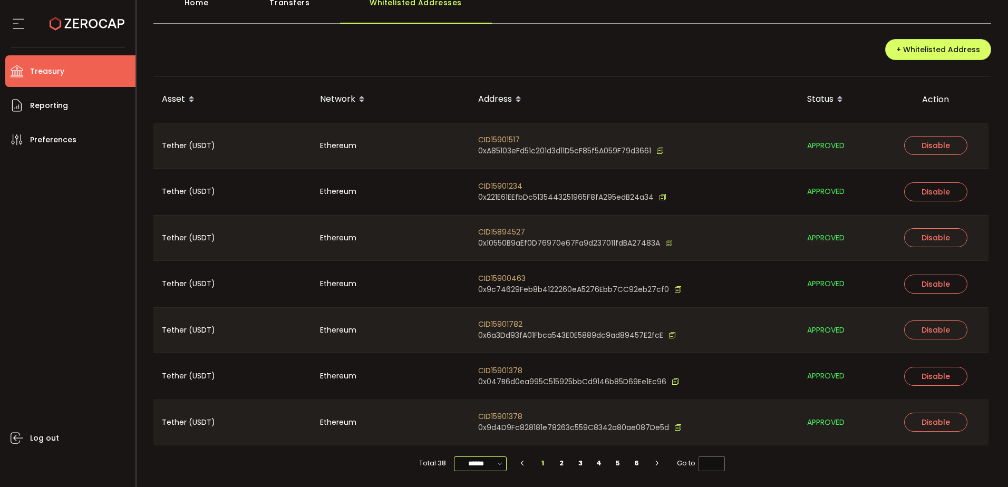
drag, startPoint x: 481, startPoint y: 466, endPoint x: 484, endPoint y: 458, distance: 9.2
click at [482, 464] on input "******" at bounding box center [480, 463] width 53 height 15
click at [491, 440] on span "100/page" at bounding box center [480, 437] width 34 height 11
type input "********"
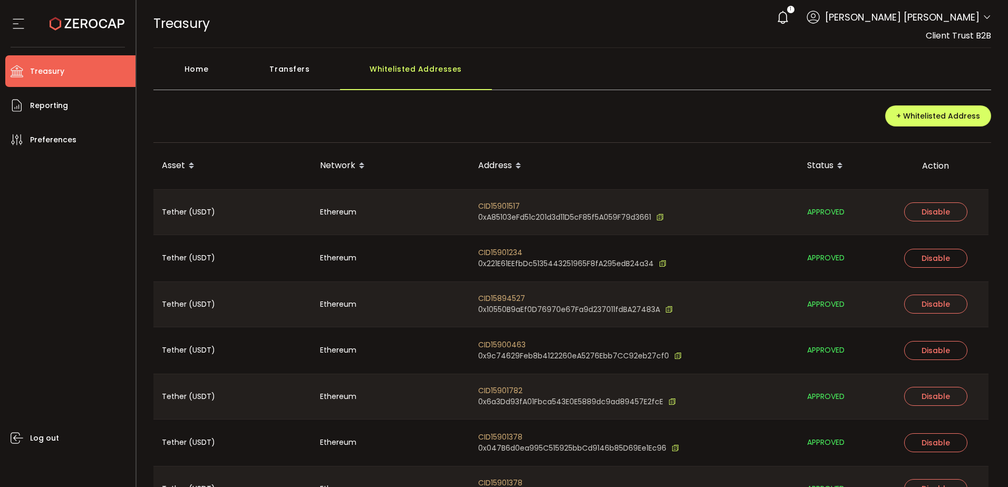
click at [594, 169] on div "Address" at bounding box center [634, 166] width 329 height 18
click at [571, 97] on div "+ Whitelisted Address" at bounding box center [572, 119] width 838 height 45
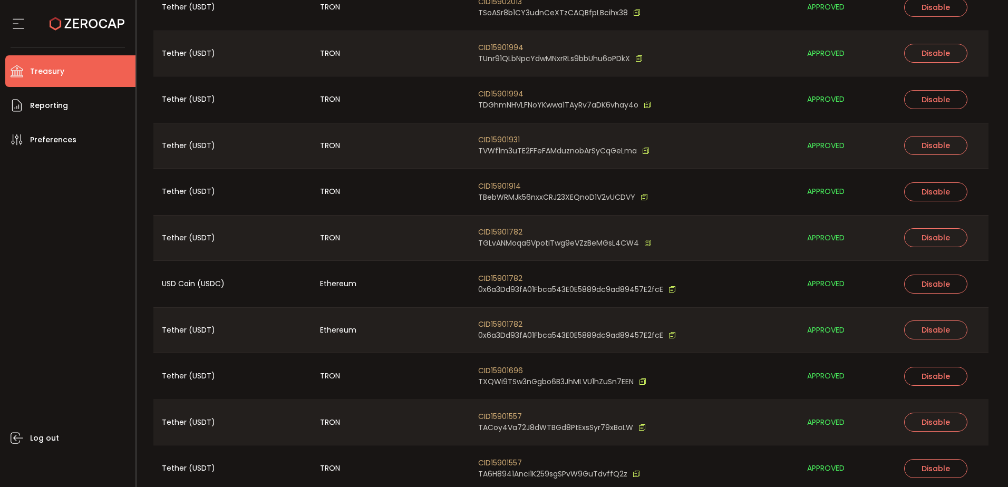
click at [514, 233] on span "CID15901782" at bounding box center [564, 232] width 173 height 11
click at [460, 101] on div "TRON" at bounding box center [390, 99] width 158 height 46
click at [543, 158] on div "CID15901931 TVWf1m3uTE2FFeFAMduznobArSyCqGeLma" at bounding box center [634, 145] width 329 height 45
click at [499, 232] on span "CID15901782" at bounding box center [564, 232] width 173 height 11
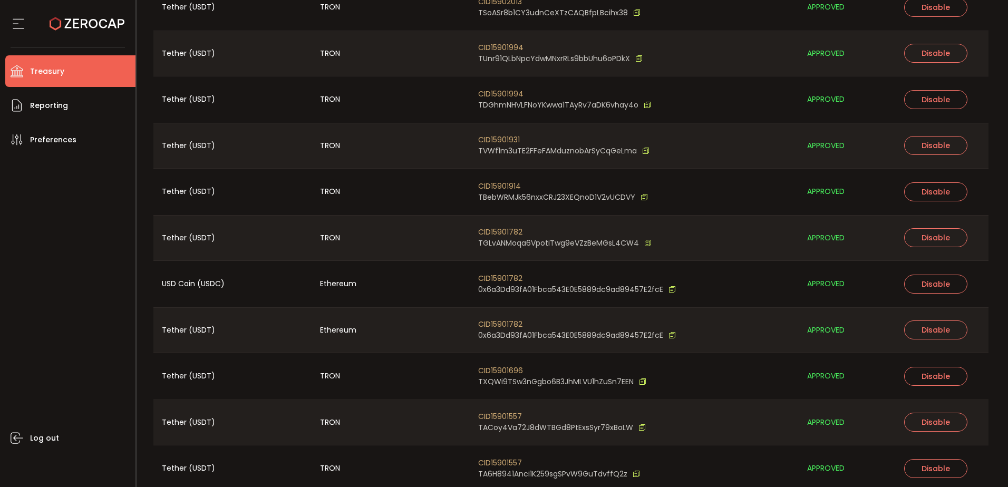
click at [496, 232] on span "CID15901782" at bounding box center [564, 232] width 173 height 11
click at [383, 174] on div "TRON" at bounding box center [390, 192] width 158 height 46
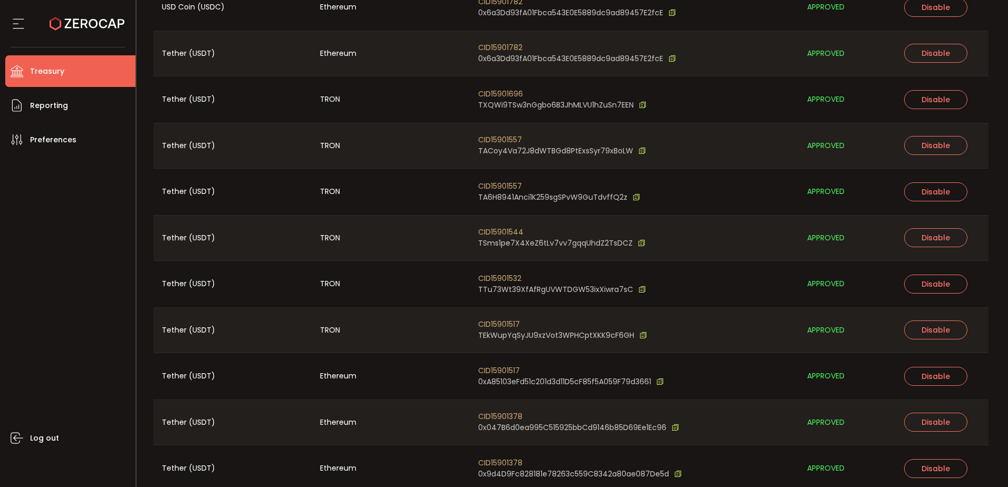
click at [499, 233] on span "CID15901544" at bounding box center [561, 232] width 167 height 11
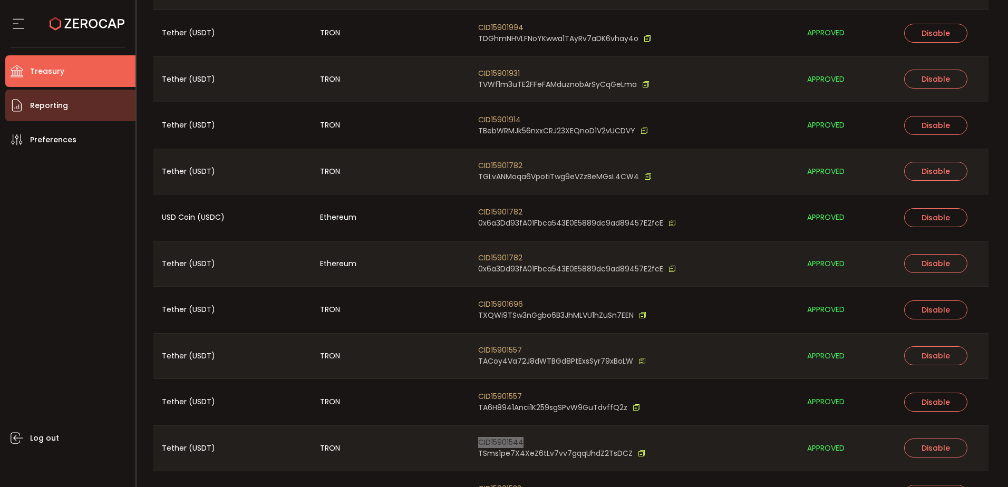
scroll to position [409, 0]
click at [74, 111] on li "Reporting" at bounding box center [70, 106] width 130 height 32
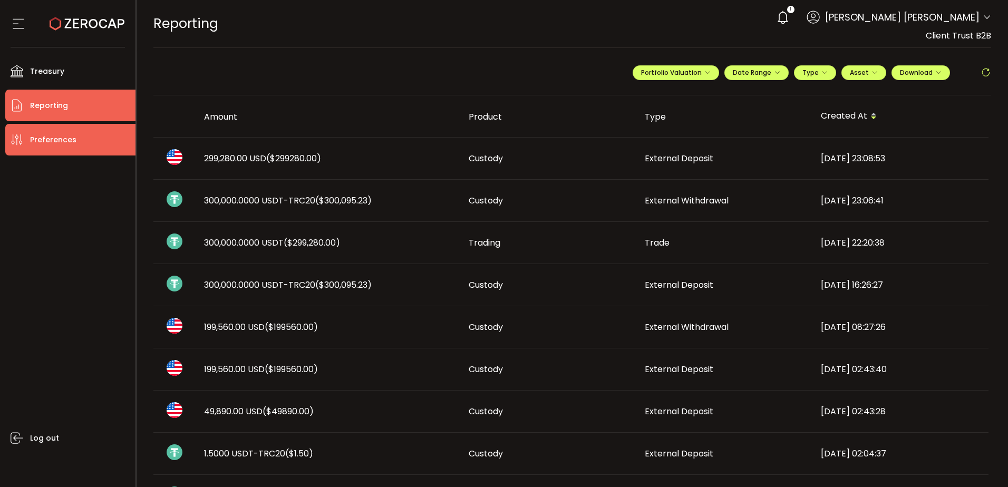
click at [60, 141] on span "Preferences" at bounding box center [53, 139] width 46 height 15
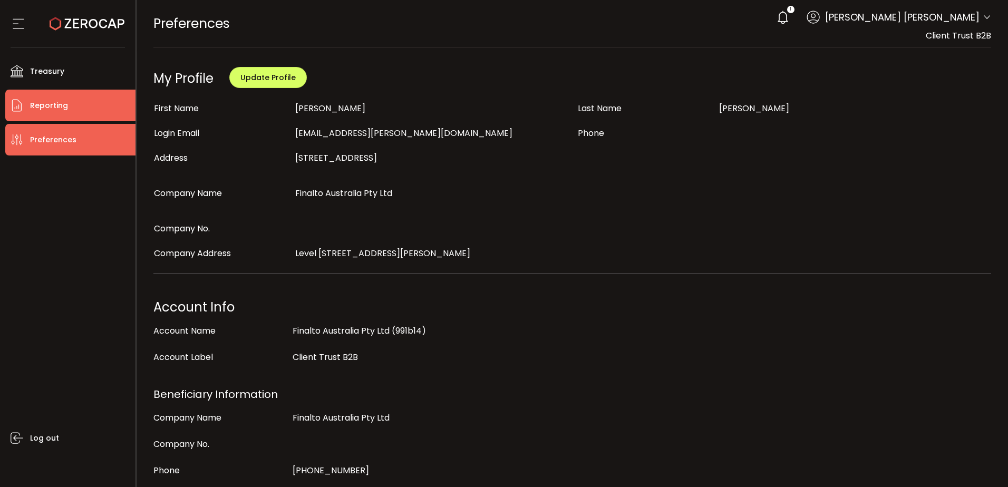
click at [71, 109] on li "Reporting" at bounding box center [70, 106] width 130 height 32
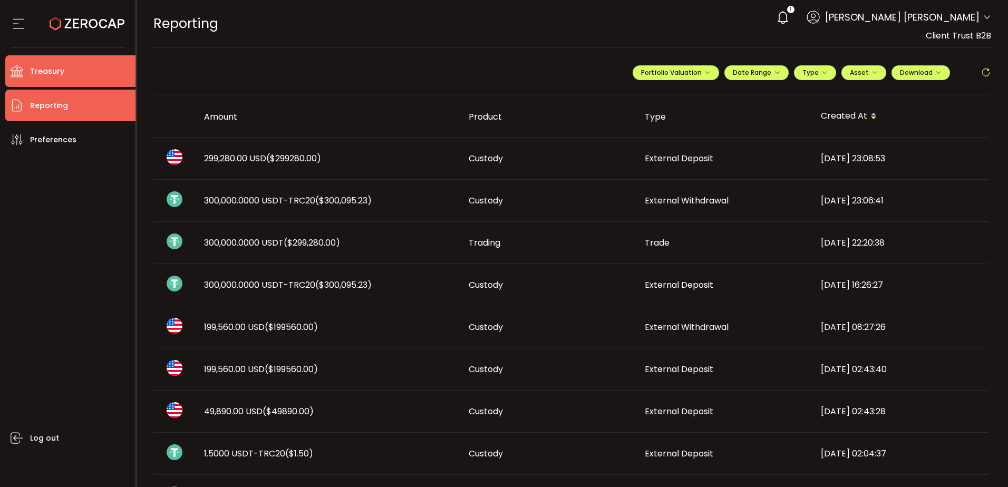
click at [75, 74] on li "Treasury" at bounding box center [70, 71] width 130 height 32
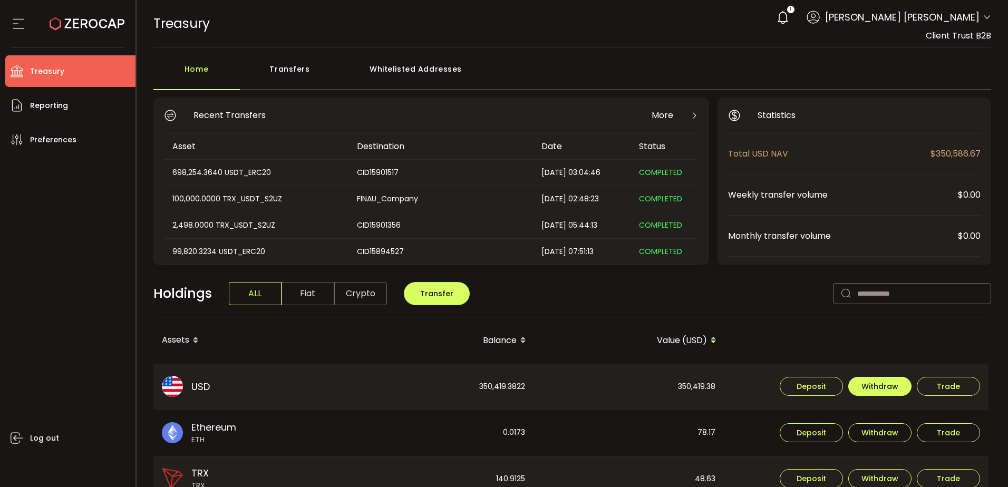
click at [875, 389] on span "Withdraw" at bounding box center [879, 386] width 37 height 7
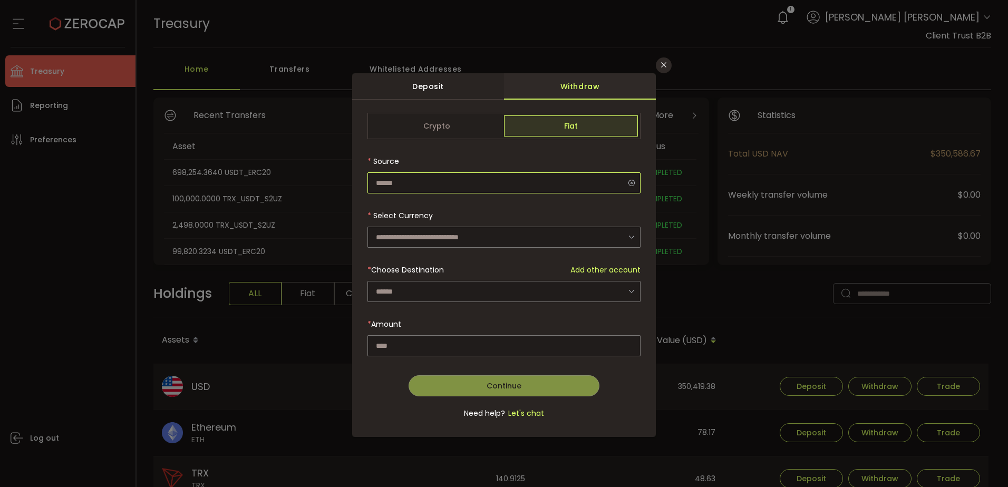
click at [463, 184] on input "dialog" at bounding box center [503, 182] width 273 height 21
click at [434, 185] on input "dialog" at bounding box center [503, 182] width 273 height 21
type input "**********"
click at [407, 236] on input "dialog" at bounding box center [503, 237] width 273 height 21
click at [406, 262] on span "US Dollar (USD)" at bounding box center [405, 265] width 55 height 11
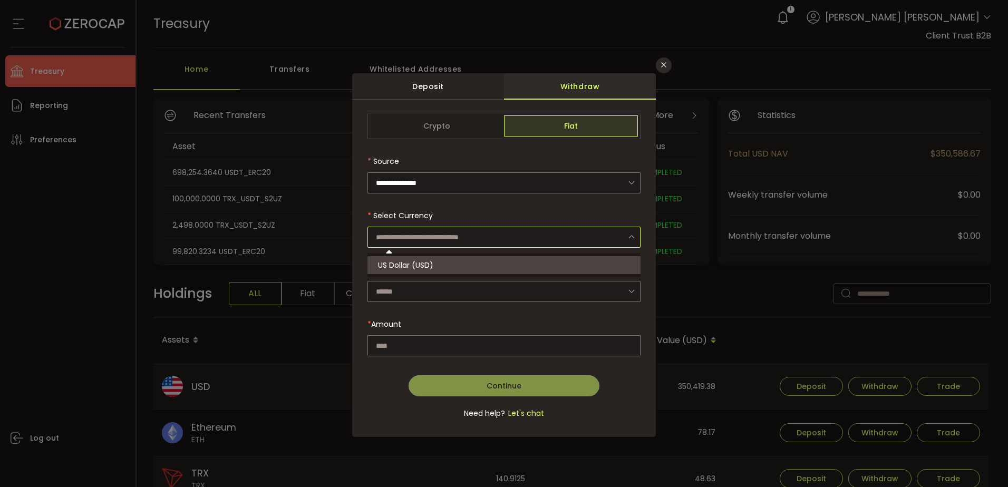
type input "**********"
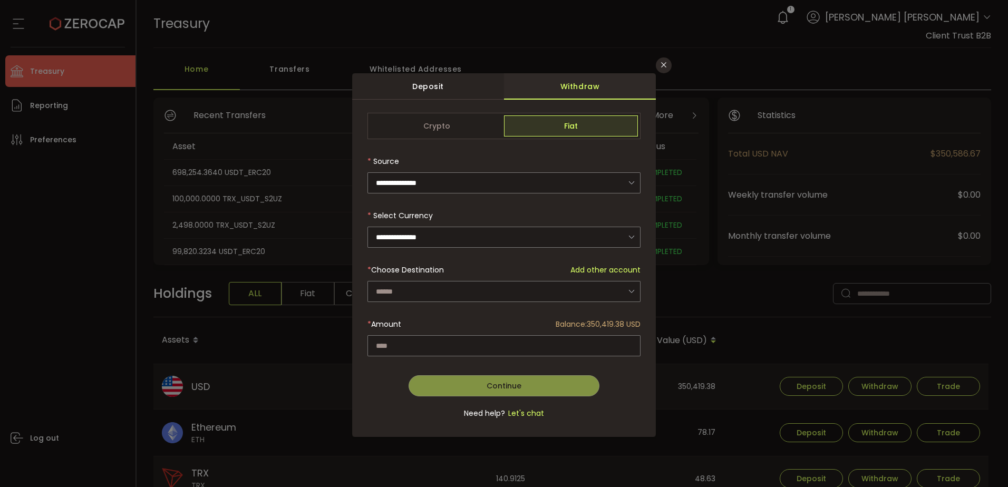
click at [395, 296] on div "dialog" at bounding box center [503, 272] width 273 height 318
click at [398, 295] on input "dialog" at bounding box center [503, 291] width 273 height 21
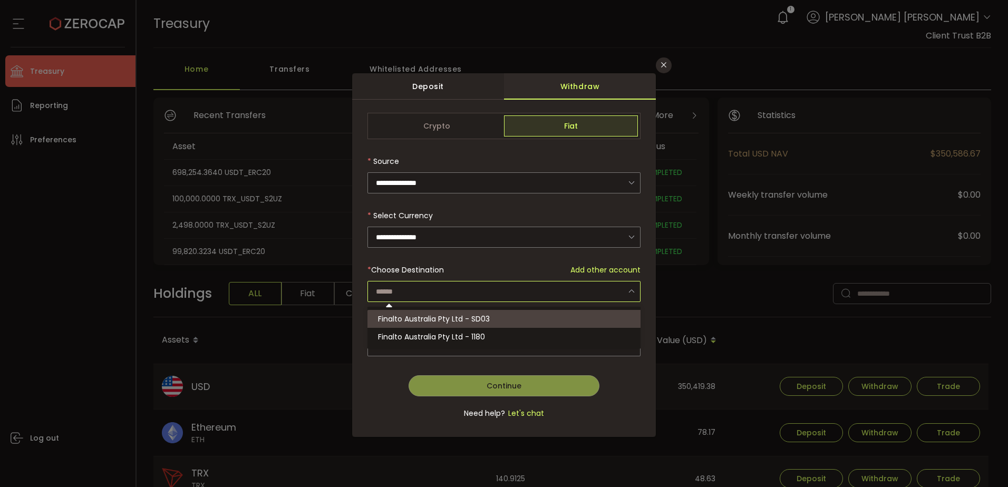
click at [409, 319] on span "Finalto Australia Pty Ltd - SD03" at bounding box center [434, 319] width 112 height 11
type input "**********"
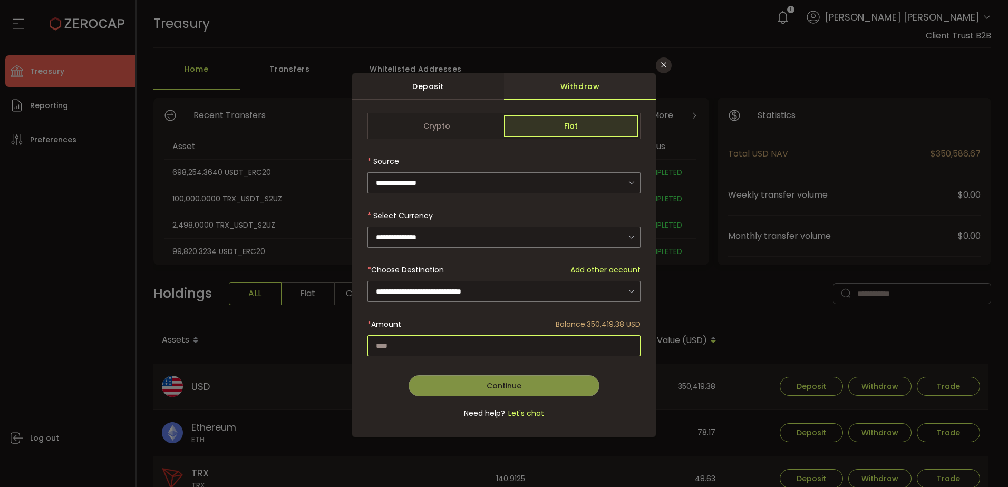
click at [438, 345] on input "dialog" at bounding box center [503, 345] width 273 height 21
paste input "********"
type input "********"
click at [545, 386] on button "Continue" at bounding box center [503, 385] width 191 height 21
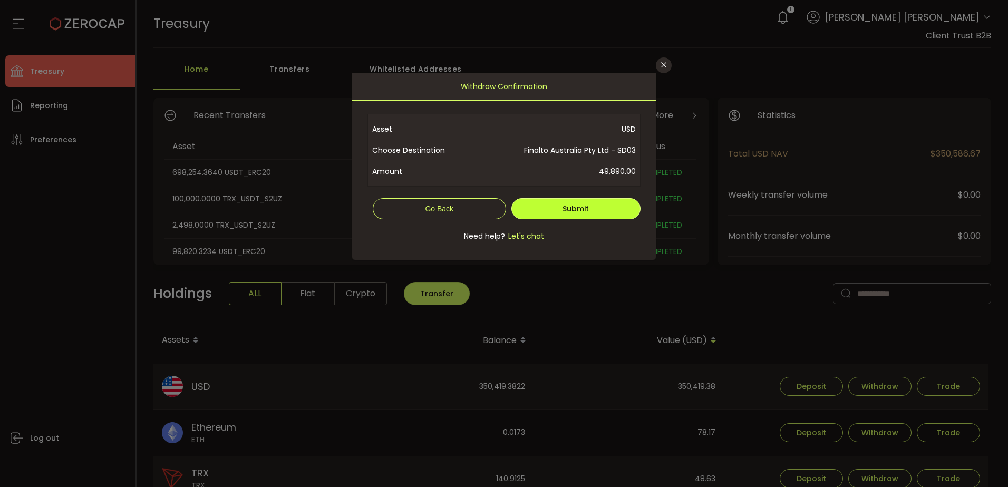
click at [607, 210] on button "Submit" at bounding box center [576, 208] width 130 height 21
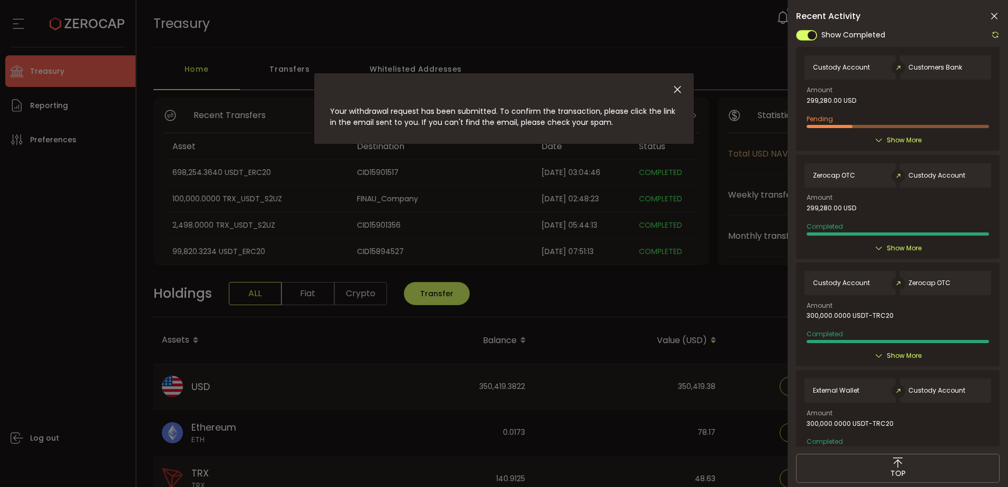
click at [887, 138] on span "Show More" at bounding box center [903, 140] width 35 height 11
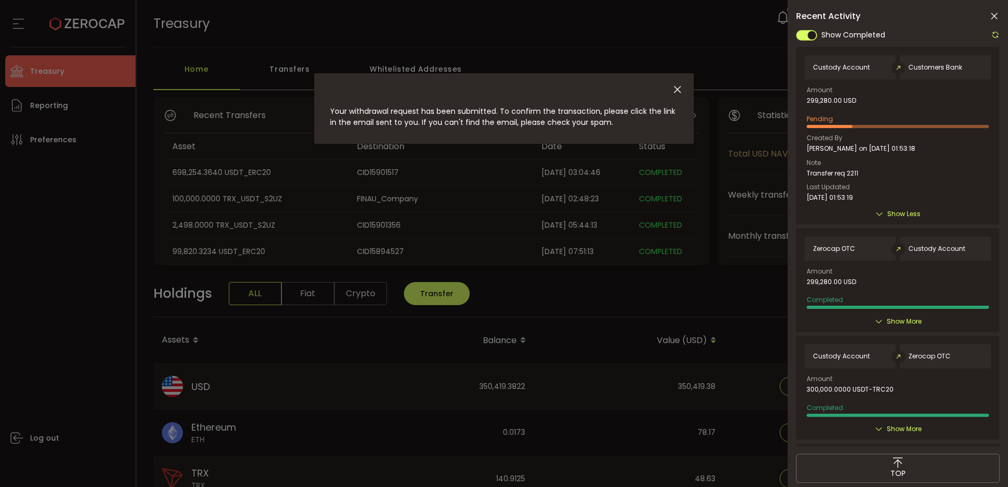
click at [901, 321] on span "Show More" at bounding box center [903, 321] width 35 height 11
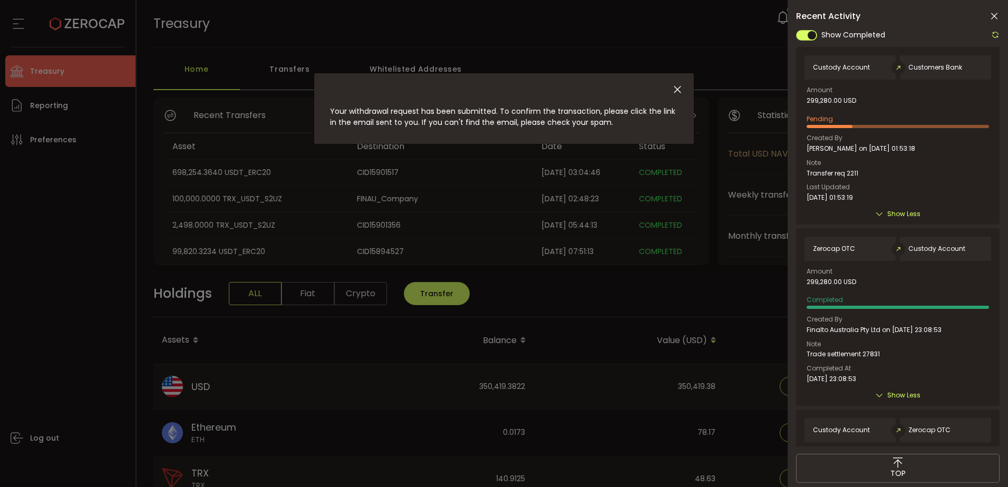
click at [940, 66] on span "Customers Bank" at bounding box center [935, 67] width 54 height 7
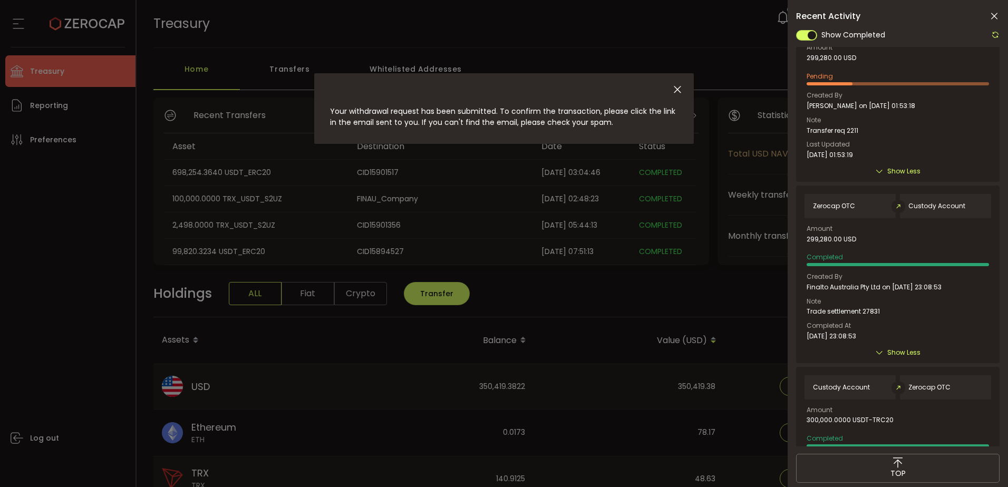
scroll to position [158, 0]
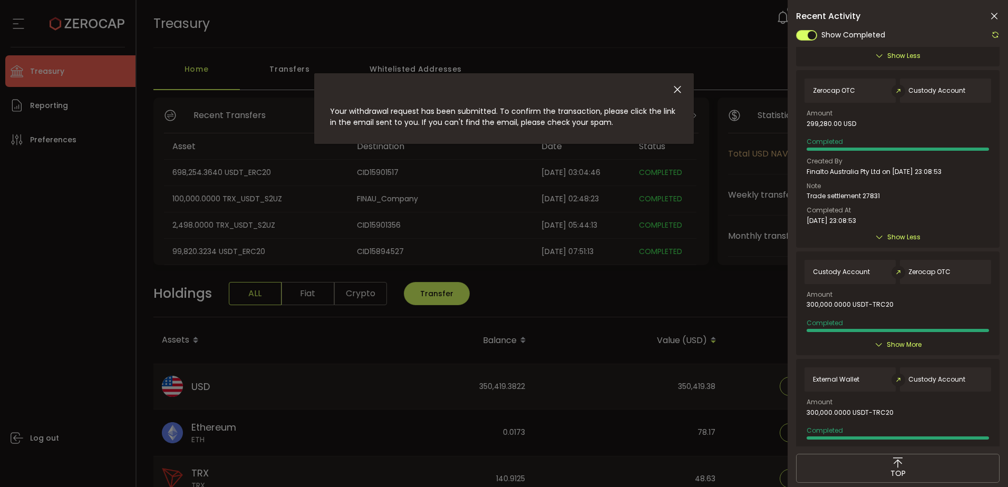
click at [887, 338] on div "Custody Account Zerocap OTC Amount 300,000.0000 USDT-TRC20 Completed Created By…" at bounding box center [897, 303] width 203 height 104
click at [890, 346] on span "Show More" at bounding box center [903, 344] width 35 height 11
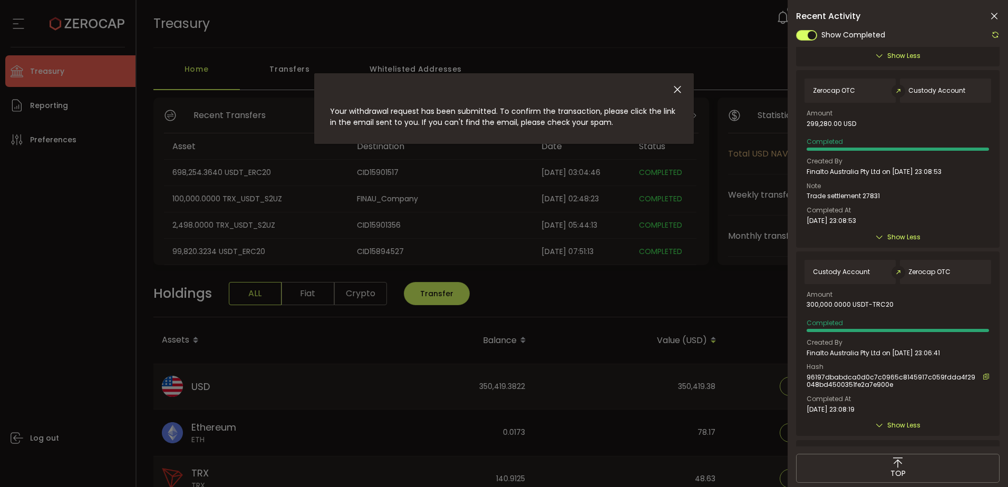
scroll to position [316, 0]
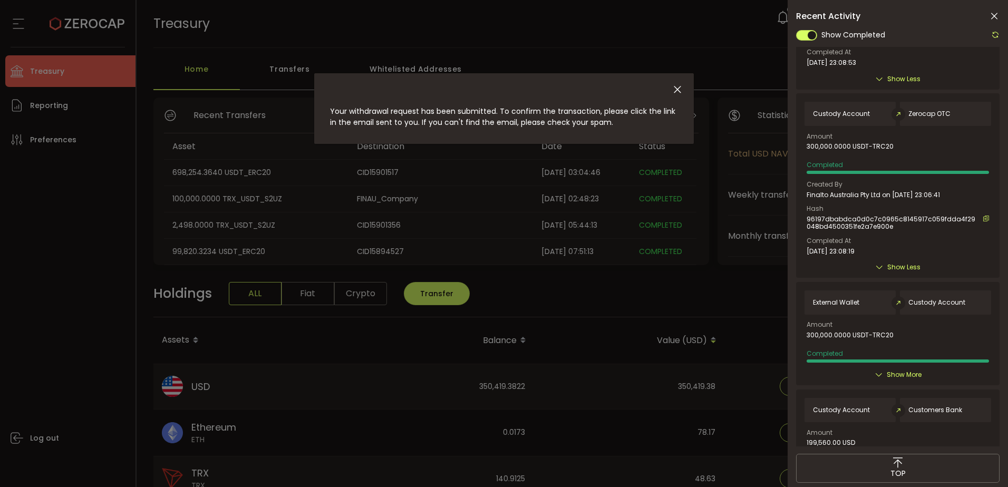
click at [898, 369] on span "Show More" at bounding box center [903, 374] width 35 height 11
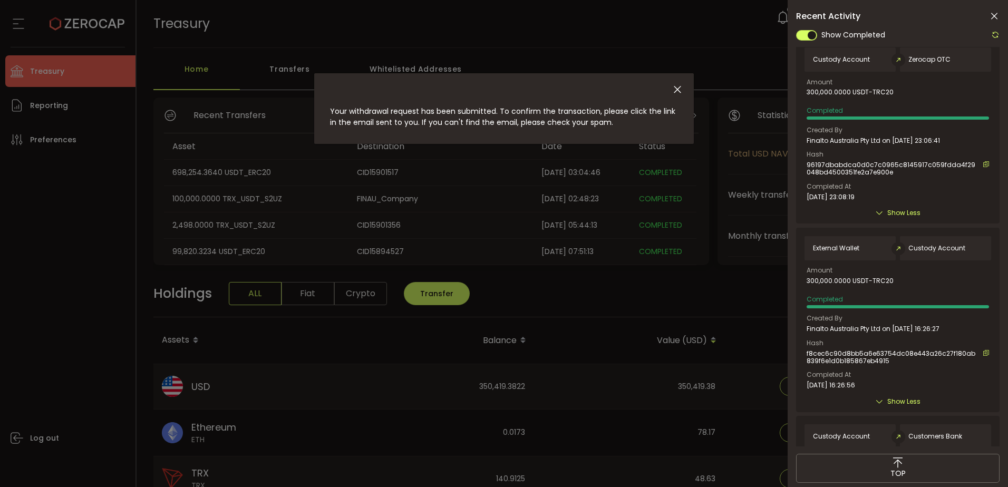
scroll to position [527, 0]
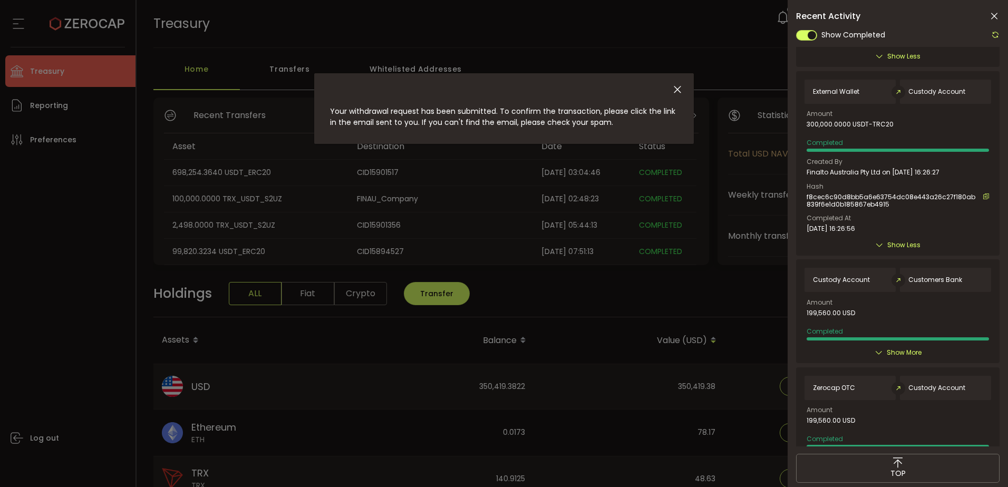
click at [889, 357] on span "Show More" at bounding box center [903, 352] width 35 height 11
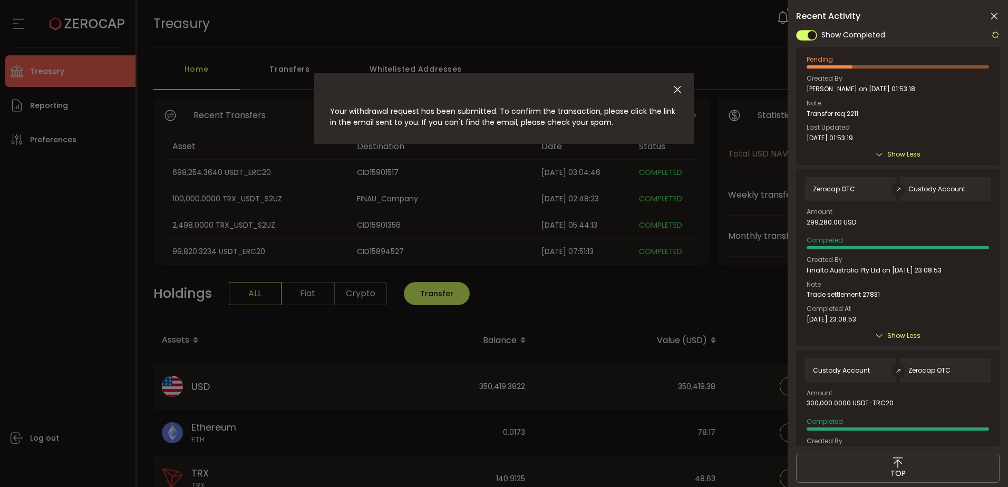
scroll to position [0, 0]
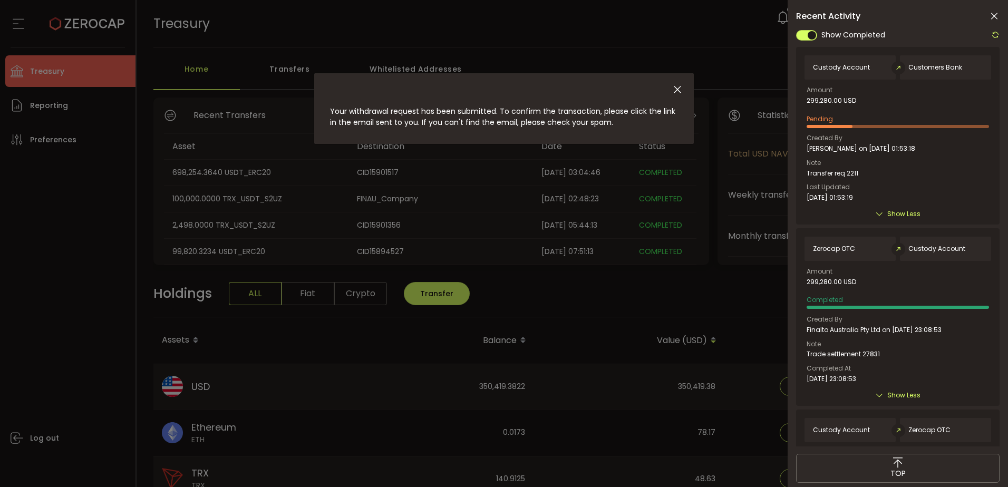
click at [805, 36] on span at bounding box center [806, 35] width 21 height 11
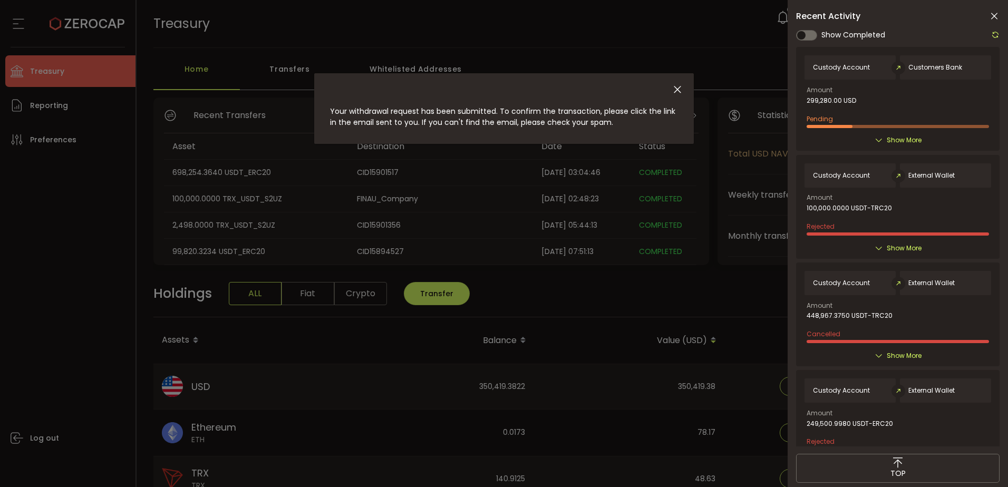
click at [807, 35] on span at bounding box center [806, 35] width 21 height 11
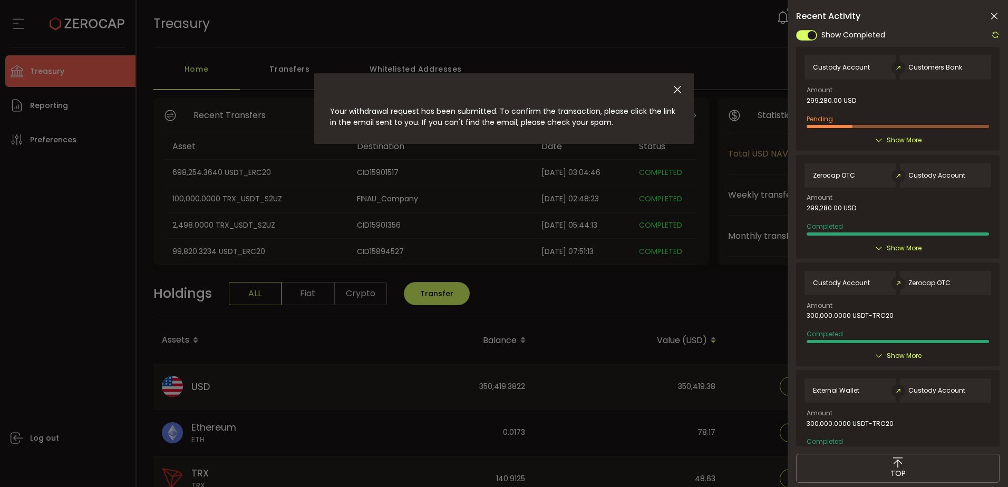
click at [998, 36] on div at bounding box center [897, 237] width 203 height 418
click at [994, 35] on icon at bounding box center [995, 35] width 8 height 8
click at [989, 14] on icon at bounding box center [994, 16] width 11 height 11
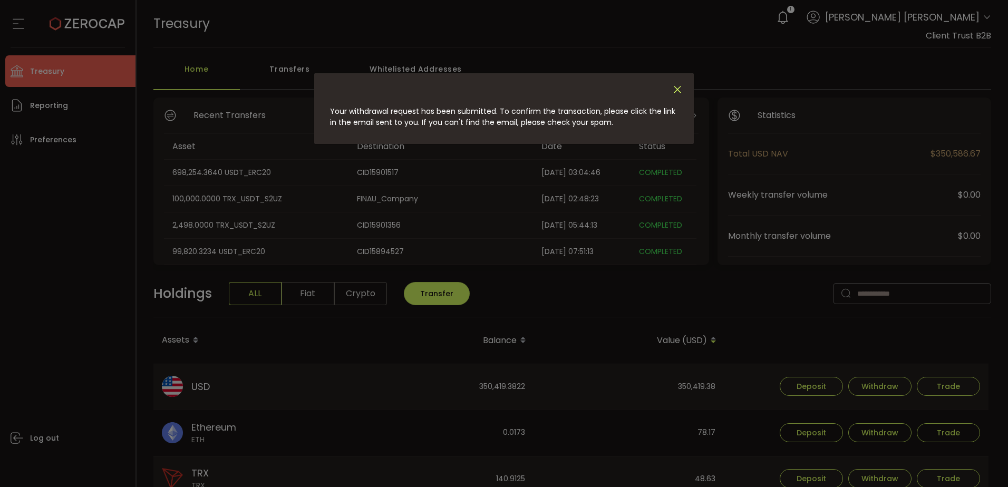
click at [678, 87] on icon "Close" at bounding box center [677, 90] width 12 height 12
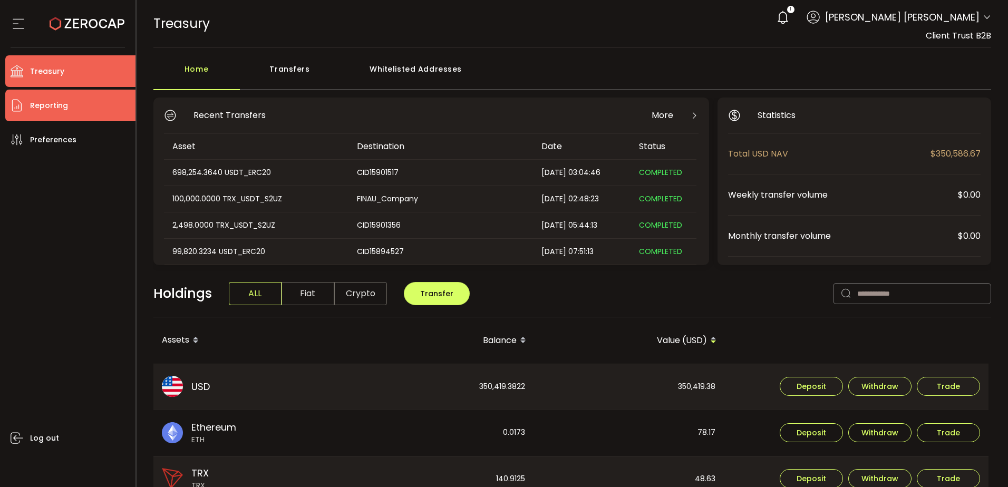
click at [58, 99] on span "Reporting" at bounding box center [49, 105] width 38 height 15
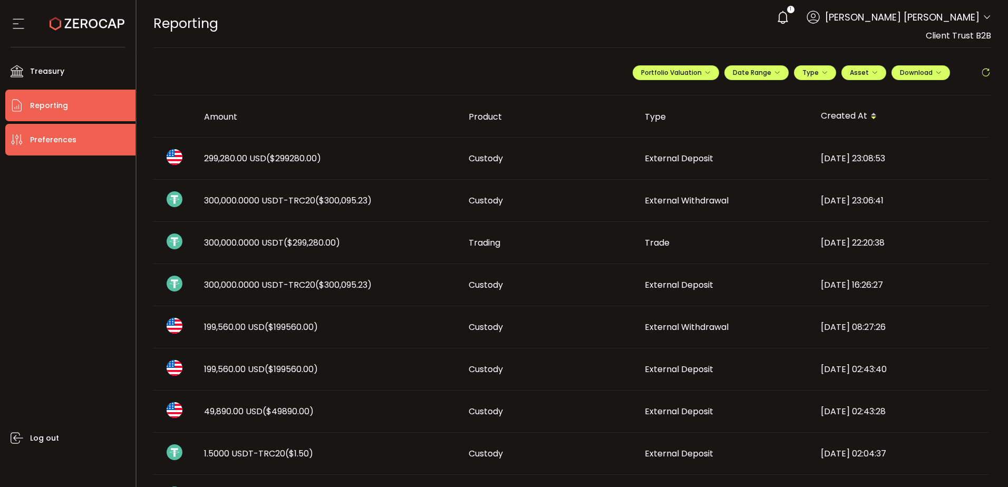
click at [61, 141] on span "Preferences" at bounding box center [53, 139] width 46 height 15
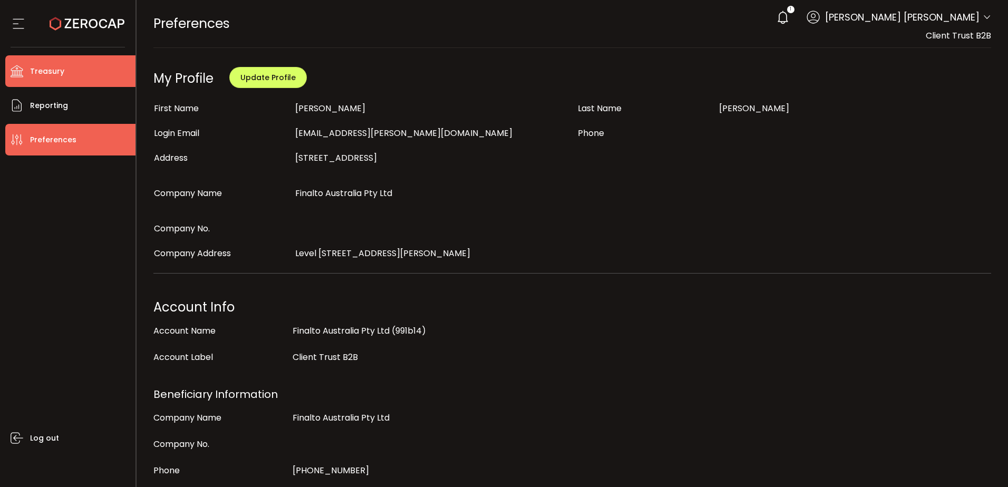
click at [78, 77] on li "Treasury" at bounding box center [70, 71] width 130 height 32
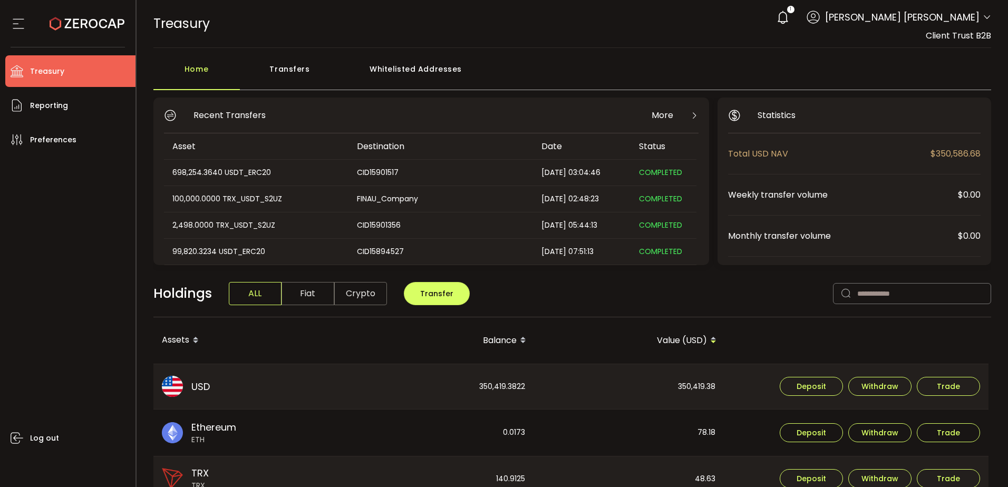
click at [302, 74] on div "Transfers" at bounding box center [290, 74] width 100 height 32
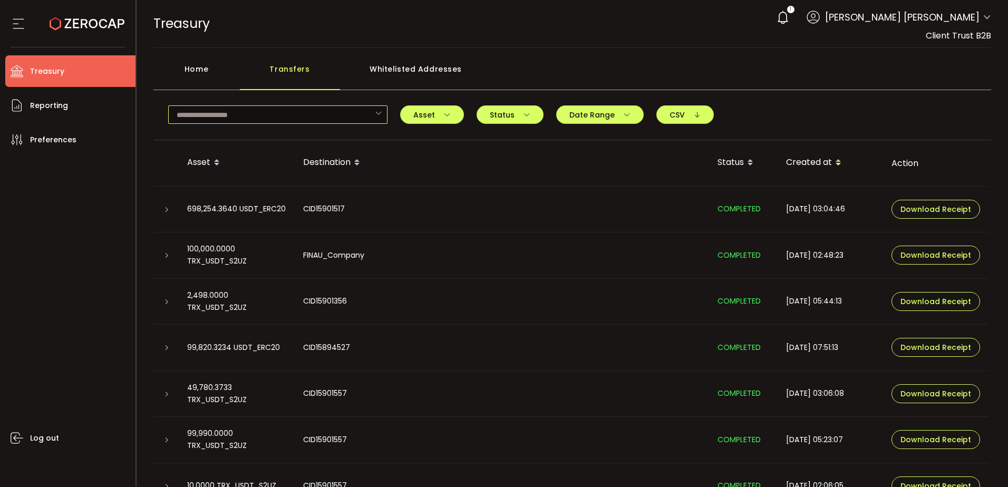
click at [326, 116] on input "text" at bounding box center [277, 114] width 219 height 18
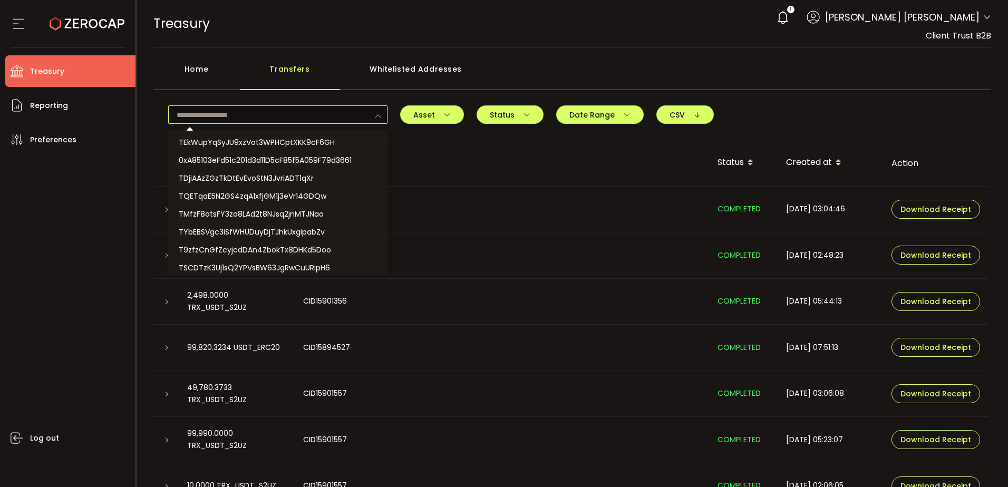
click at [328, 113] on input "text" at bounding box center [277, 114] width 219 height 18
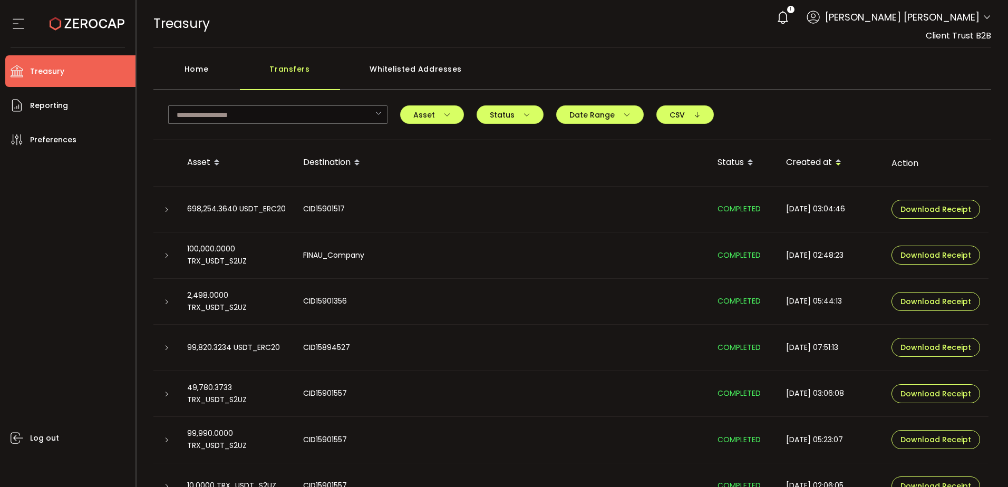
click at [204, 70] on div "Home" at bounding box center [196, 74] width 86 height 32
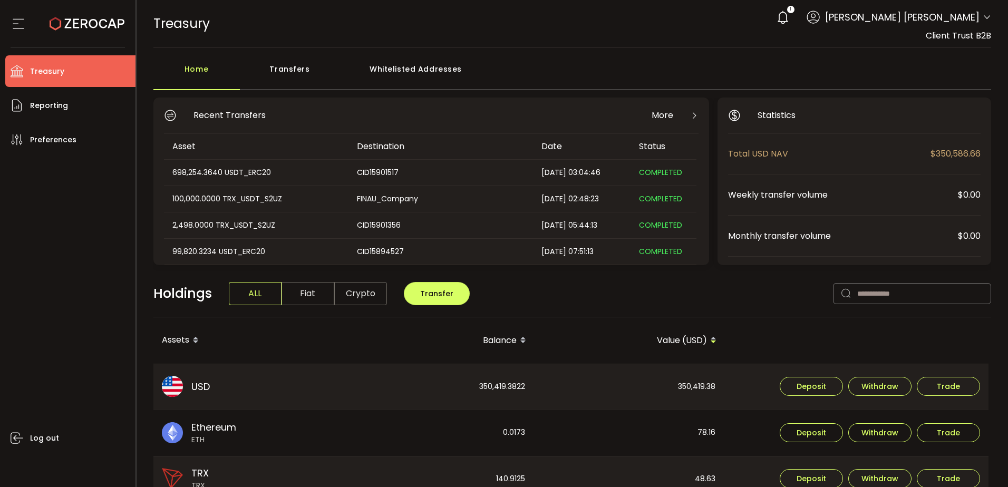
click at [434, 65] on div "Whitelisted Addresses" at bounding box center [416, 74] width 152 height 32
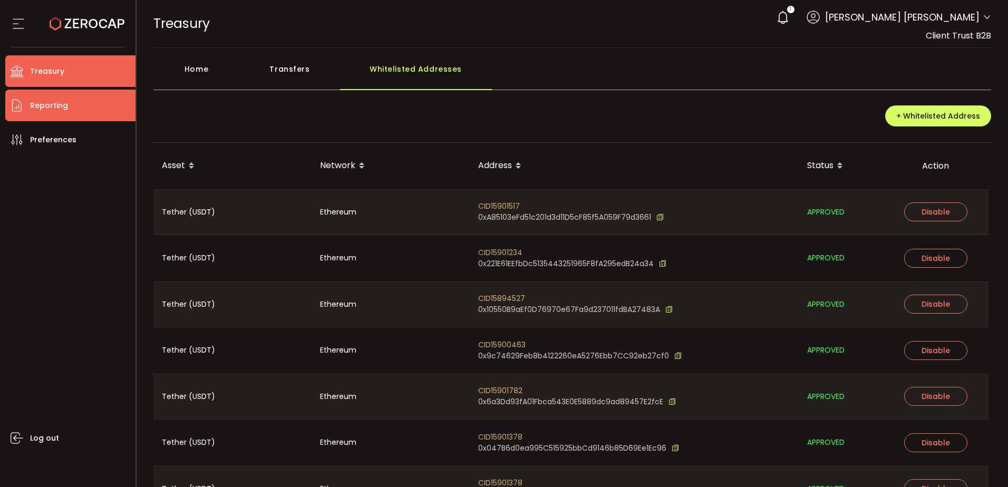
click at [26, 104] on li "Reporting" at bounding box center [70, 106] width 130 height 32
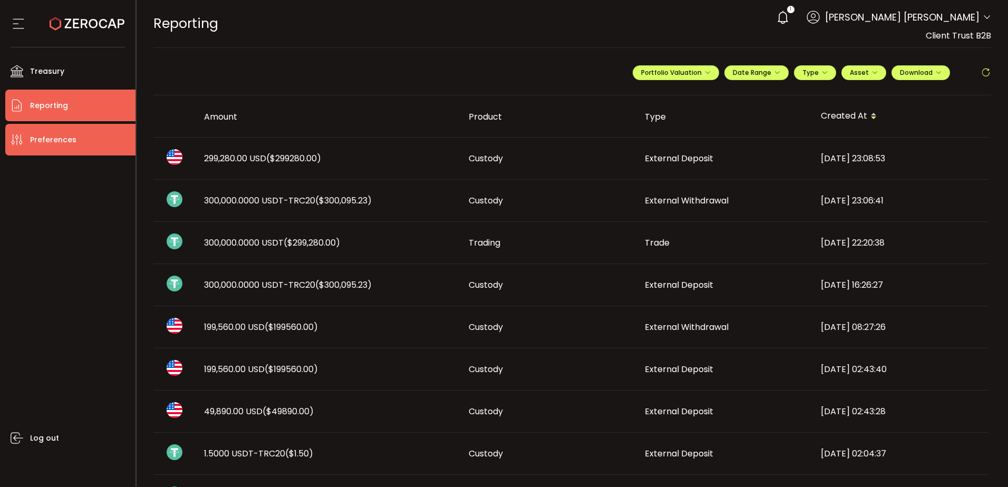
click at [49, 145] on span "Preferences" at bounding box center [53, 139] width 46 height 15
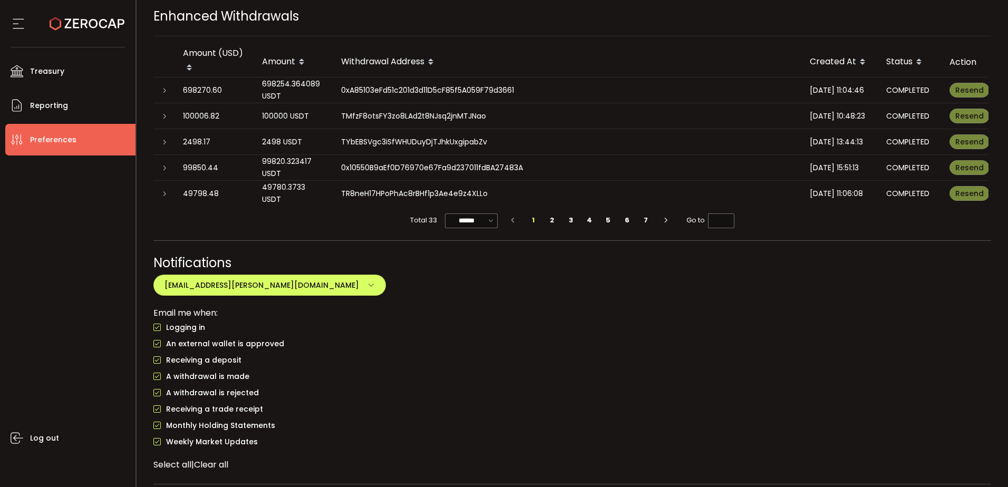
scroll to position [830, 0]
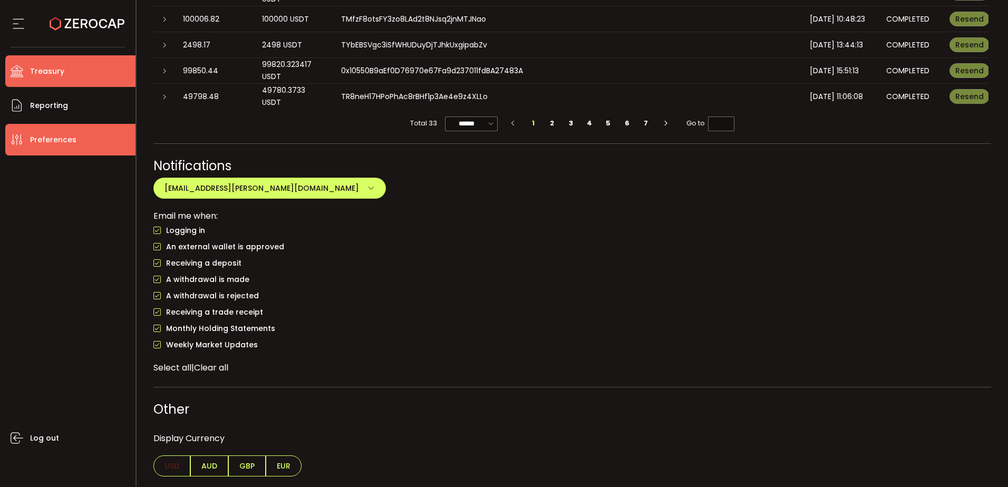
click at [88, 70] on li "Treasury" at bounding box center [70, 71] width 130 height 32
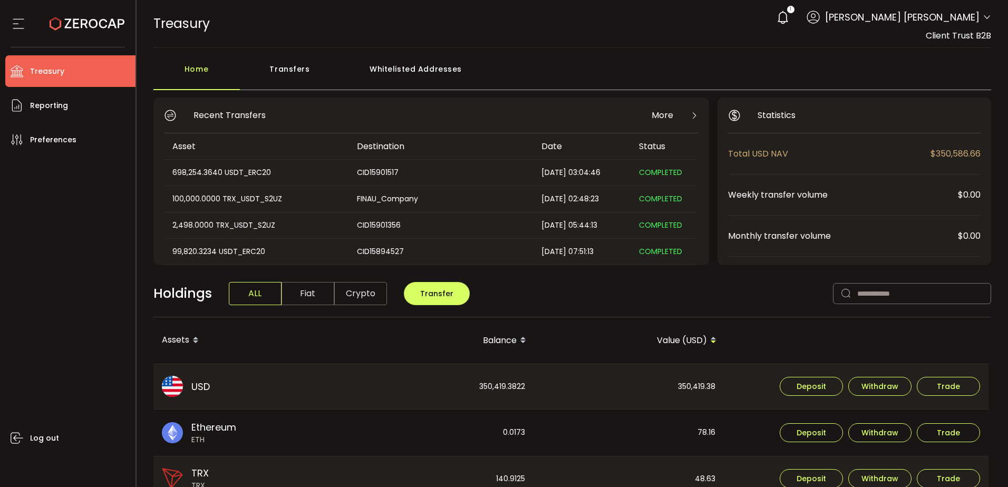
click at [666, 115] on span "More" at bounding box center [662, 115] width 22 height 13
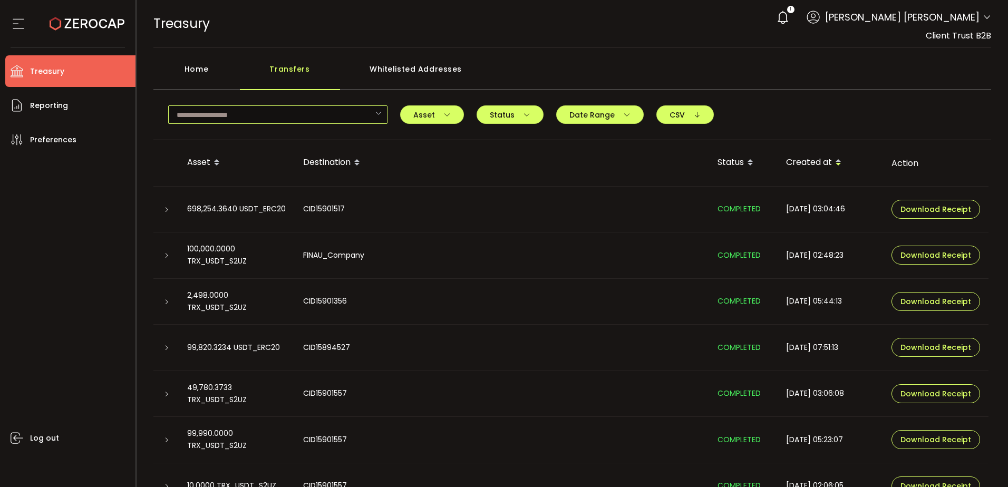
click at [359, 121] on input "text" at bounding box center [277, 114] width 219 height 18
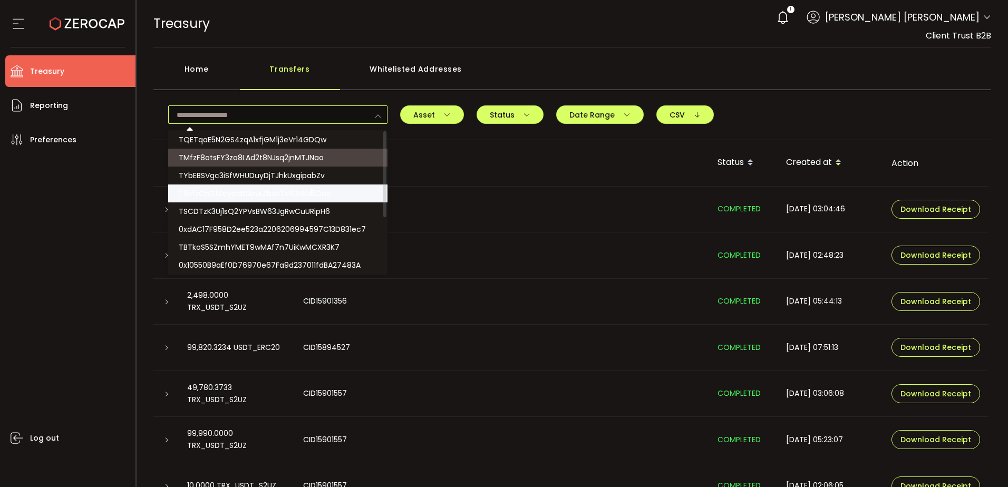
scroll to position [95, 0]
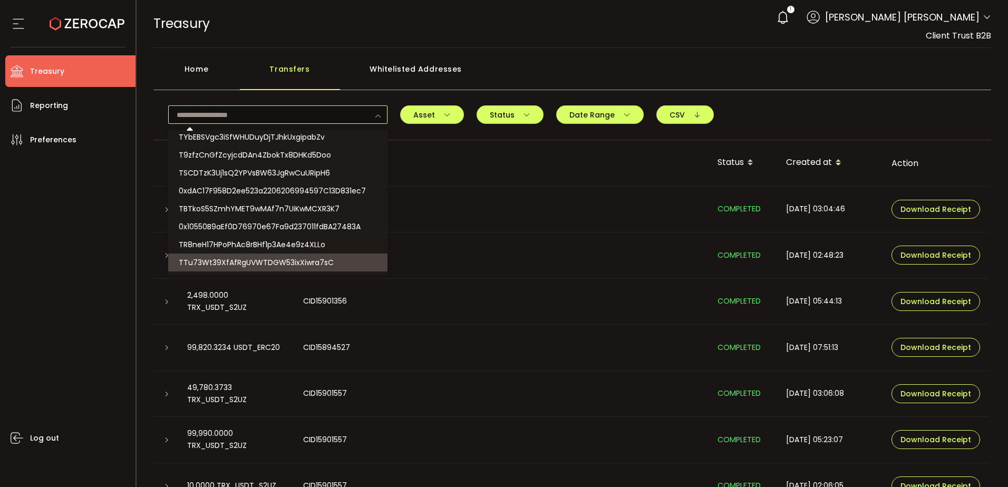
click at [91, 267] on div "Log out" at bounding box center [70, 317] width 130 height 324
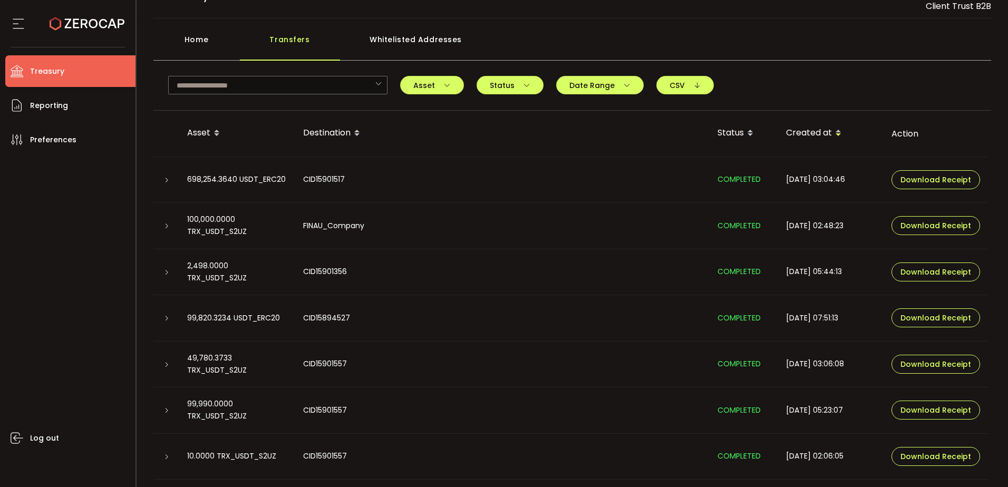
scroll to position [0, 0]
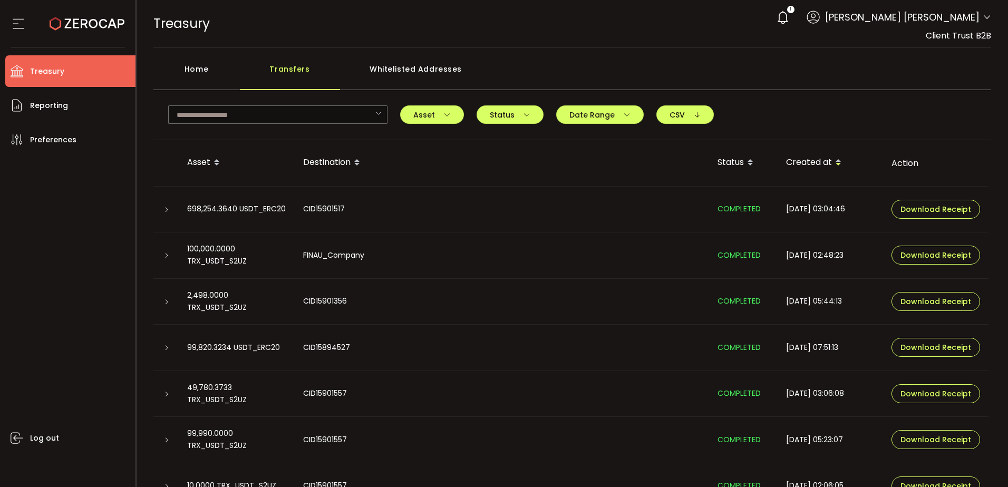
click at [790, 21] on icon at bounding box center [782, 17] width 15 height 15
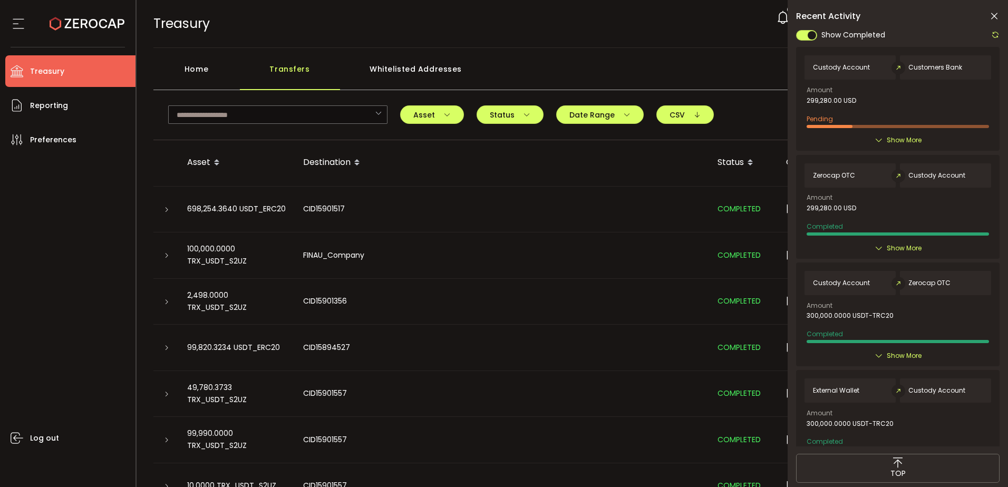
click at [880, 143] on icon at bounding box center [878, 140] width 8 height 8
click at [889, 137] on span "Show More" at bounding box center [903, 140] width 35 height 11
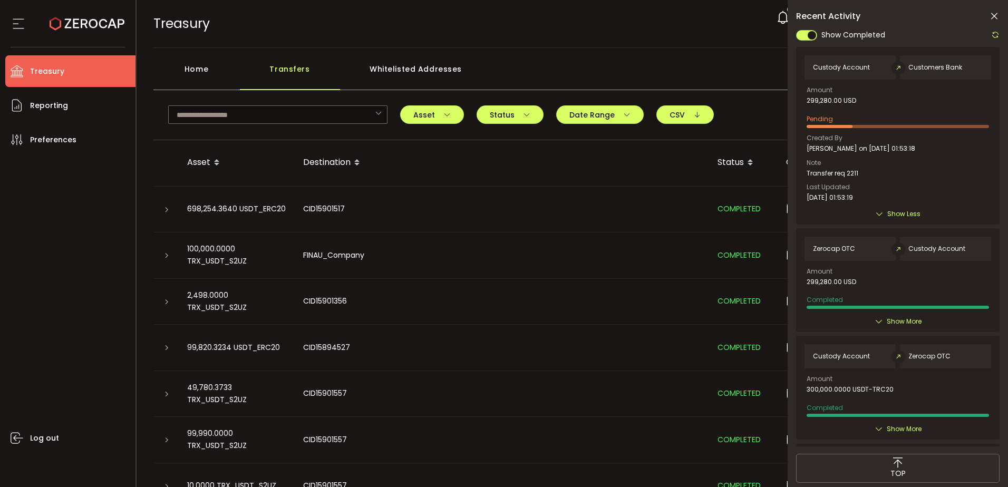
click at [837, 125] on div at bounding box center [828, 126] width 45 height 3
click at [825, 116] on span "Pending" at bounding box center [819, 118] width 26 height 9
click at [882, 212] on icon at bounding box center [879, 214] width 8 height 8
click at [892, 216] on span "Show Less" at bounding box center [903, 214] width 33 height 11
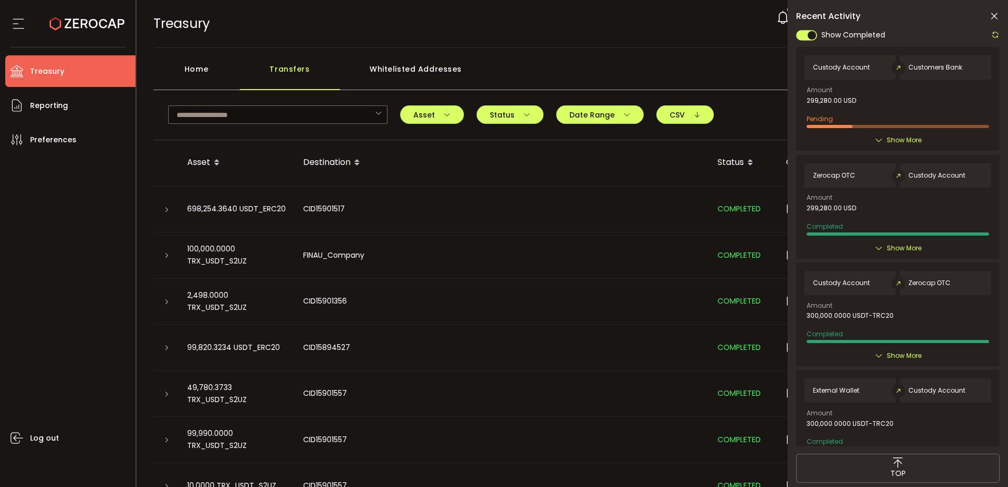
click at [930, 66] on span "Customers Bank" at bounding box center [935, 67] width 54 height 7
click at [859, 65] on span "Custody Account" at bounding box center [841, 67] width 57 height 7
click at [1000, 31] on div "Recent Activity Show Completed Custody Account Customers Bank Amount 299,280.00…" at bounding box center [897, 268] width 220 height 536
click at [996, 34] on icon at bounding box center [995, 35] width 8 height 8
click at [898, 249] on span "Show More" at bounding box center [903, 248] width 35 height 11
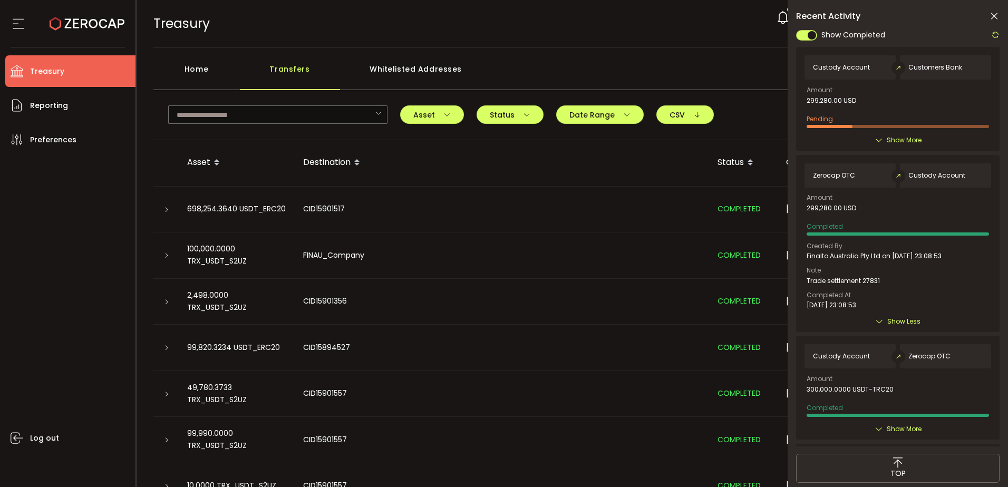
click at [896, 322] on span "Show Less" at bounding box center [903, 321] width 33 height 11
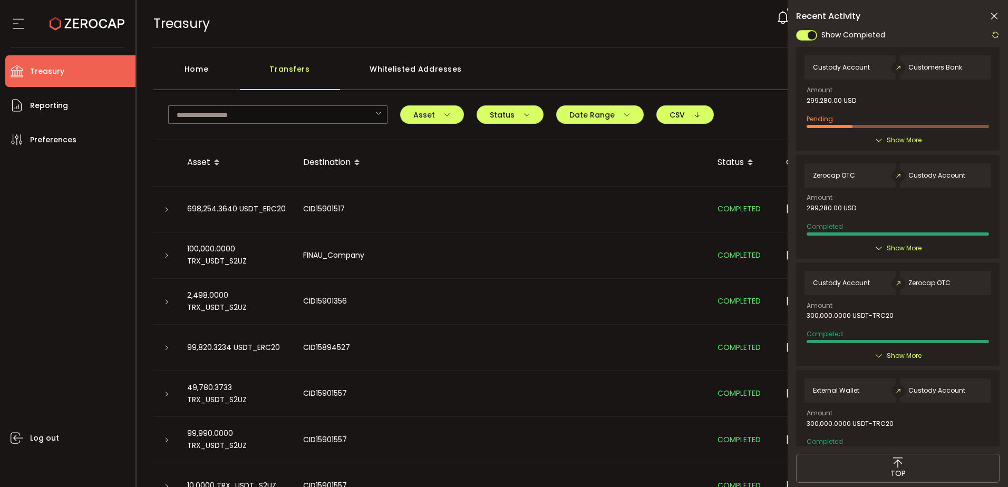
click at [892, 357] on span "Show More" at bounding box center [903, 355] width 35 height 11
click at [991, 14] on icon at bounding box center [994, 16] width 11 height 11
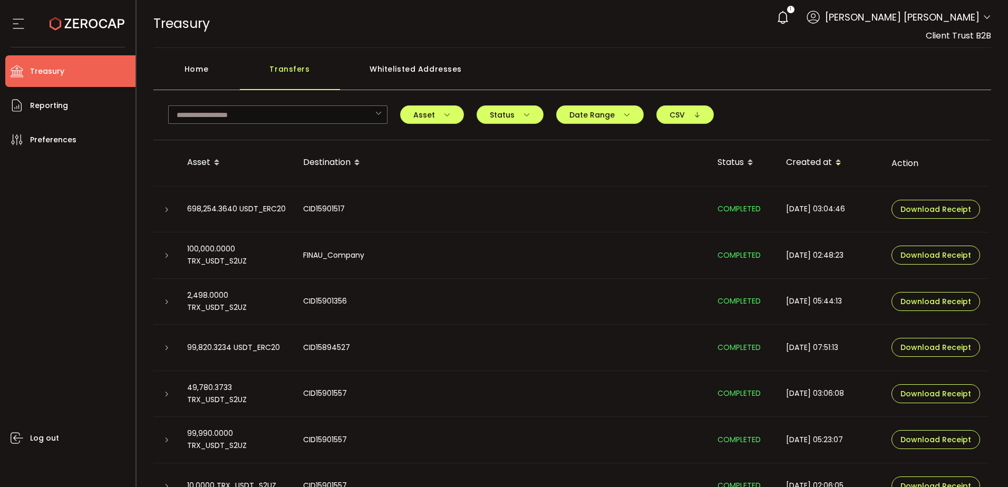
click at [790, 15] on icon at bounding box center [782, 17] width 15 height 15
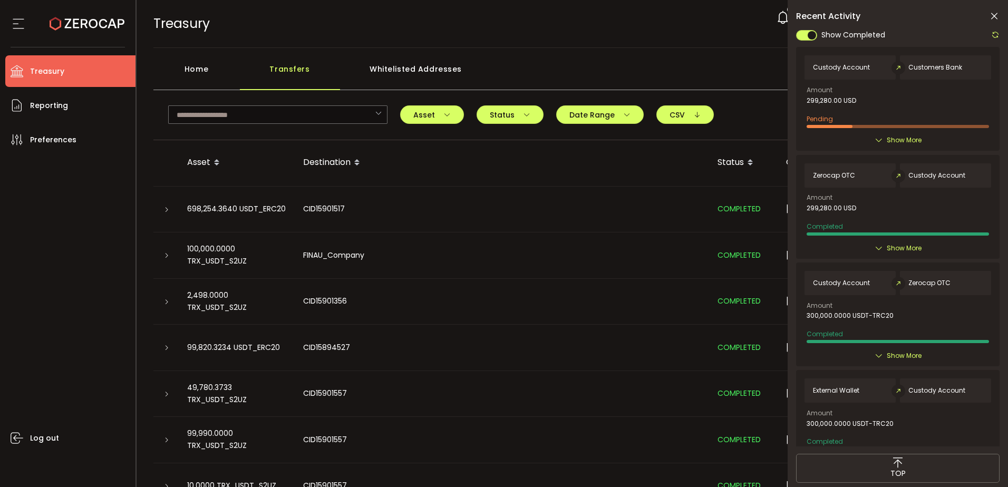
click at [995, 15] on icon at bounding box center [994, 16] width 11 height 11
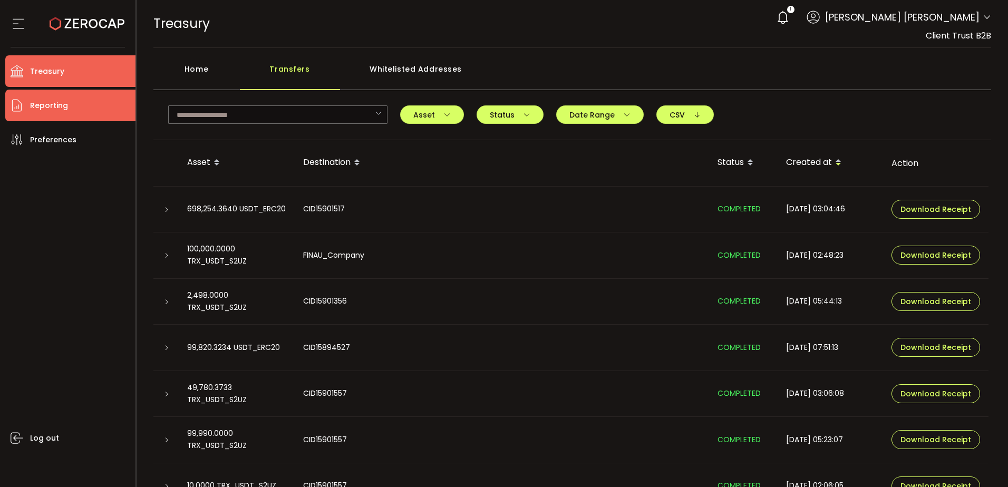
click at [56, 120] on li "Reporting" at bounding box center [70, 106] width 130 height 32
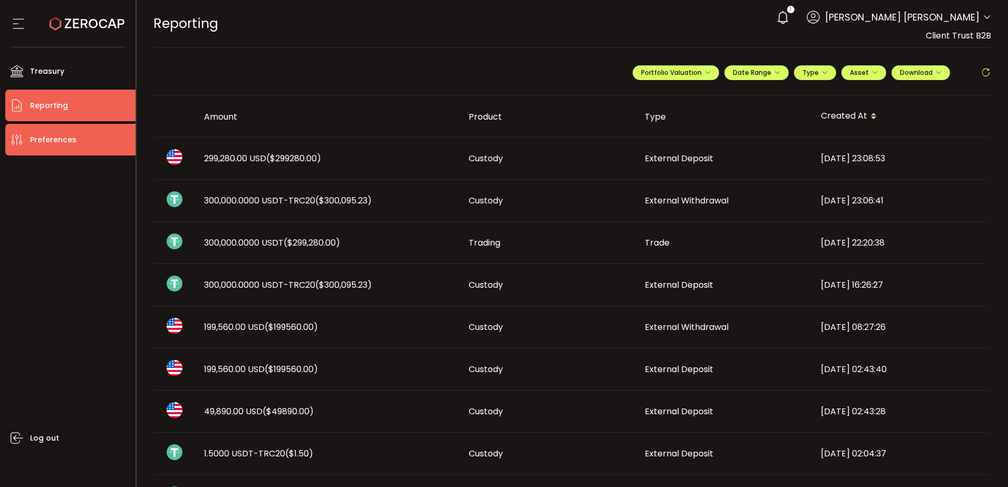
click at [64, 134] on span "Preferences" at bounding box center [53, 139] width 46 height 15
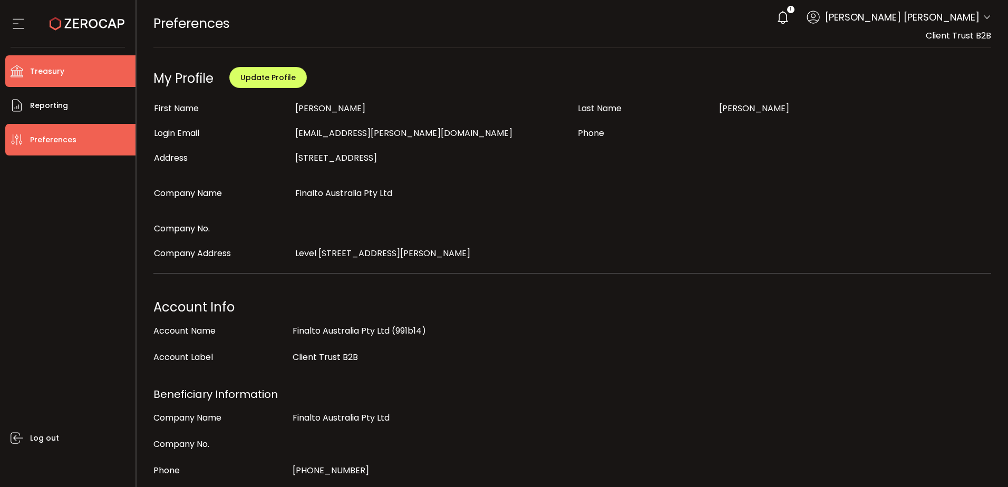
click at [67, 71] on li "Treasury" at bounding box center [70, 71] width 130 height 32
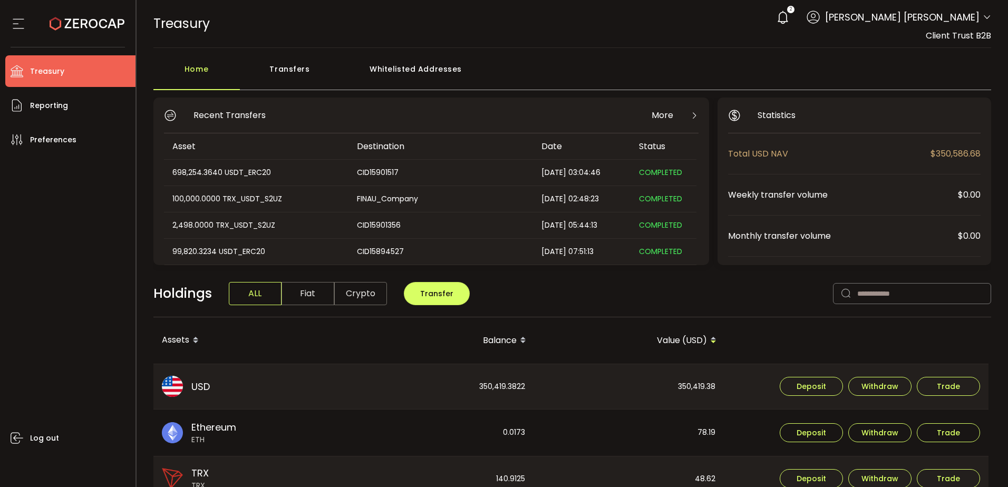
click at [790, 15] on icon at bounding box center [782, 17] width 15 height 15
